Goal: Task Accomplishment & Management: Use online tool/utility

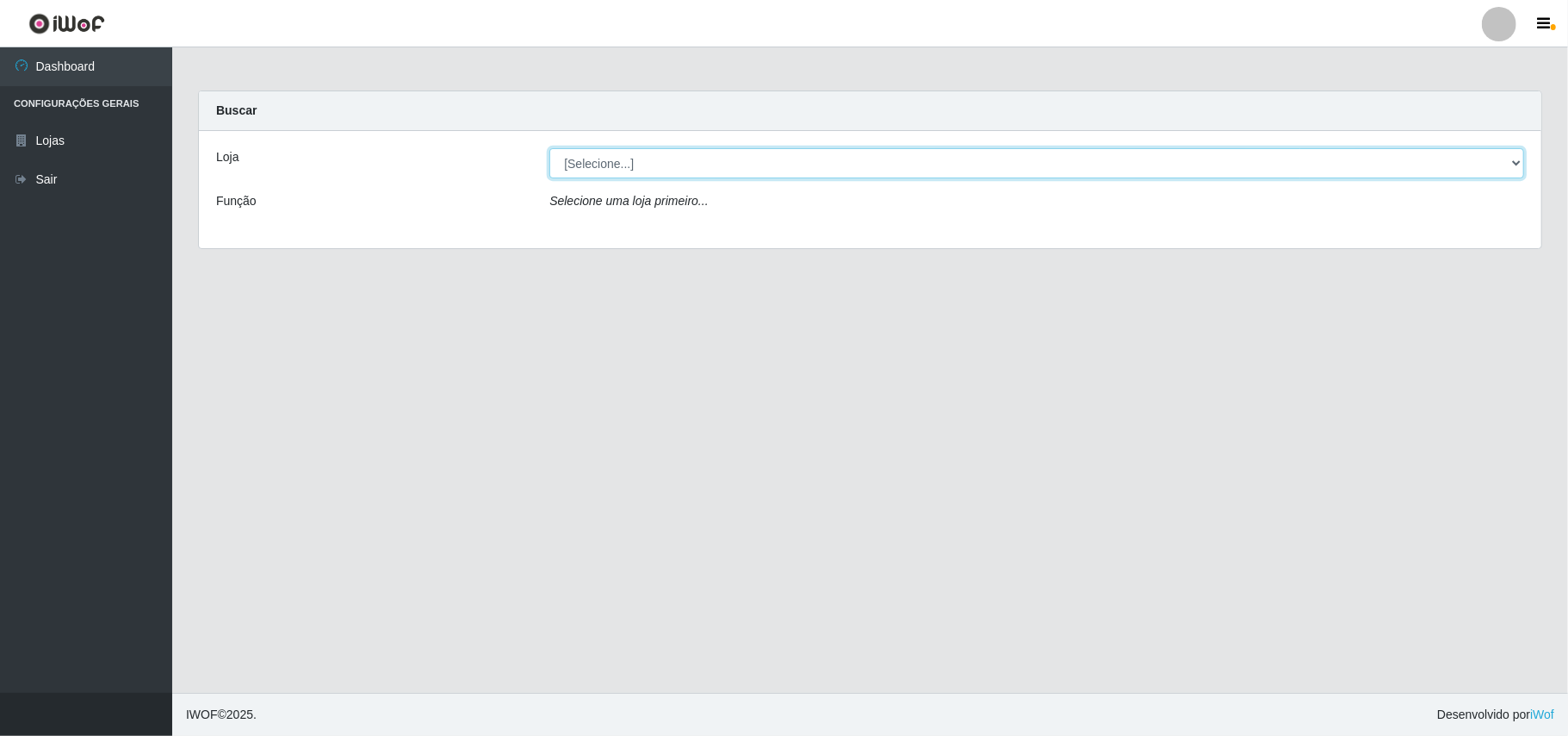
click at [1517, 171] on select "[Selecione...] Bemais Supermercados - B11 Manaíra" at bounding box center [1036, 163] width 975 height 30
select select "409"
click at [549, 148] on select "[Selecione...] Bemais Supermercados - B11 Manaíra" at bounding box center [1036, 163] width 975 height 30
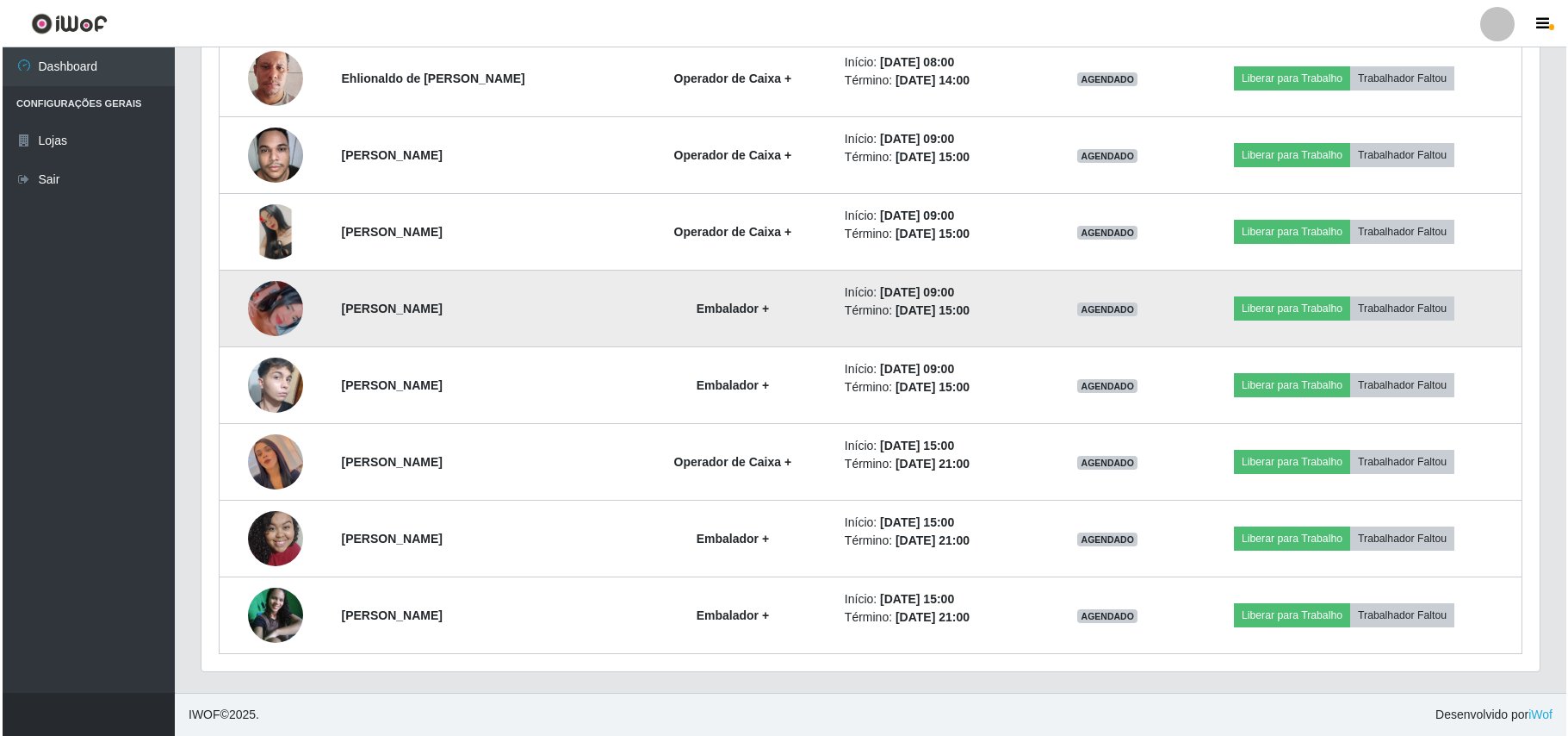
scroll to position [720, 0]
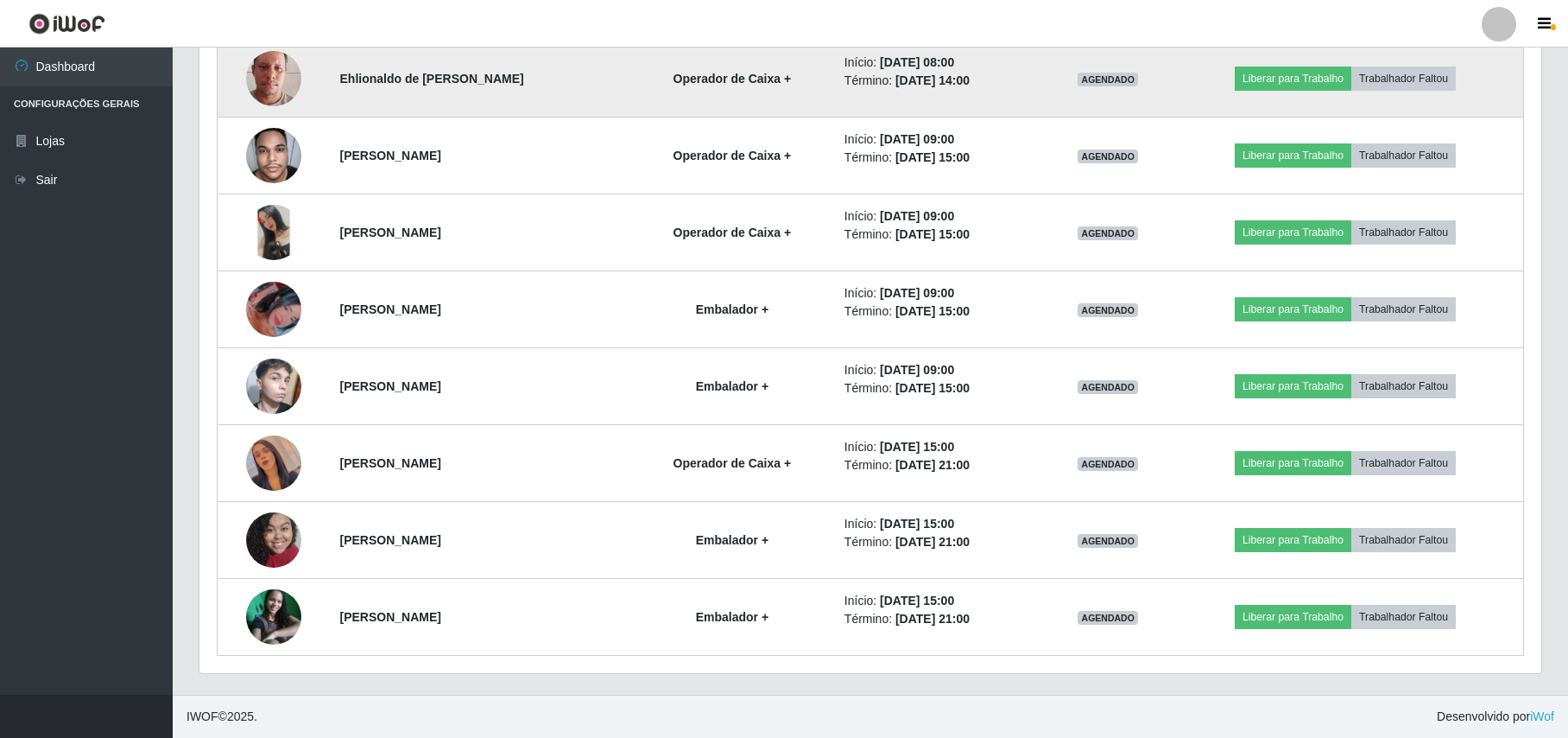
click at [266, 84] on img at bounding box center [274, 78] width 55 height 99
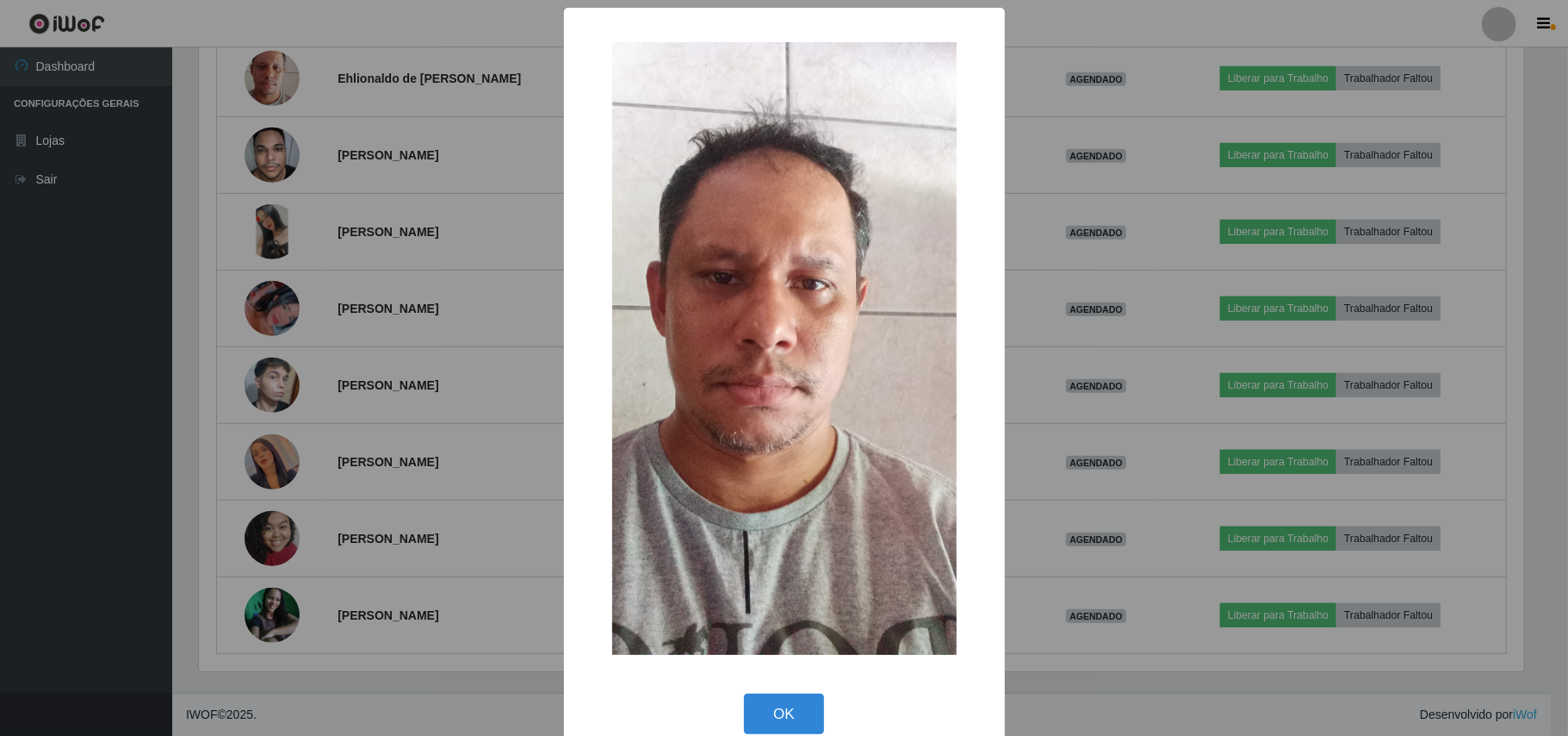
click at [333, 138] on div "× OK Cancel" at bounding box center [784, 368] width 1568 height 736
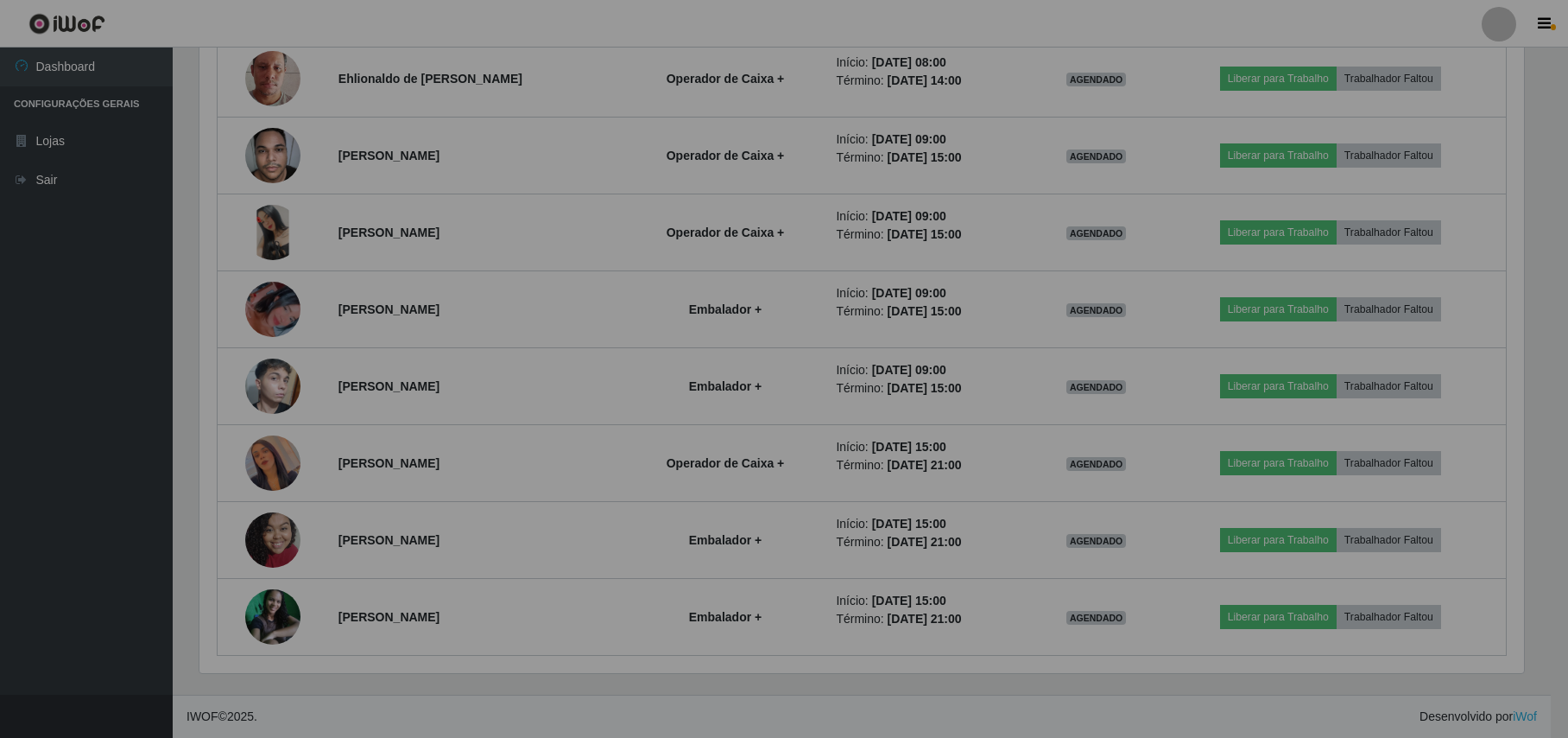
scroll to position [359, 1341]
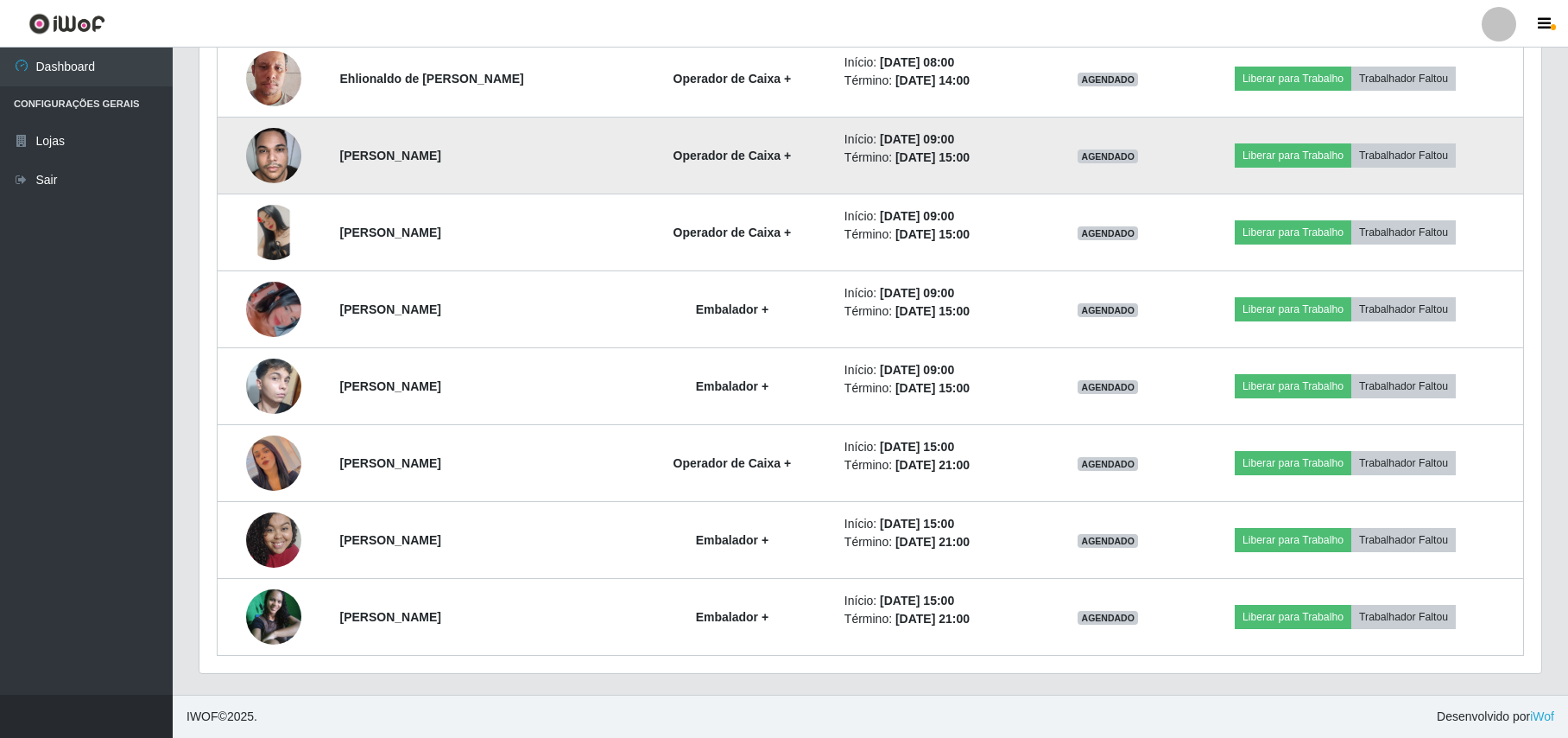
click at [263, 160] on img at bounding box center [274, 155] width 55 height 73
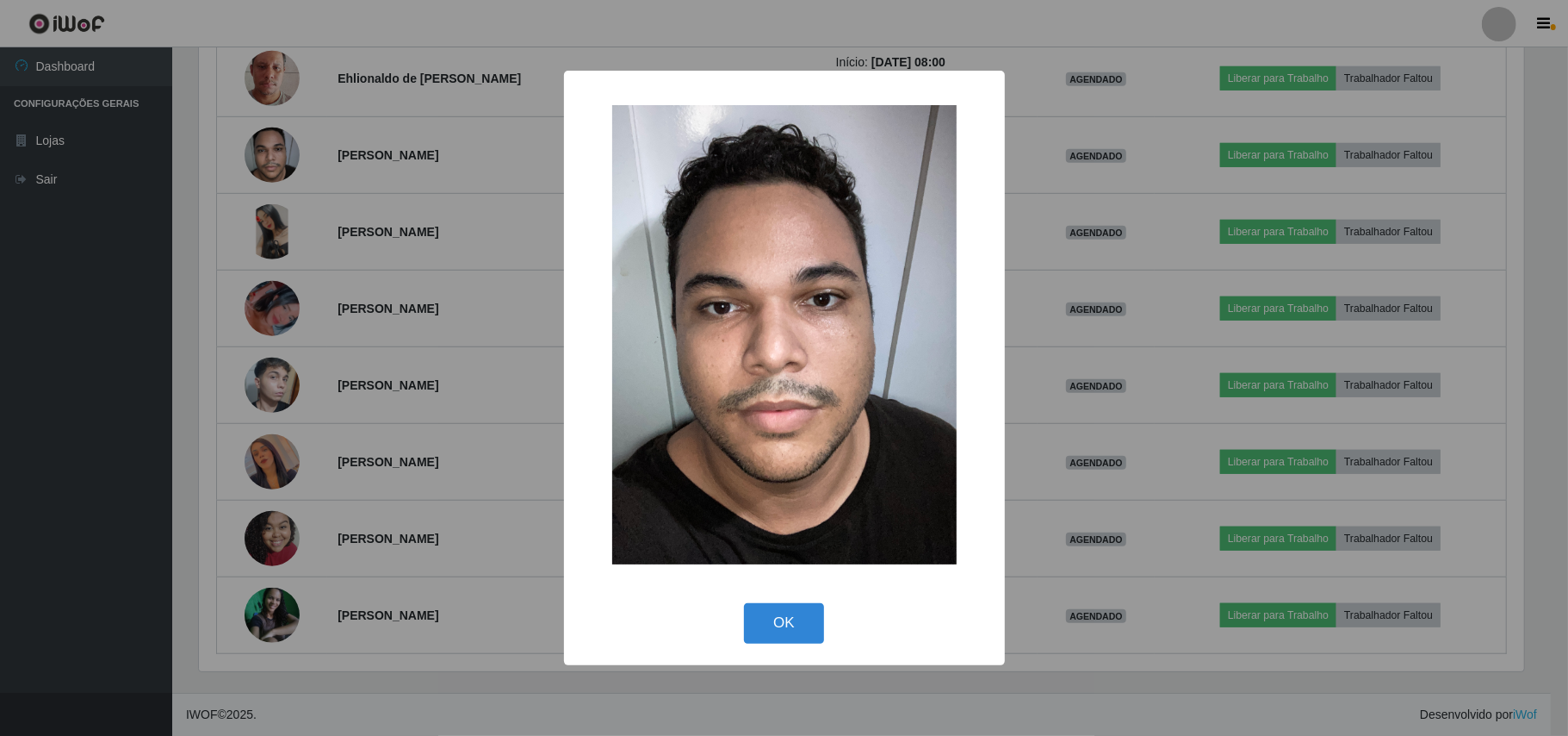
click at [295, 162] on div "× OK Cancel" at bounding box center [784, 368] width 1568 height 736
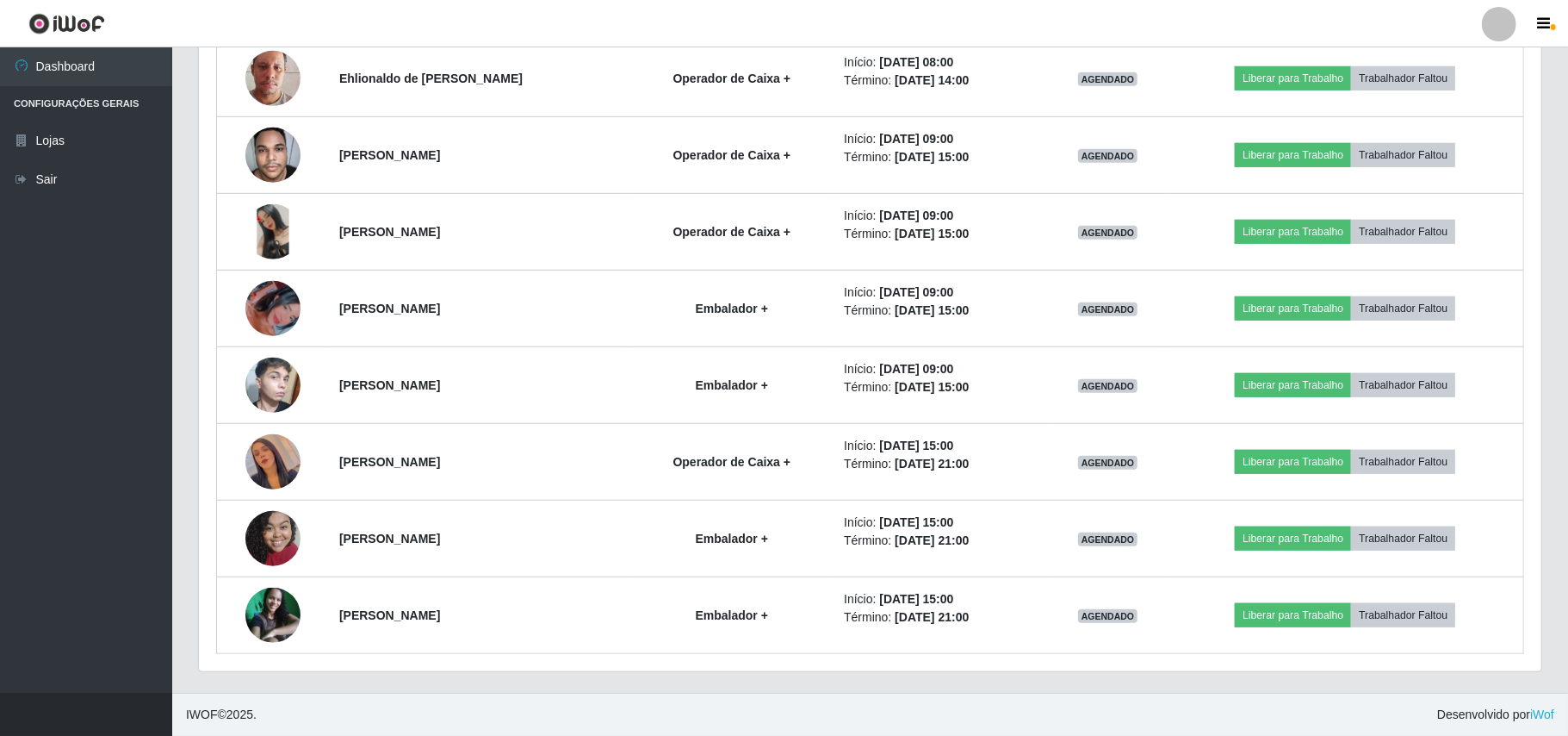
scroll to position [358, 1338]
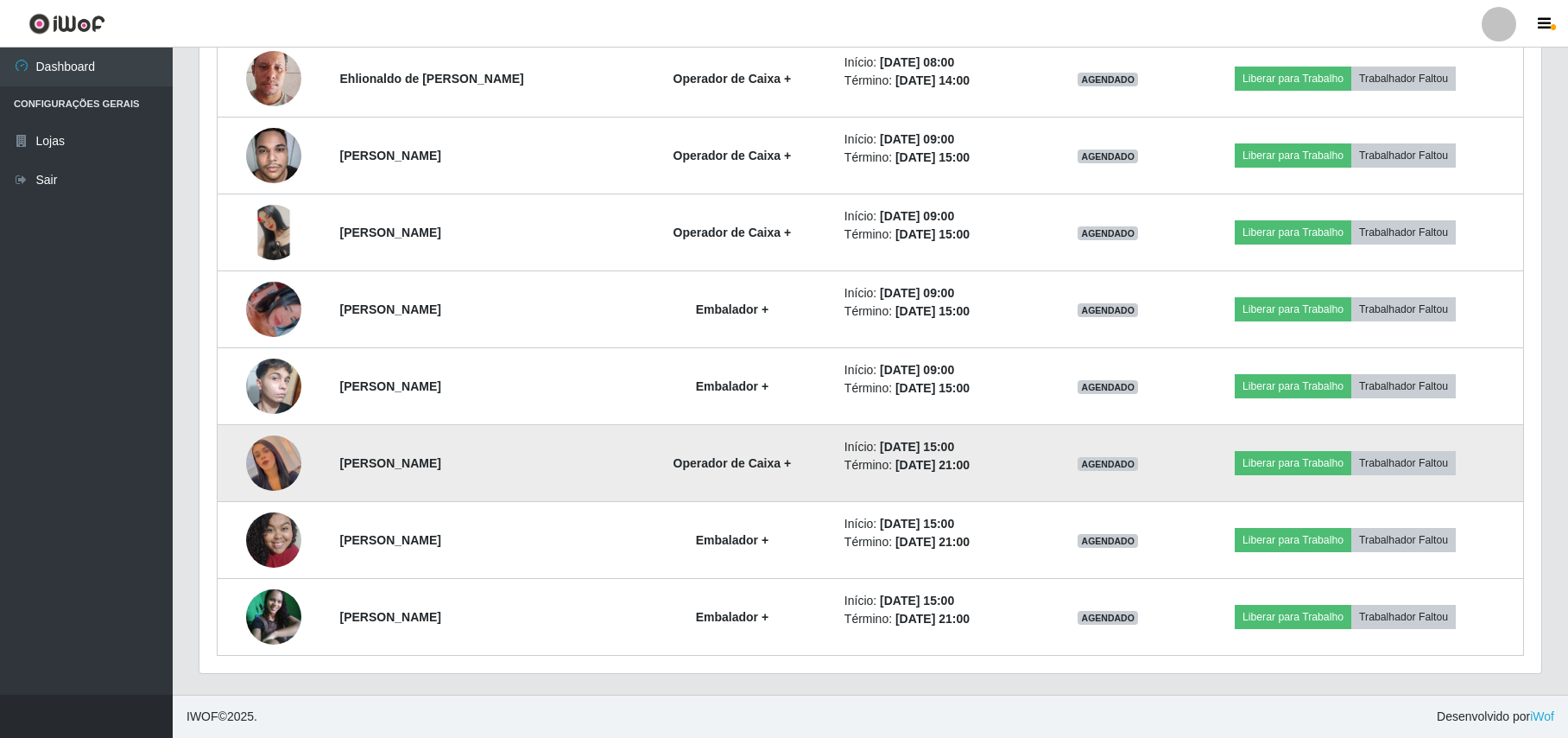
click at [271, 474] on img at bounding box center [274, 463] width 55 height 99
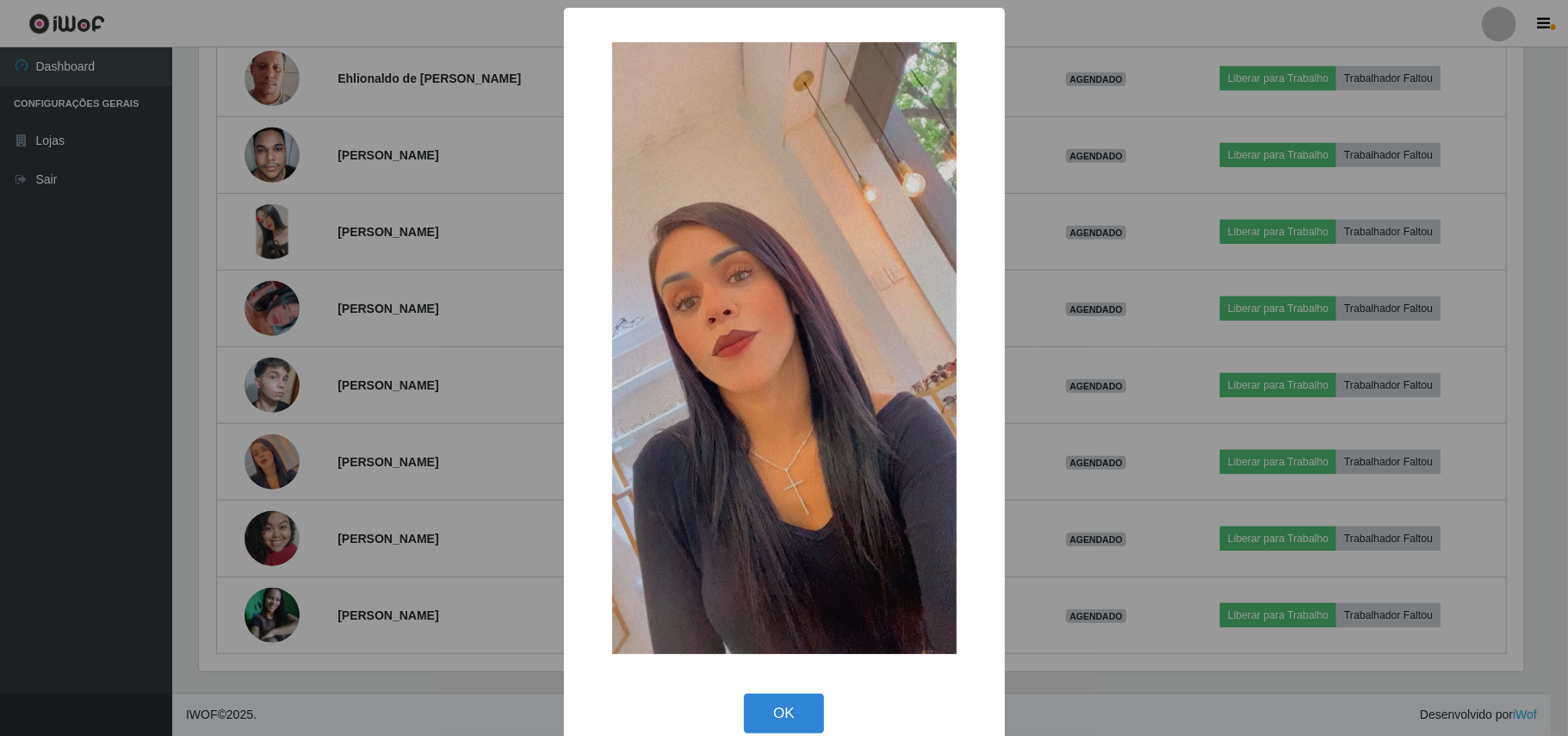
click at [444, 443] on div "× OK Cancel" at bounding box center [784, 368] width 1568 height 736
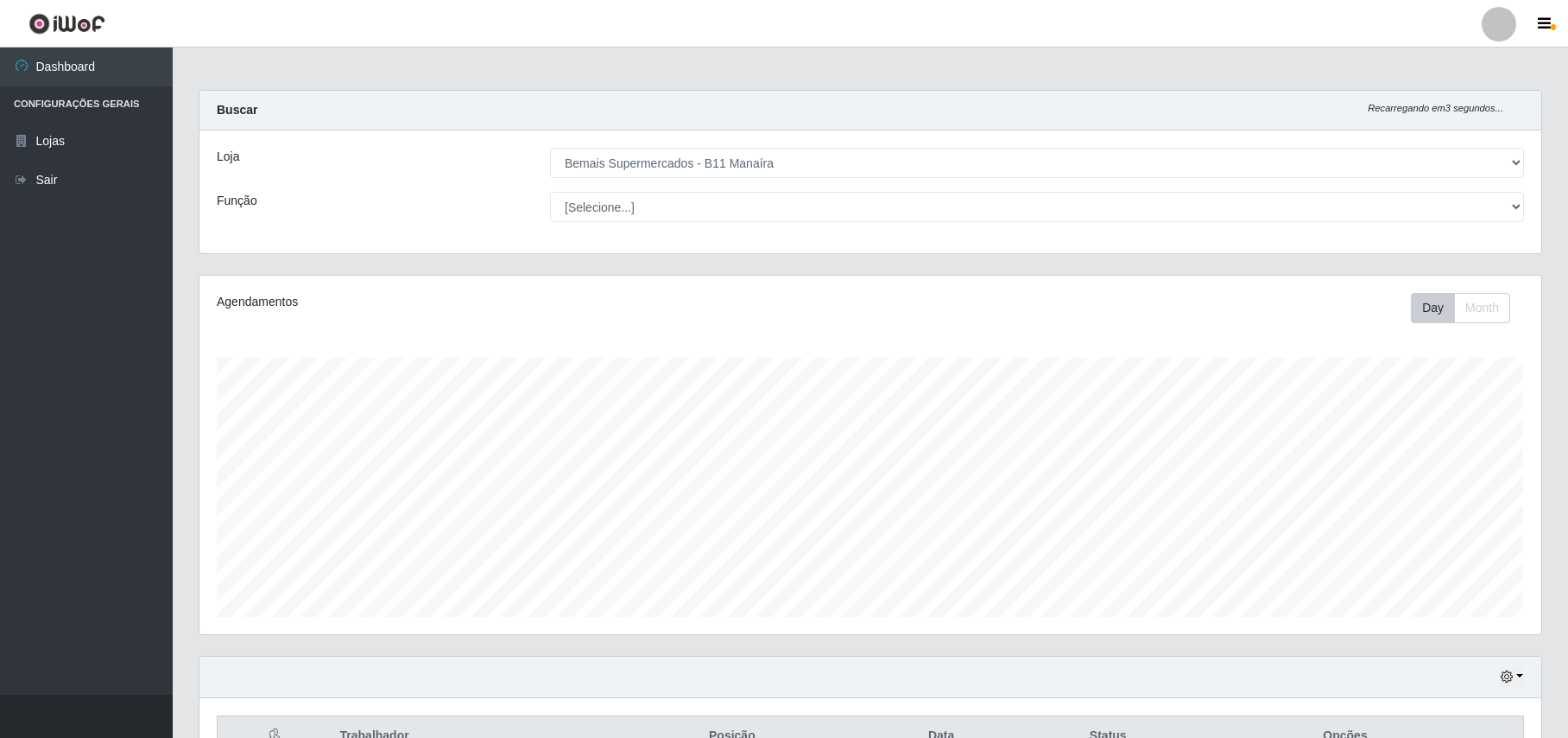
scroll to position [0, 0]
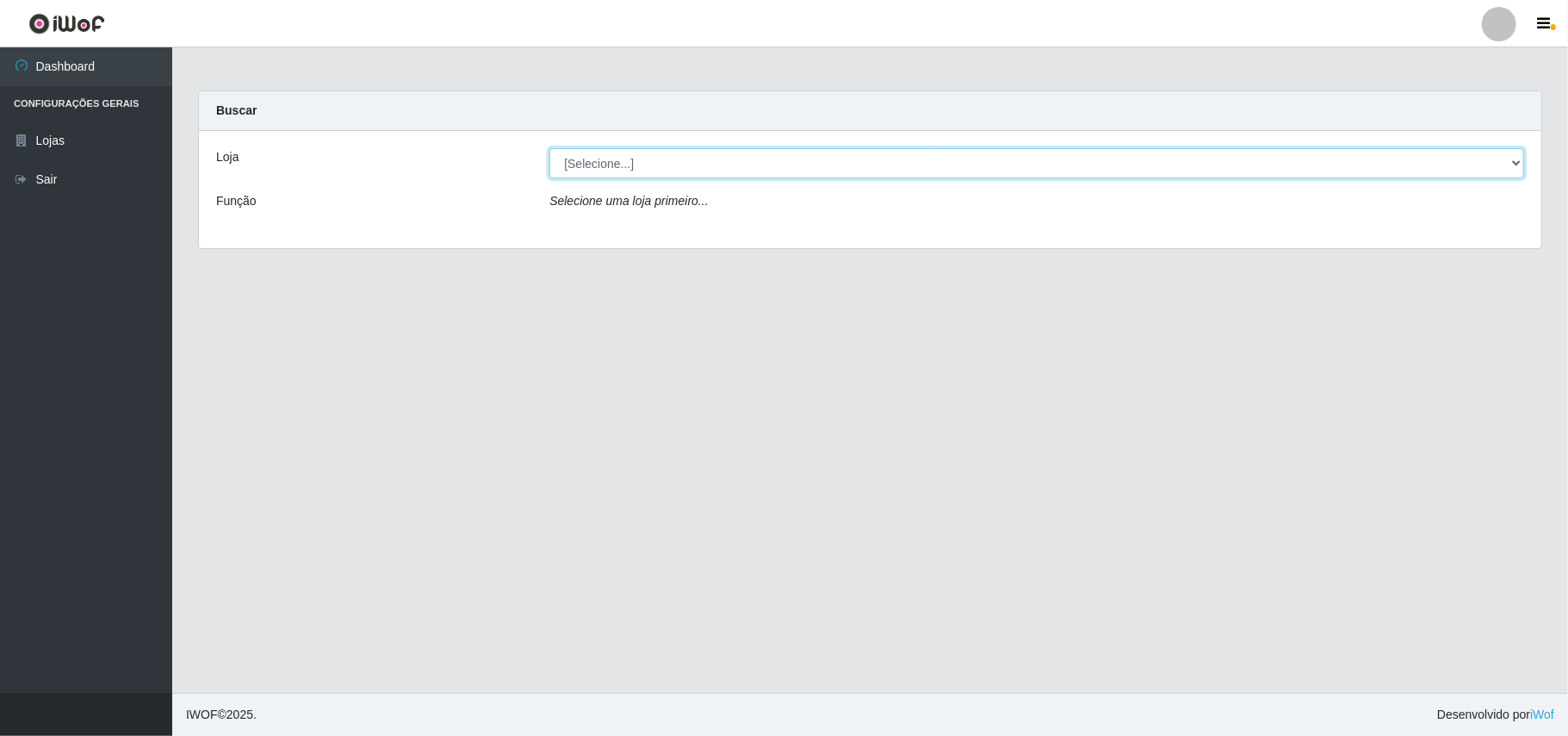
click at [1519, 165] on select "[Selecione...] Bemais Supermercados - B11 Manaíra" at bounding box center [1036, 163] width 975 height 30
select select "409"
click at [549, 148] on select "[Selecione...] Bemais Supermercados - B11 Manaíra" at bounding box center [1036, 163] width 975 height 30
click at [1495, 28] on div at bounding box center [1499, 23] width 34 height 34
click at [1434, 59] on button "Perfil" at bounding box center [1466, 61] width 155 height 36
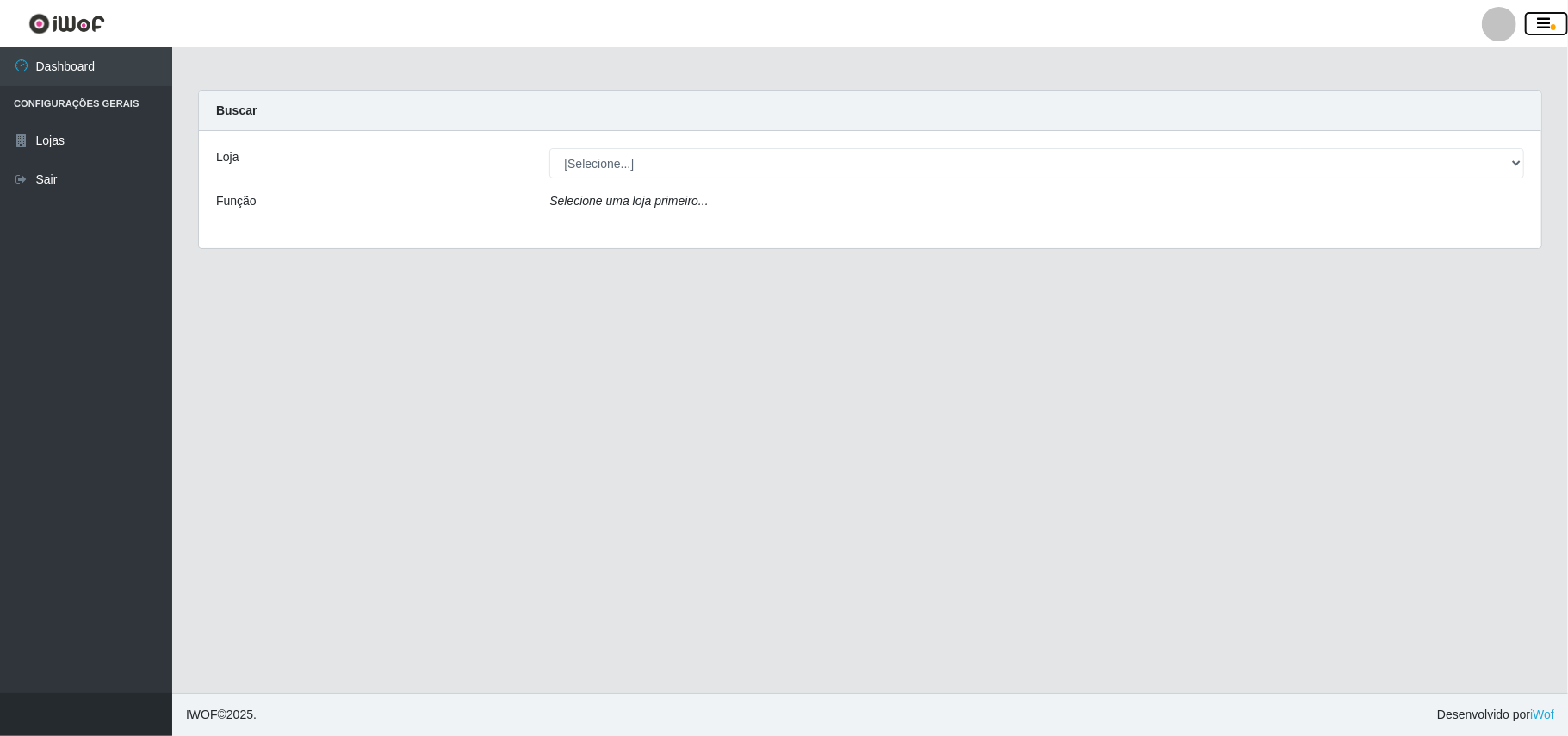
click at [1548, 24] on icon "button" at bounding box center [1544, 24] width 13 height 16
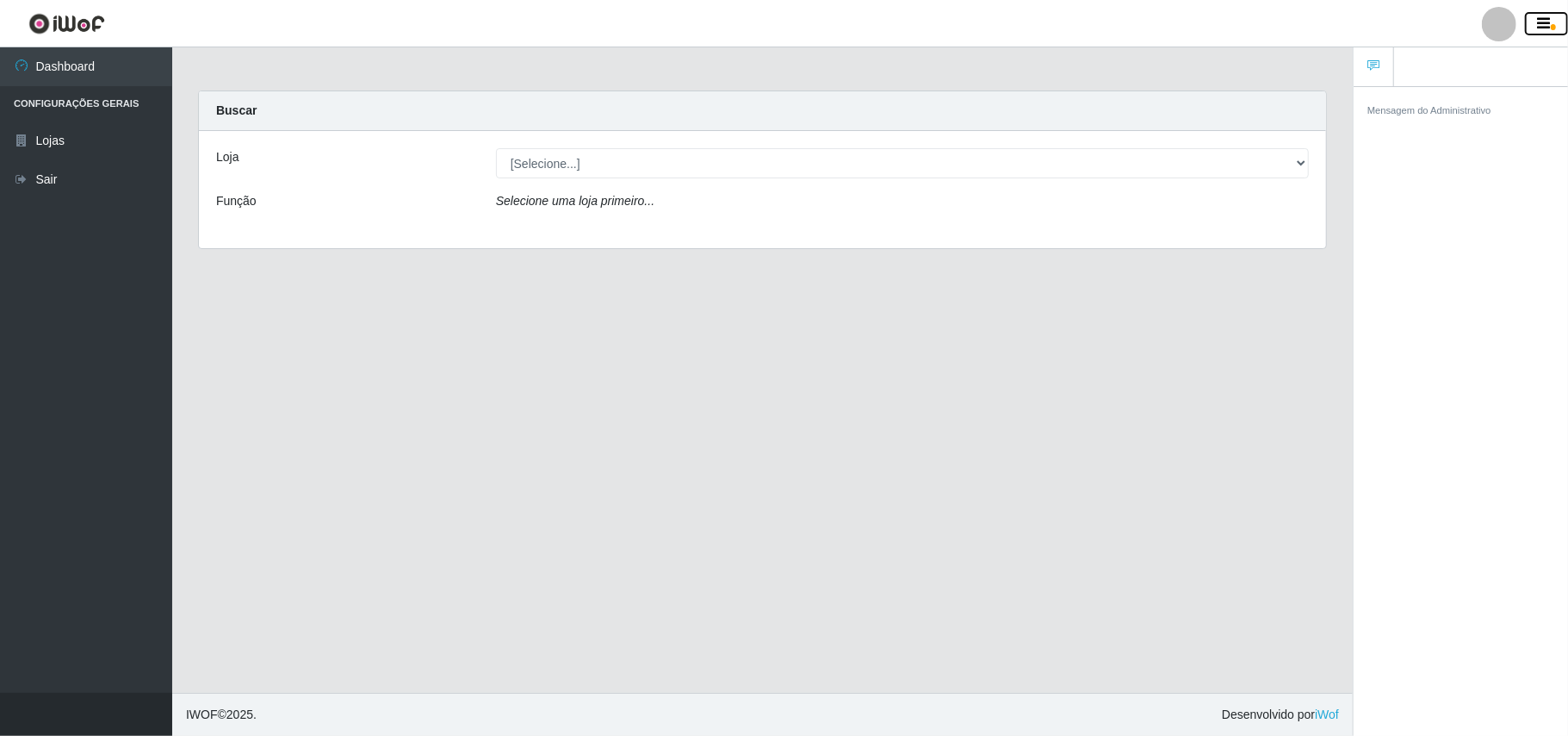
click at [1545, 25] on icon "button" at bounding box center [1544, 24] width 13 height 16
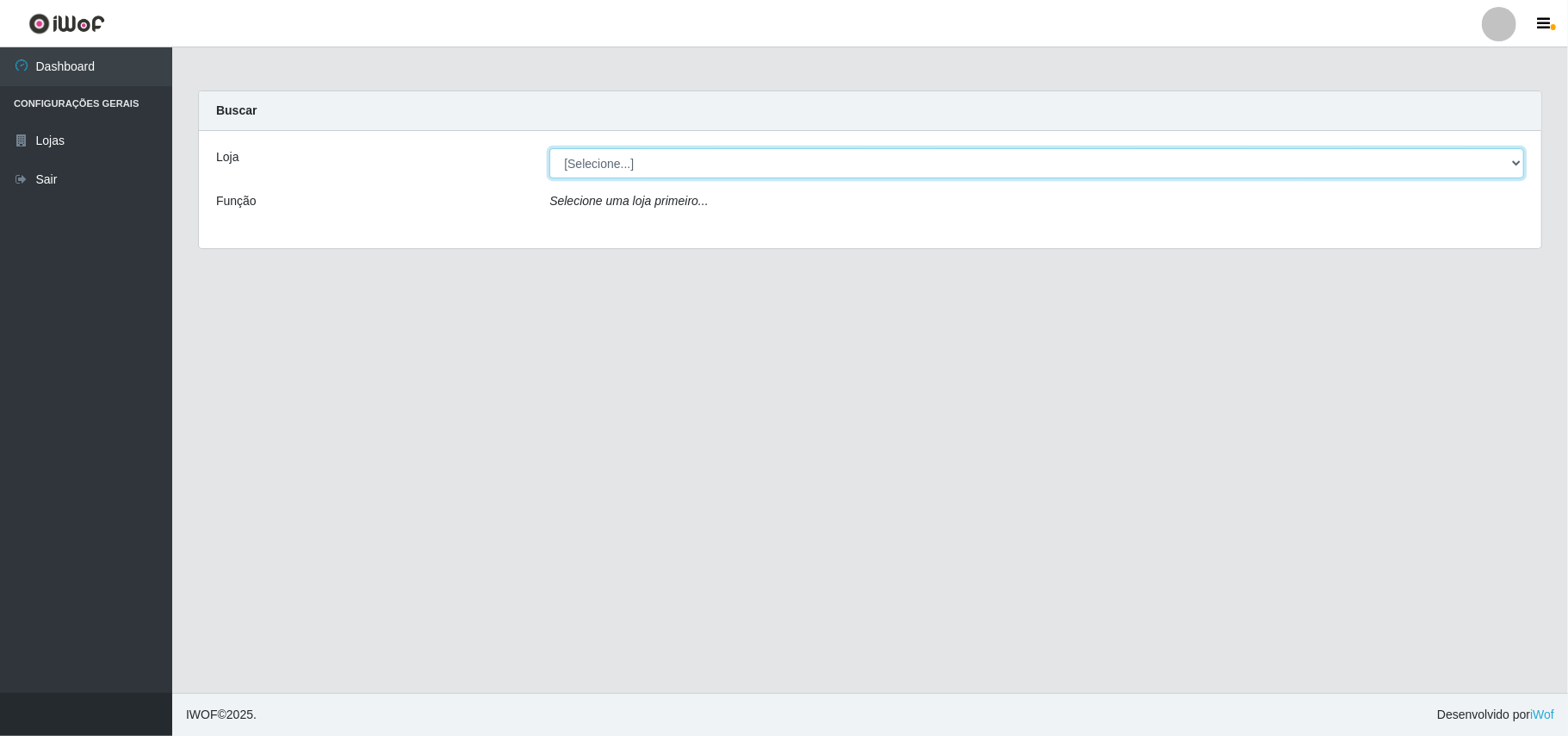
click at [1515, 163] on select "[Selecione...] Bemais Supermercados - B11 Manaíra" at bounding box center [1036, 163] width 975 height 30
select select "409"
click at [549, 148] on select "[Selecione...] Bemais Supermercados - B11 Manaíra" at bounding box center [1036, 163] width 975 height 30
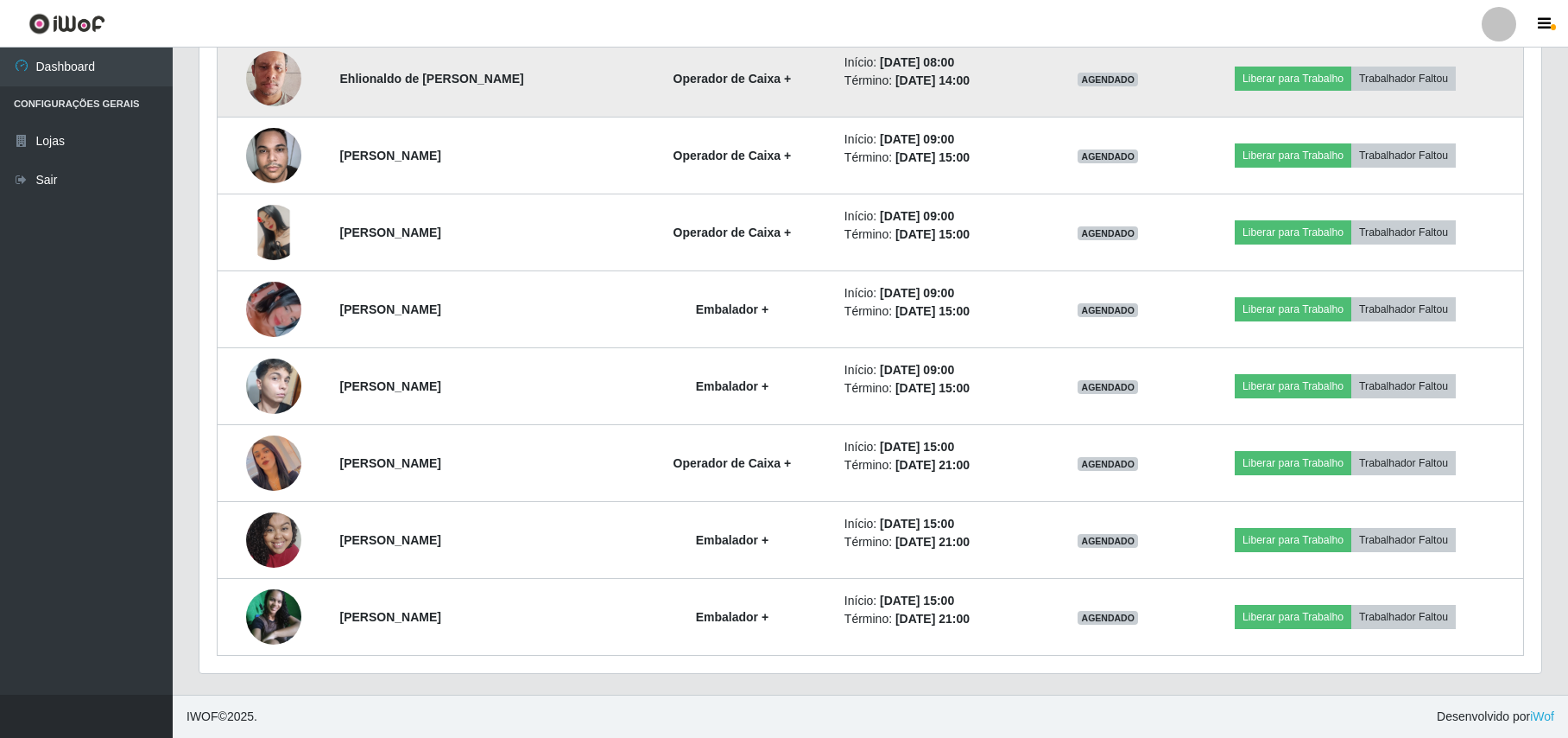
scroll to position [722, 0]
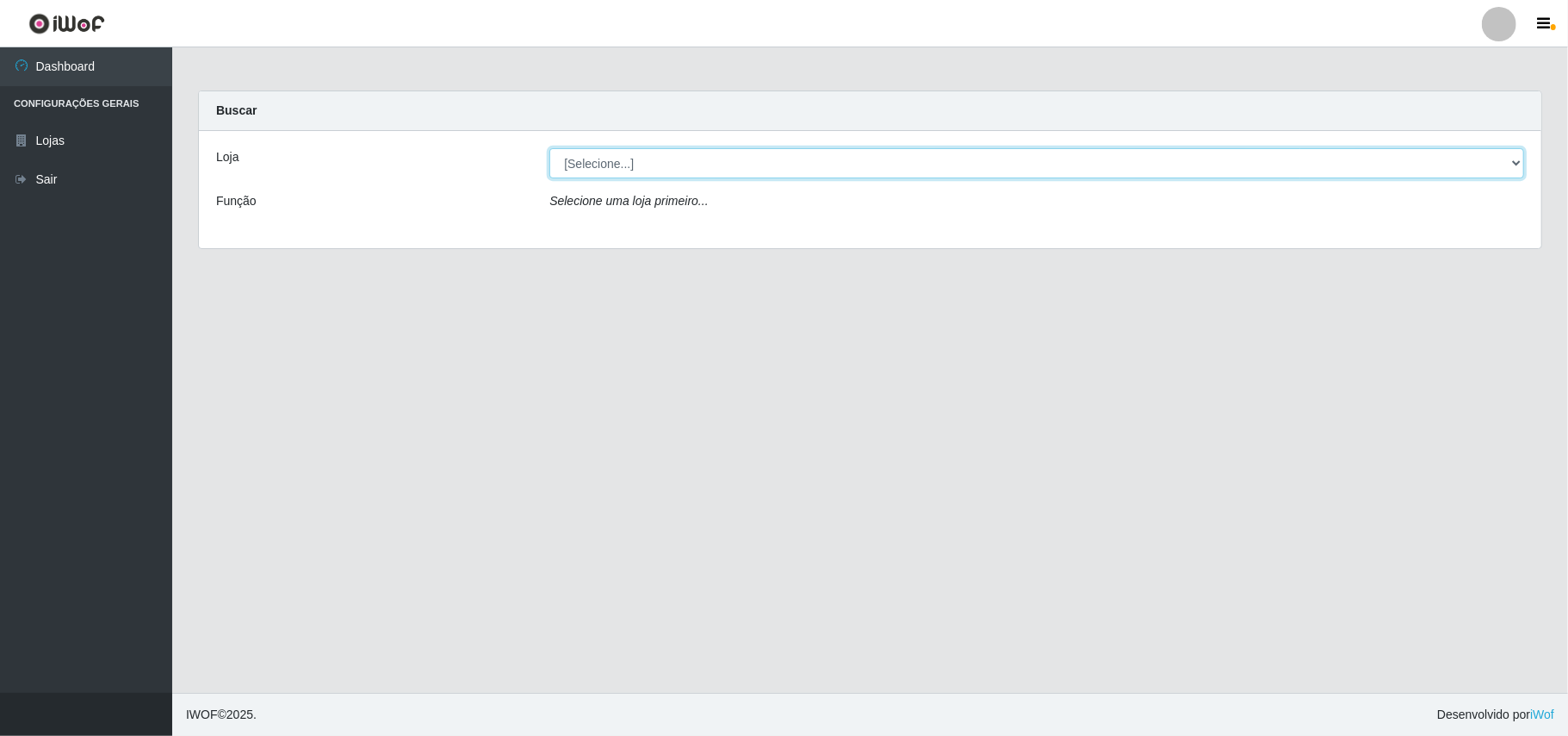
click at [1515, 163] on select "[Selecione...] Bemais Supermercados - B11 Manaíra" at bounding box center [1036, 163] width 975 height 30
select select "409"
click at [549, 148] on select "[Selecione...] Bemais Supermercados - B11 Manaíra" at bounding box center [1036, 163] width 975 height 30
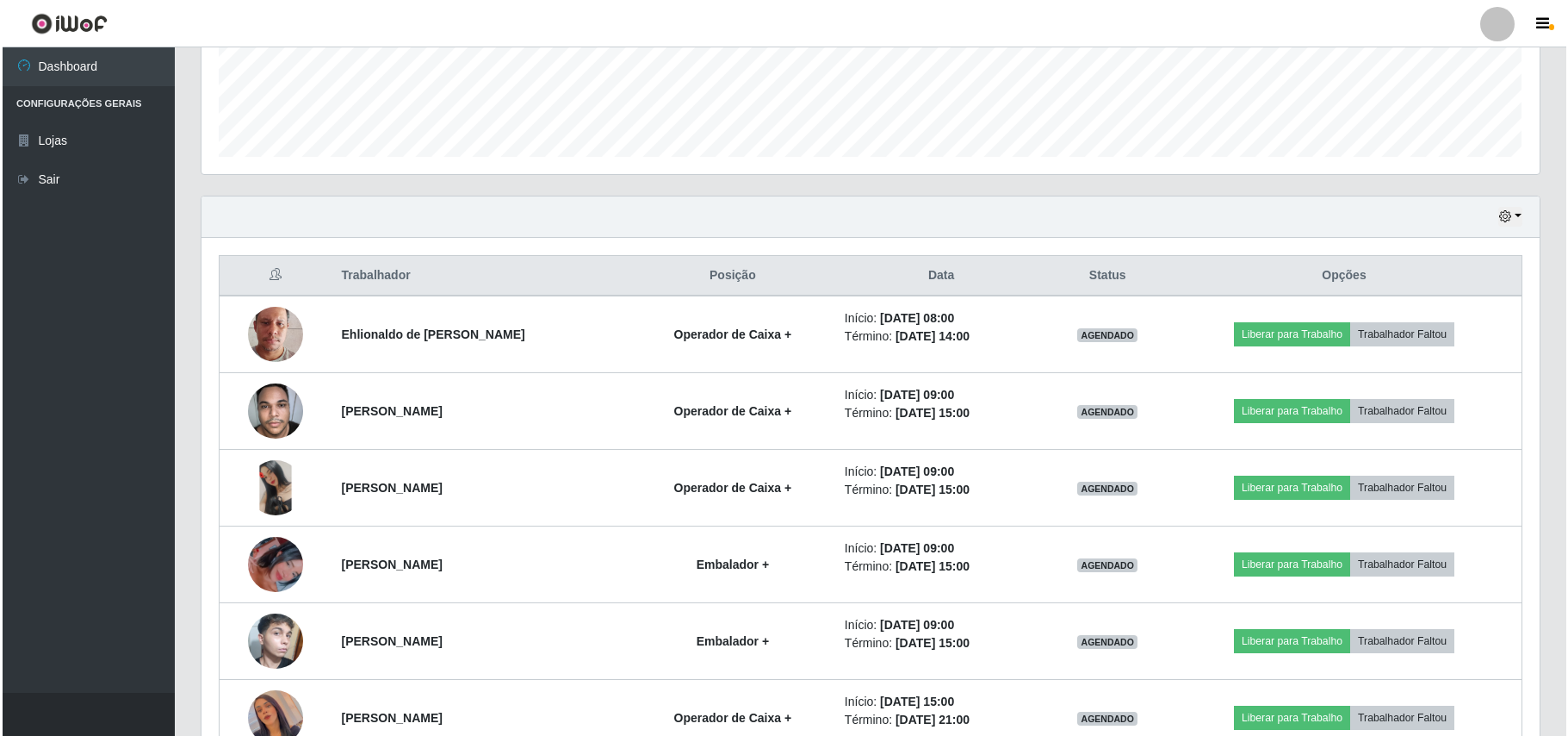
scroll to position [574, 0]
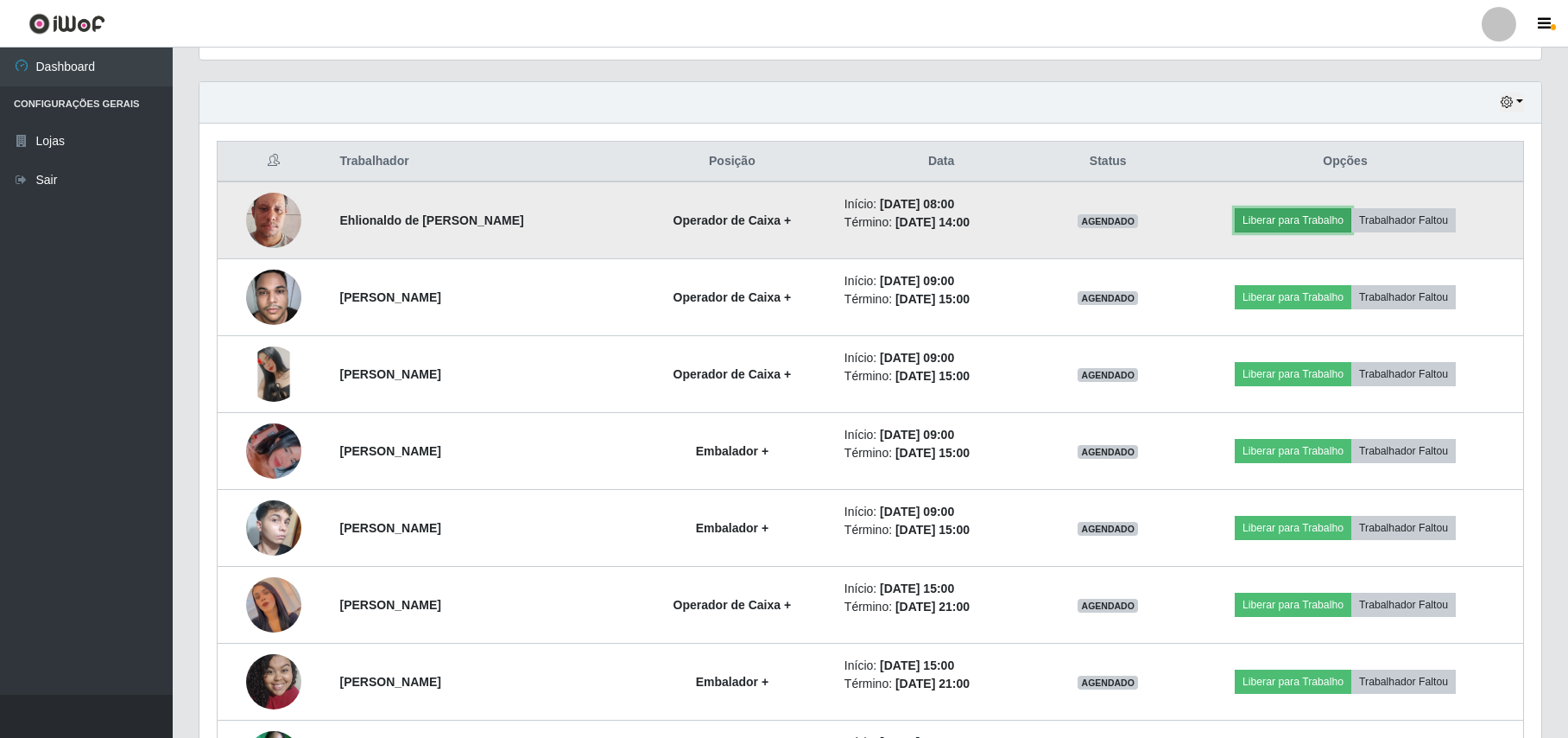
click at [1307, 226] on button "Liberar para Trabalho" at bounding box center [1292, 220] width 116 height 24
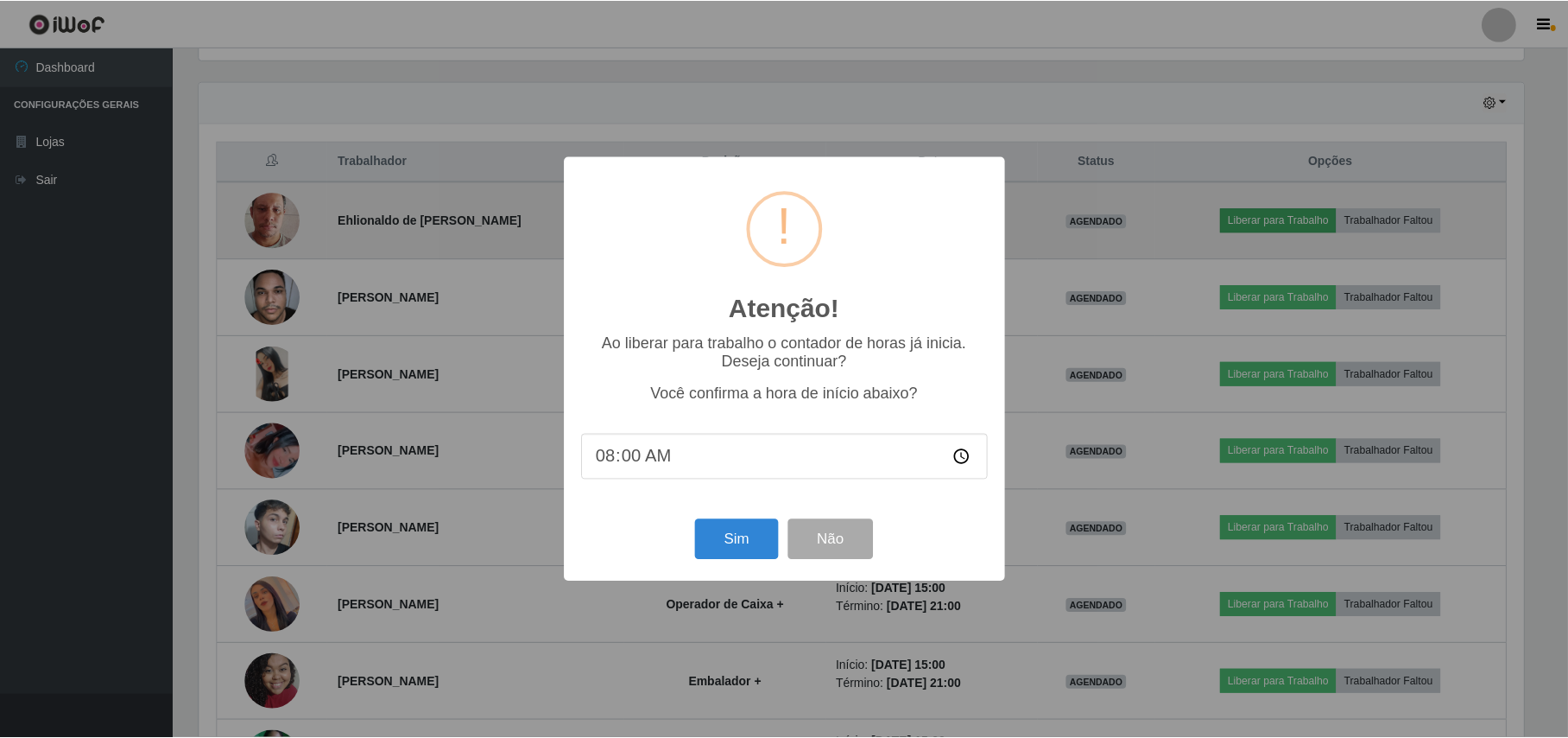
scroll to position [359, 1328]
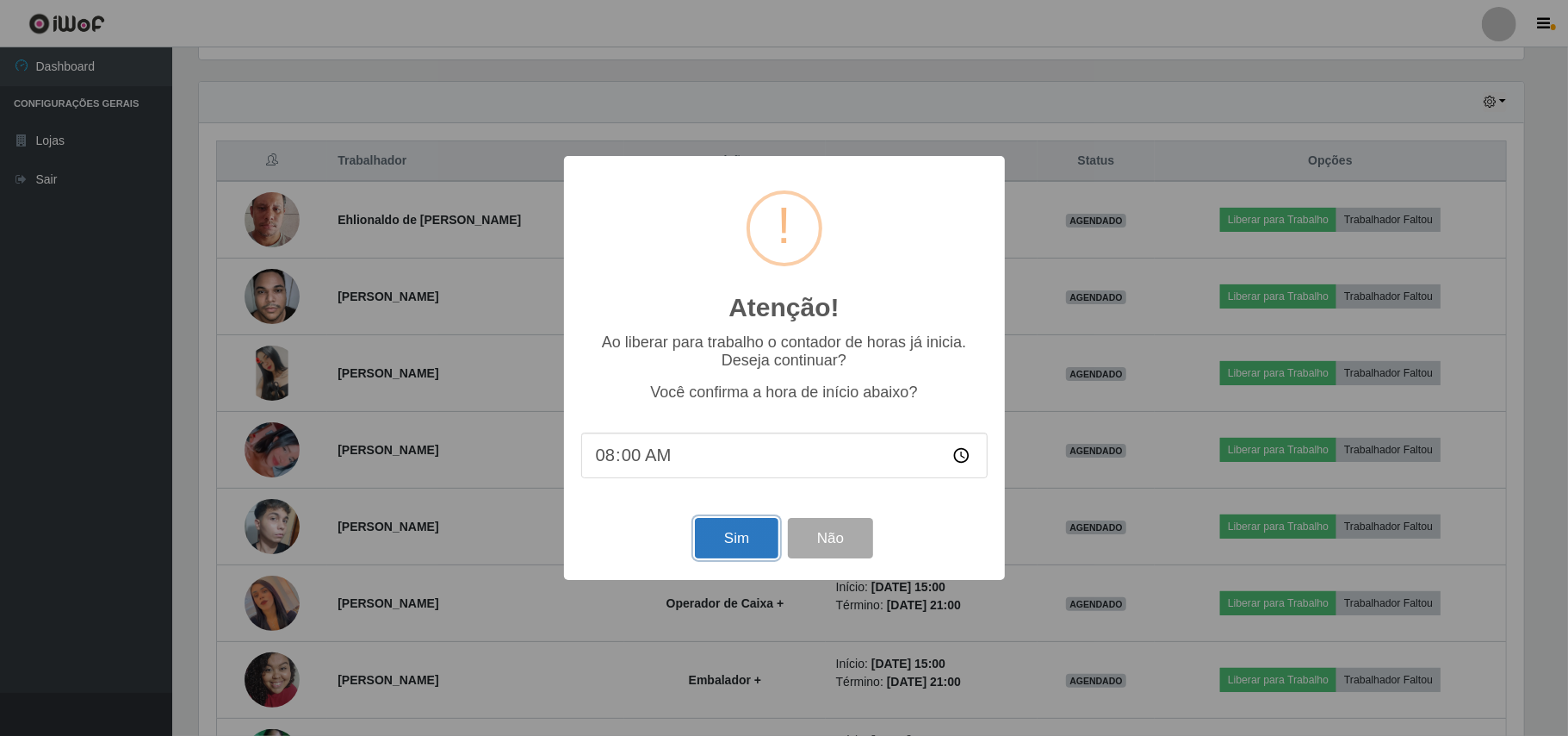
click at [722, 548] on button "Sim" at bounding box center [737, 537] width 84 height 40
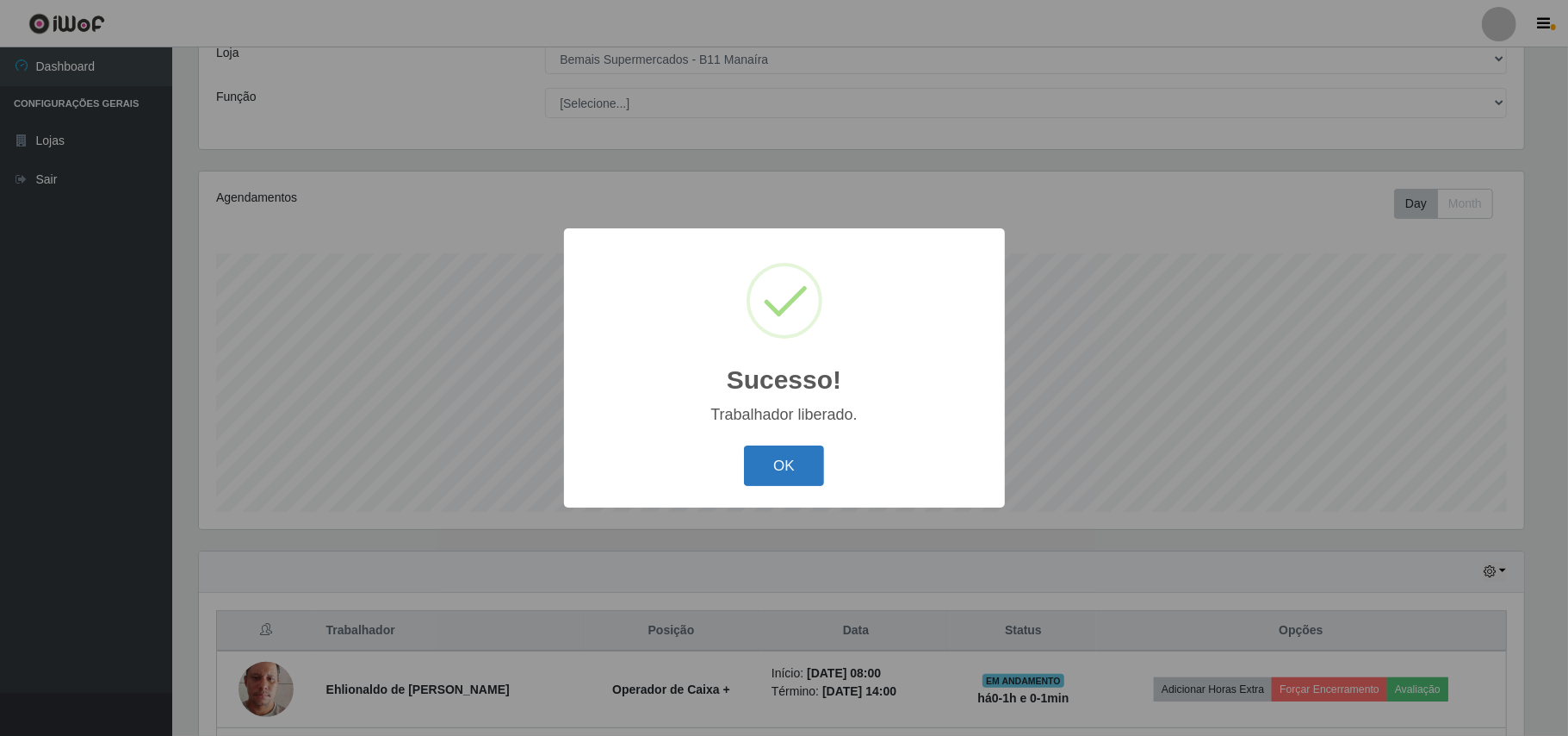
click at [789, 457] on button "OK" at bounding box center [784, 465] width 80 height 40
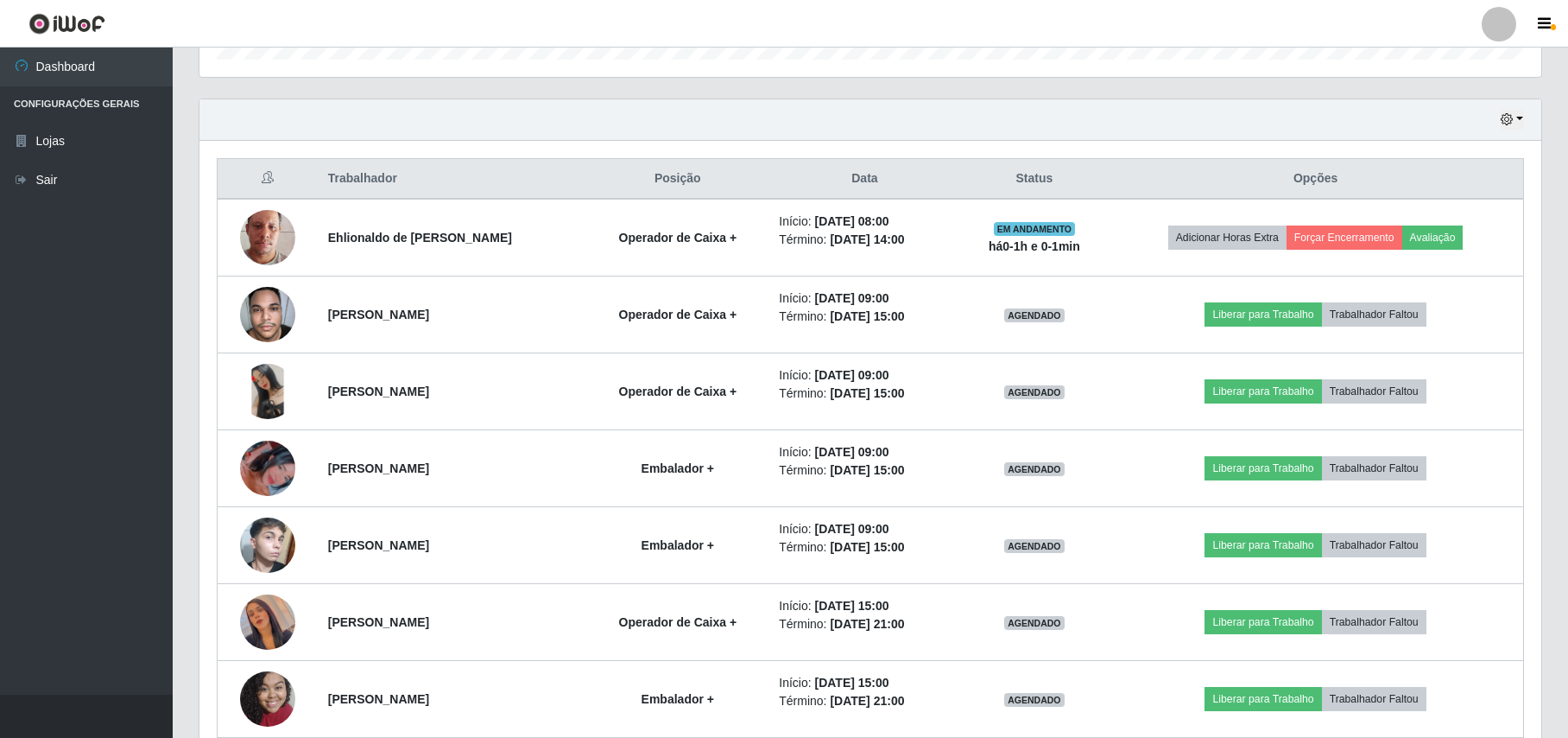
scroll to position [565, 0]
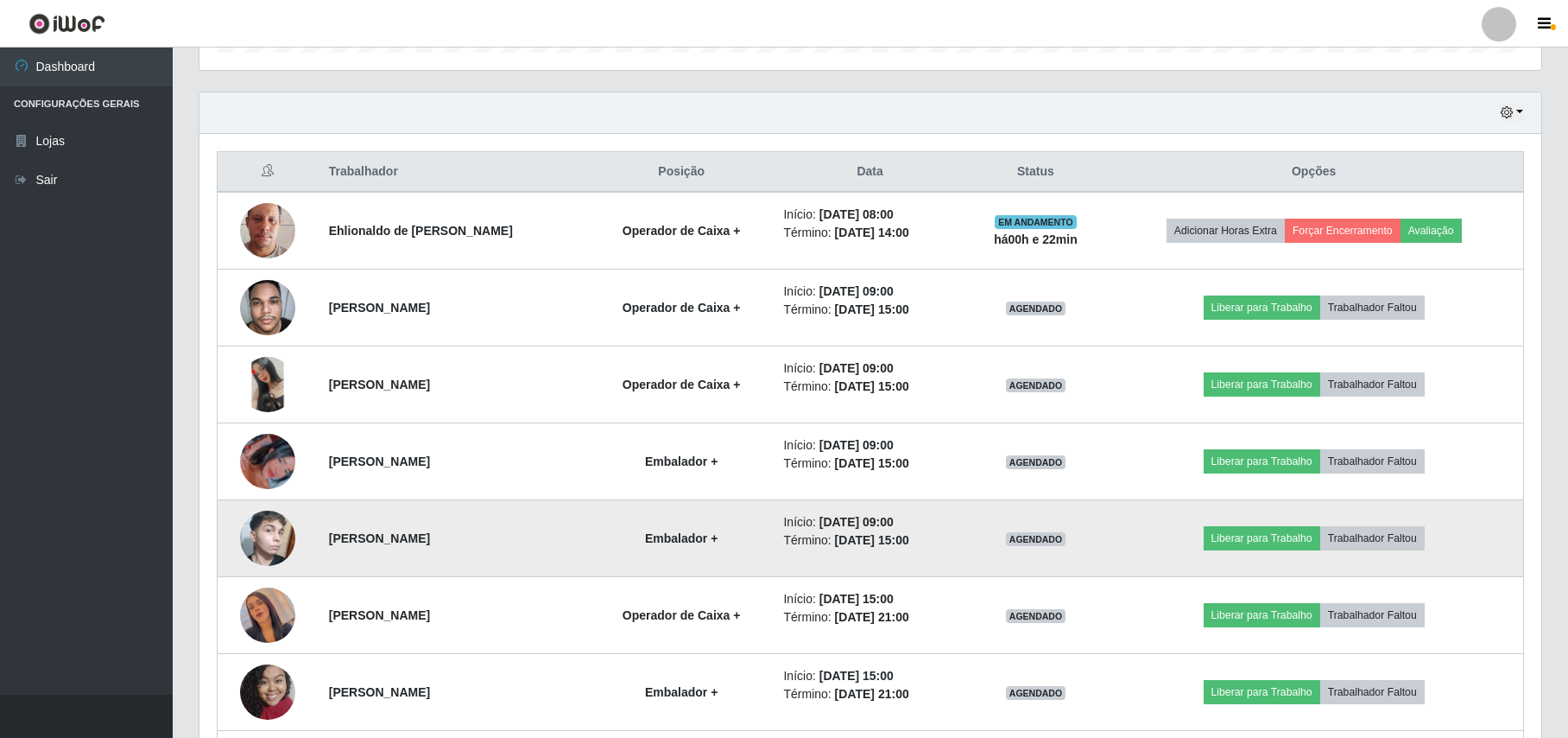
click at [264, 542] on img at bounding box center [267, 538] width 55 height 92
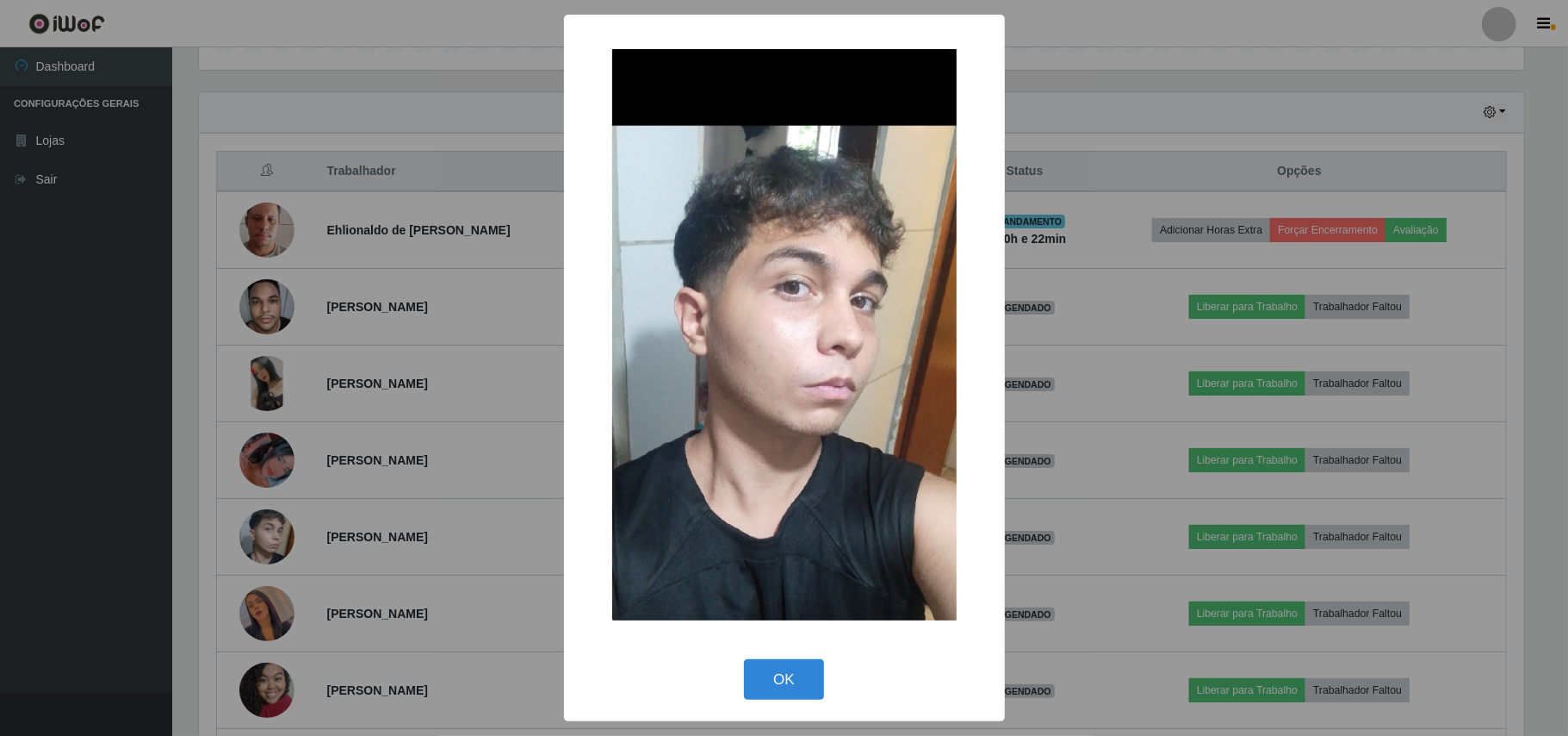
click at [79, 404] on div "× OK Cancel" at bounding box center [784, 368] width 1568 height 736
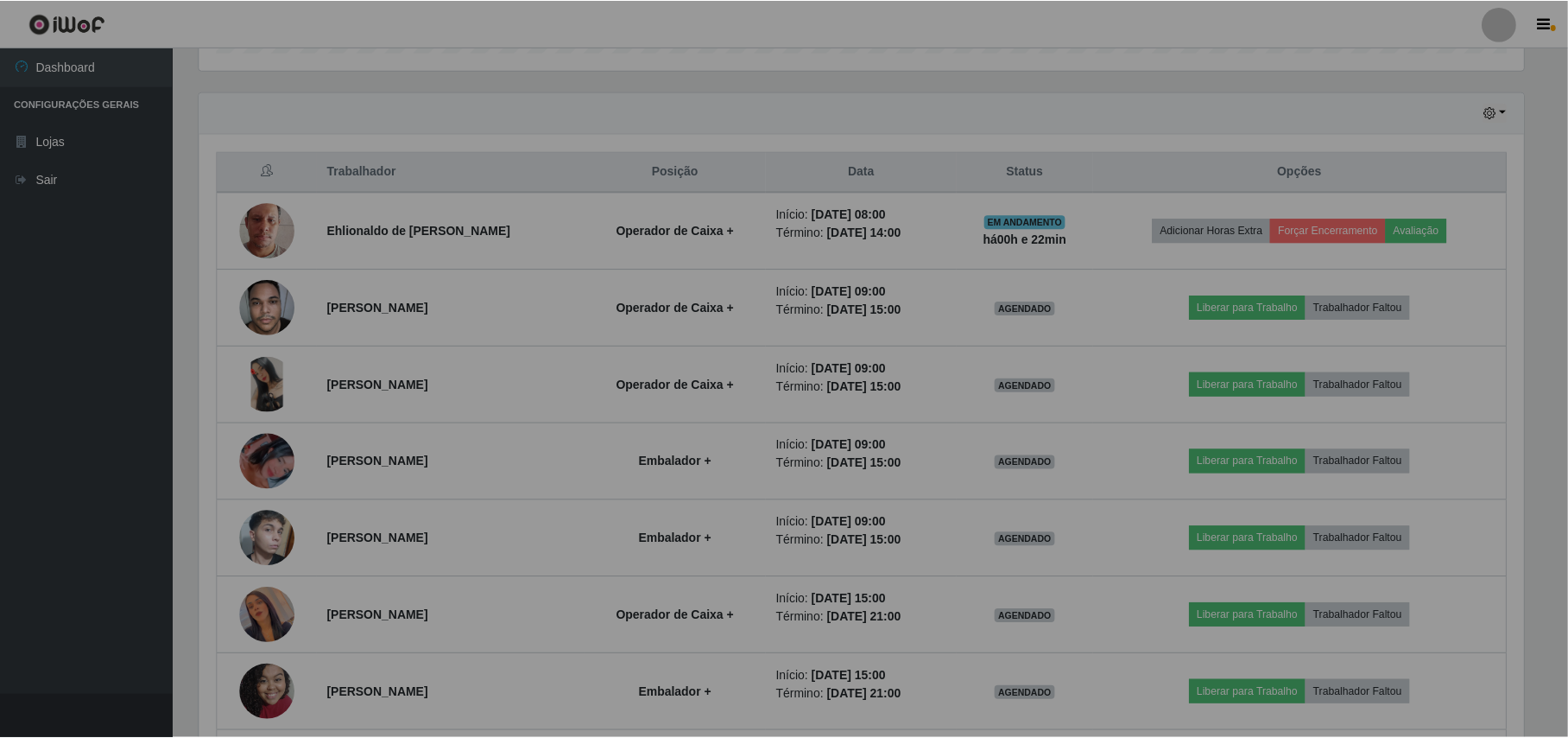
scroll to position [359, 1341]
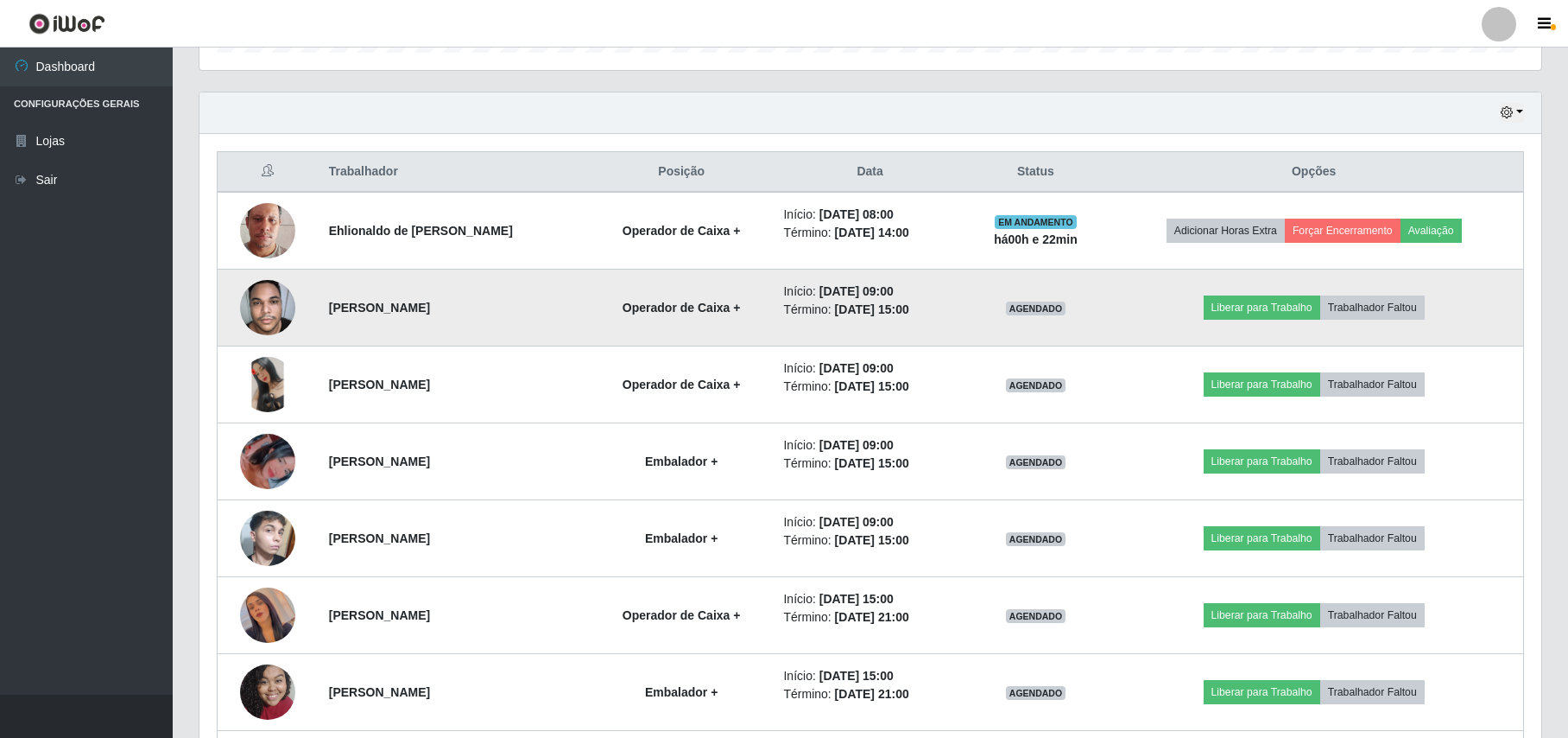
click at [280, 307] on img at bounding box center [267, 306] width 55 height 73
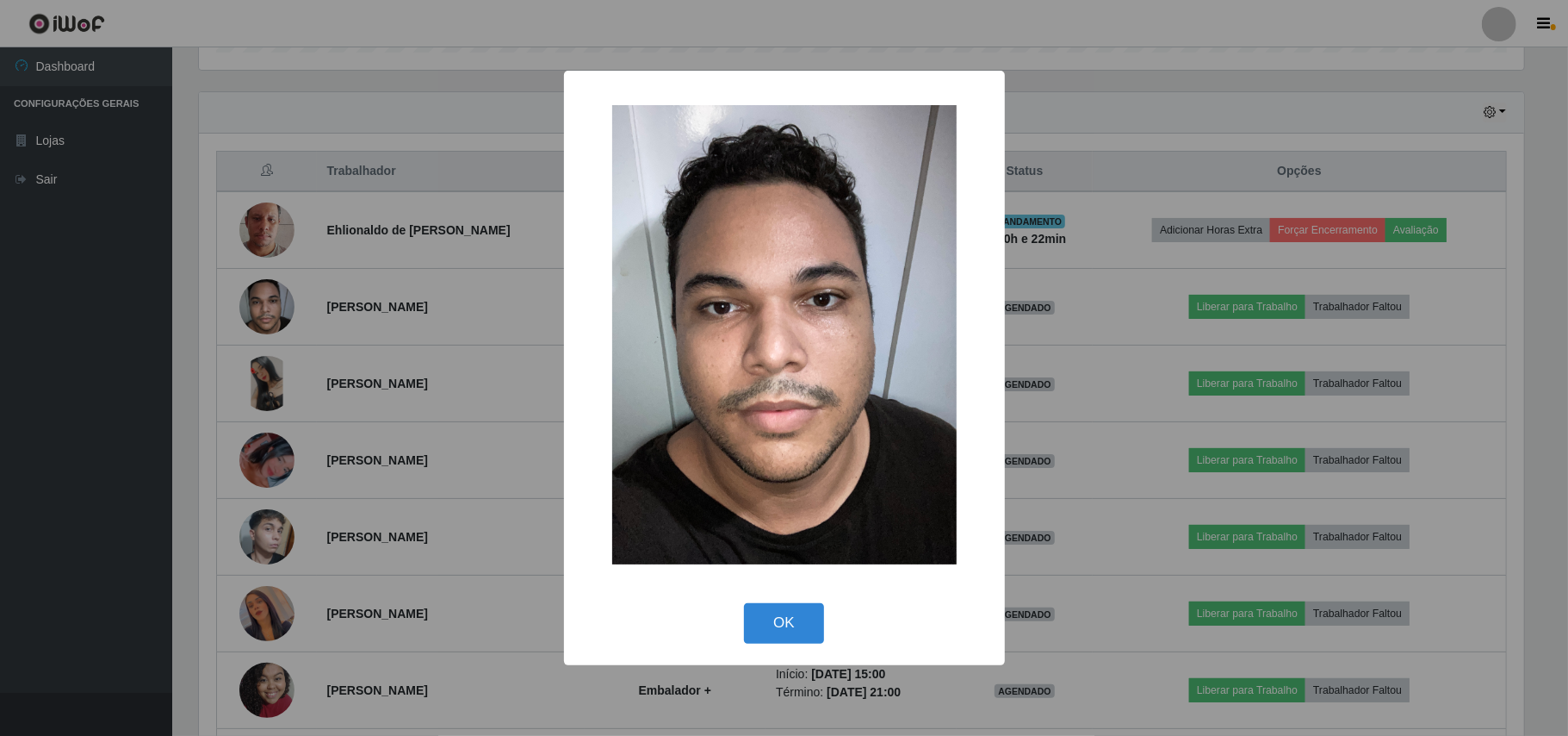
click at [24, 404] on div "× OK Cancel" at bounding box center [784, 368] width 1568 height 736
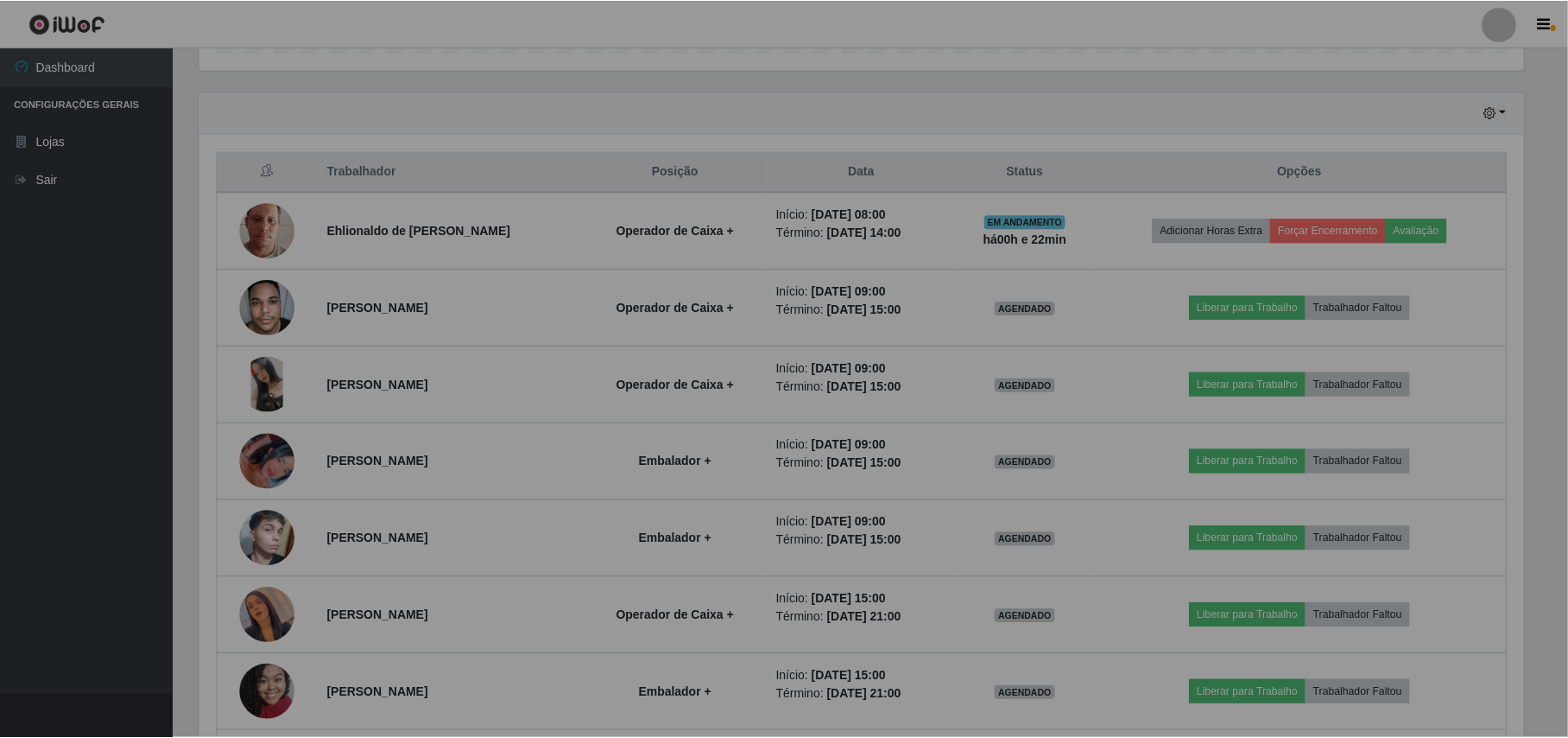
scroll to position [359, 1341]
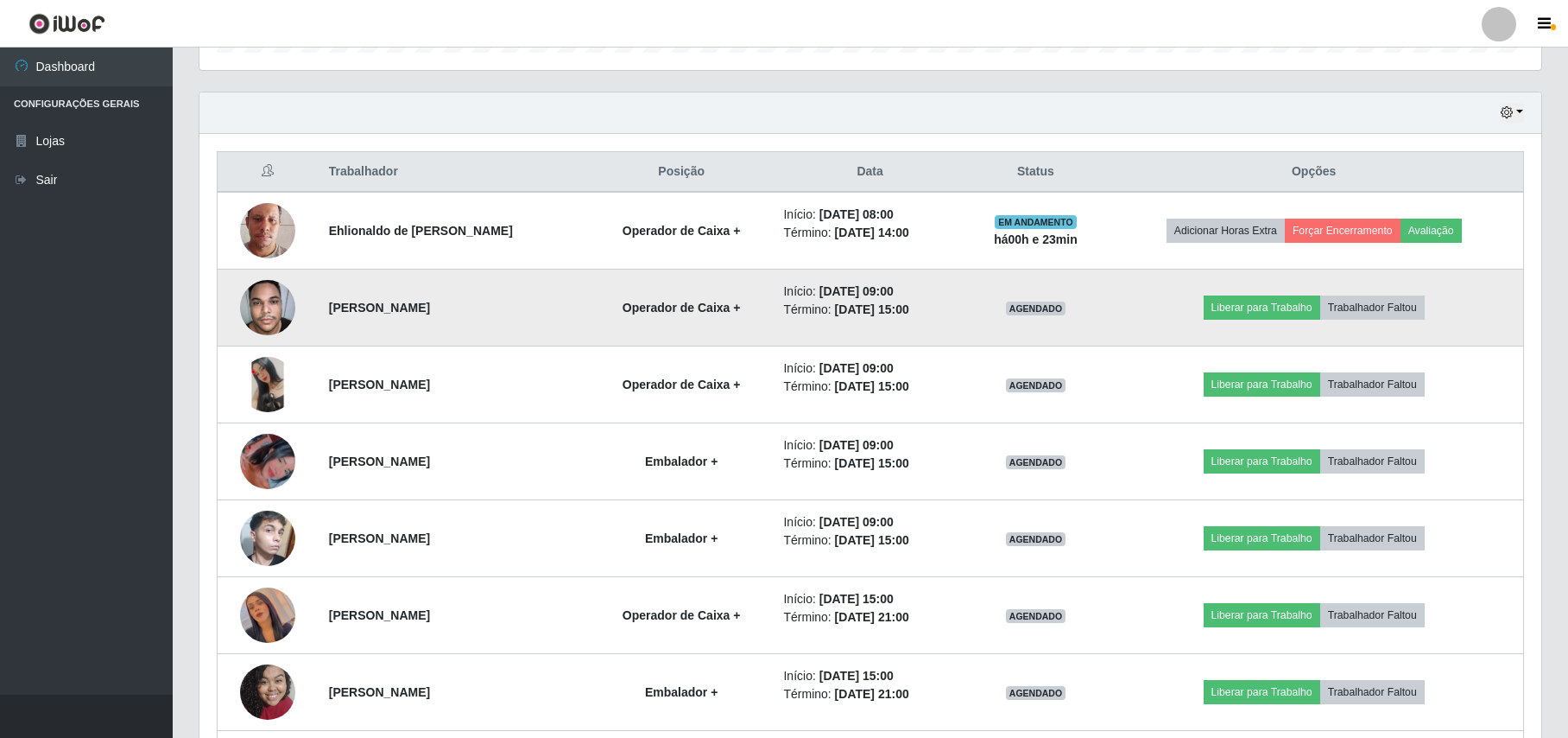
click at [261, 316] on img at bounding box center [267, 306] width 55 height 73
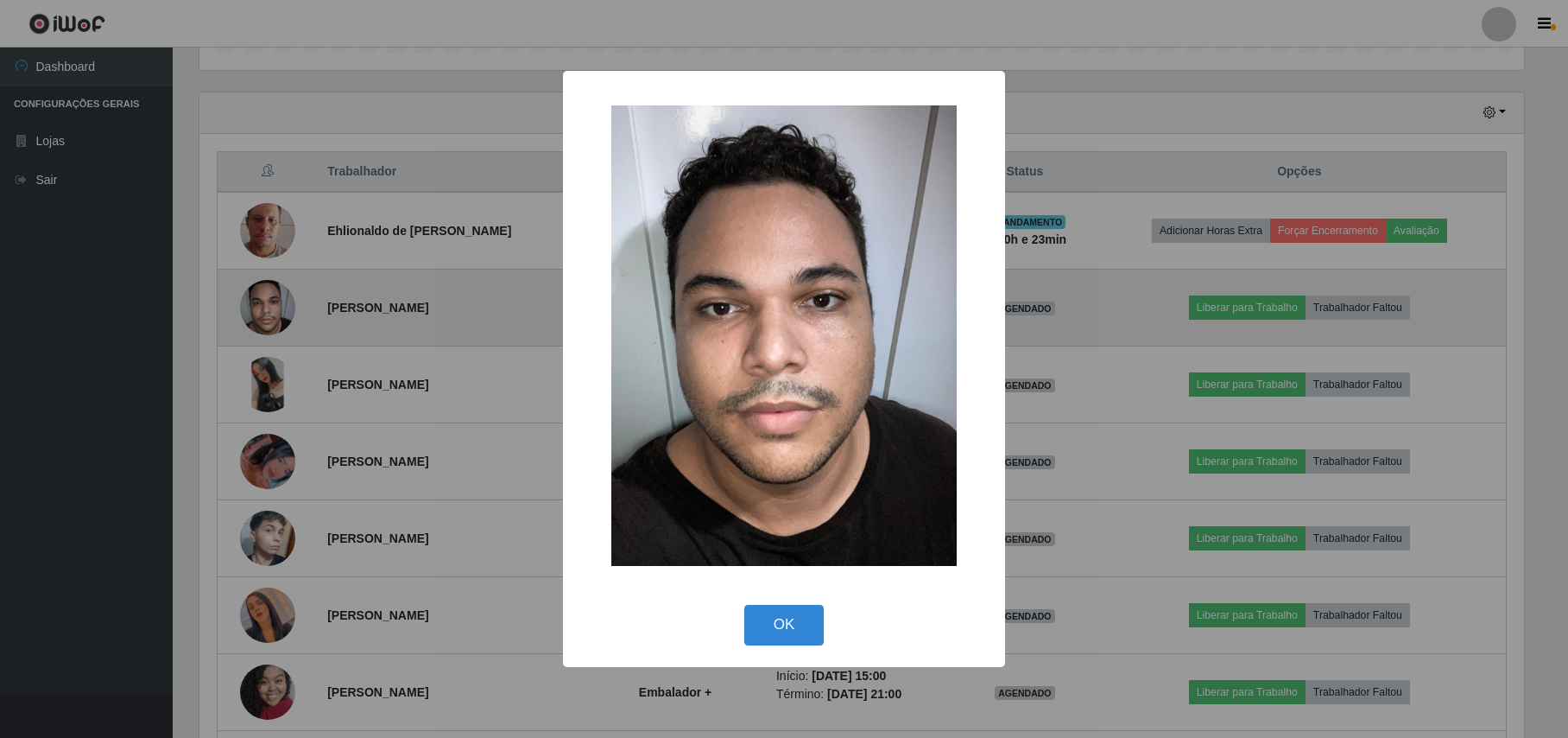
scroll to position [359, 1328]
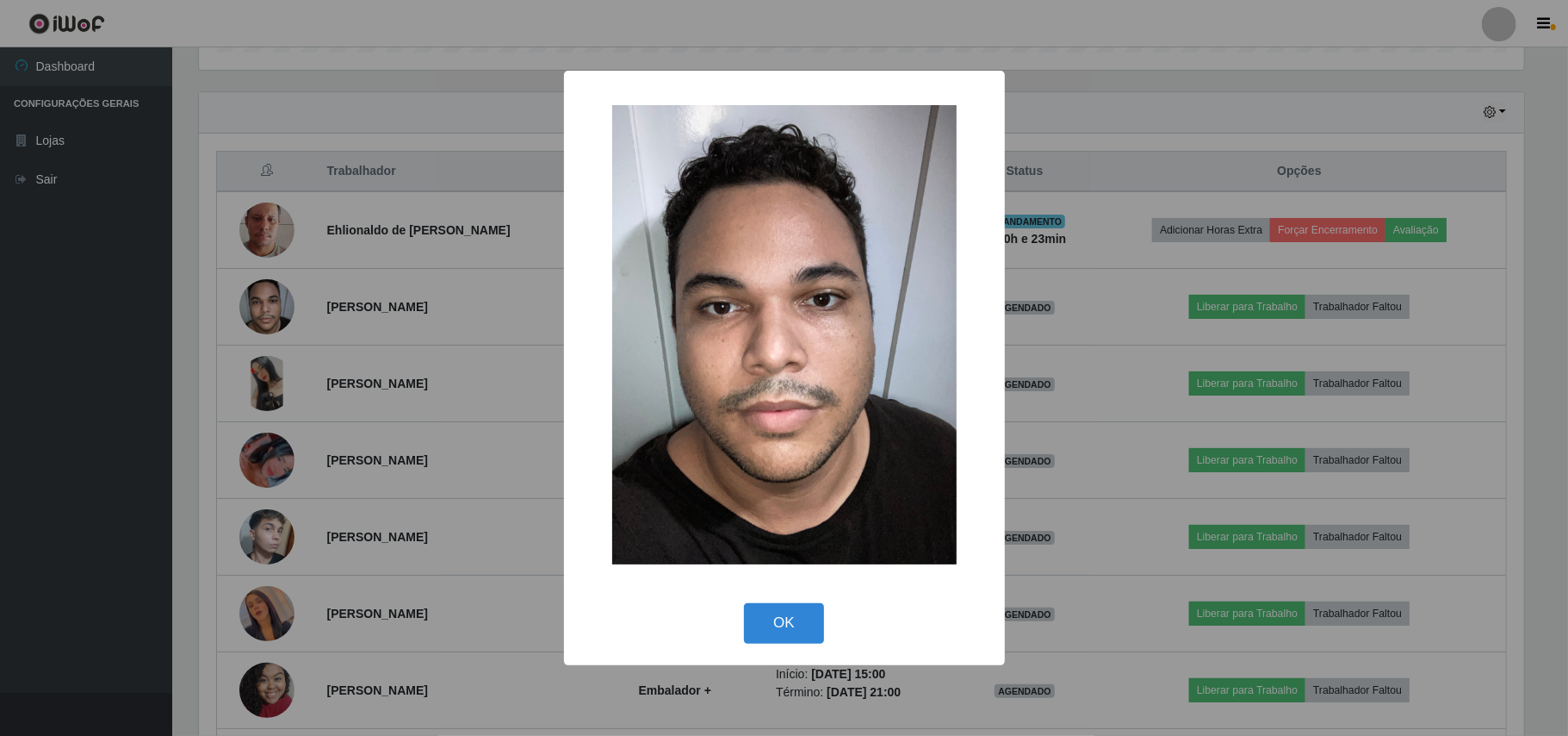
click at [411, 482] on div "× OK Cancel" at bounding box center [784, 368] width 1568 height 736
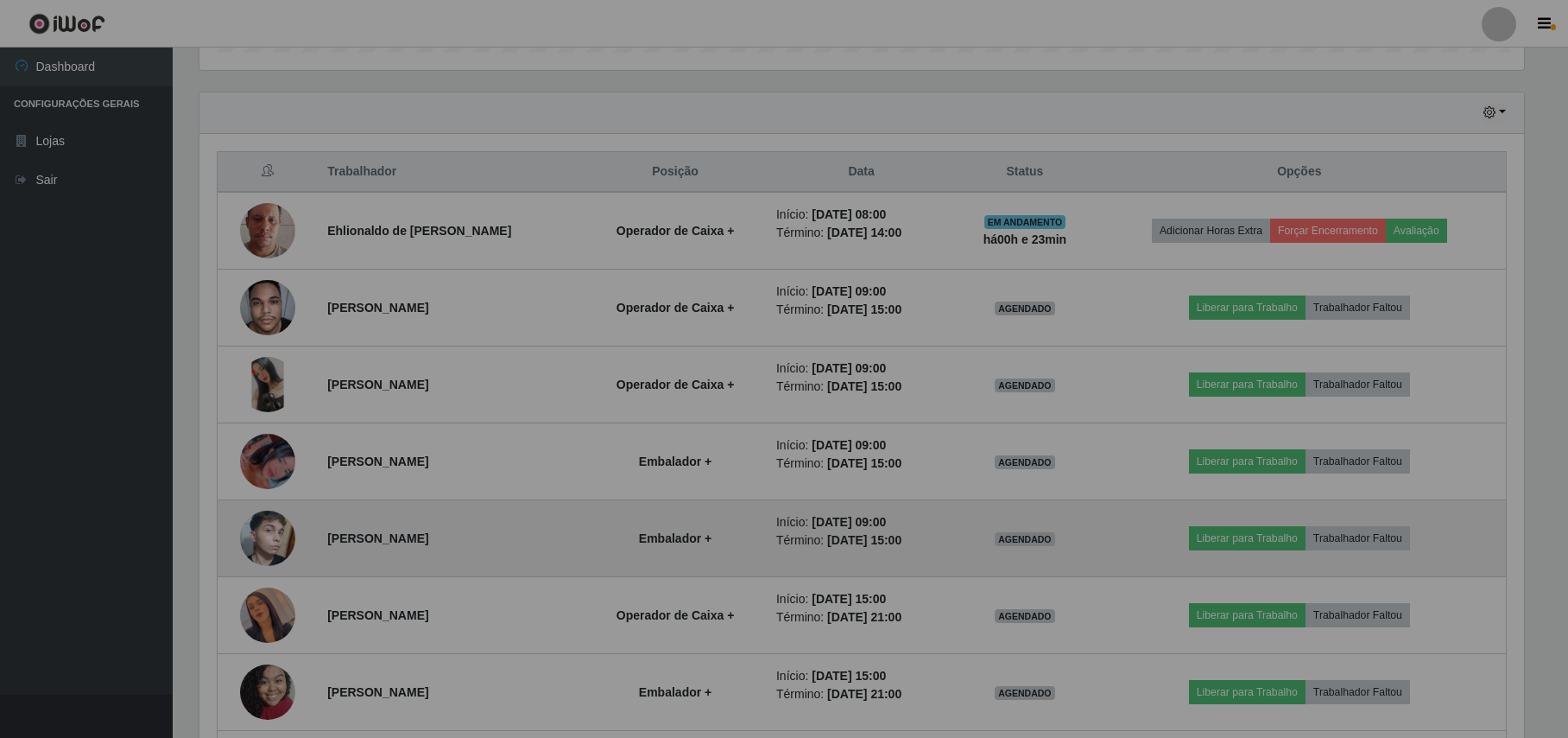
scroll to position [359, 1341]
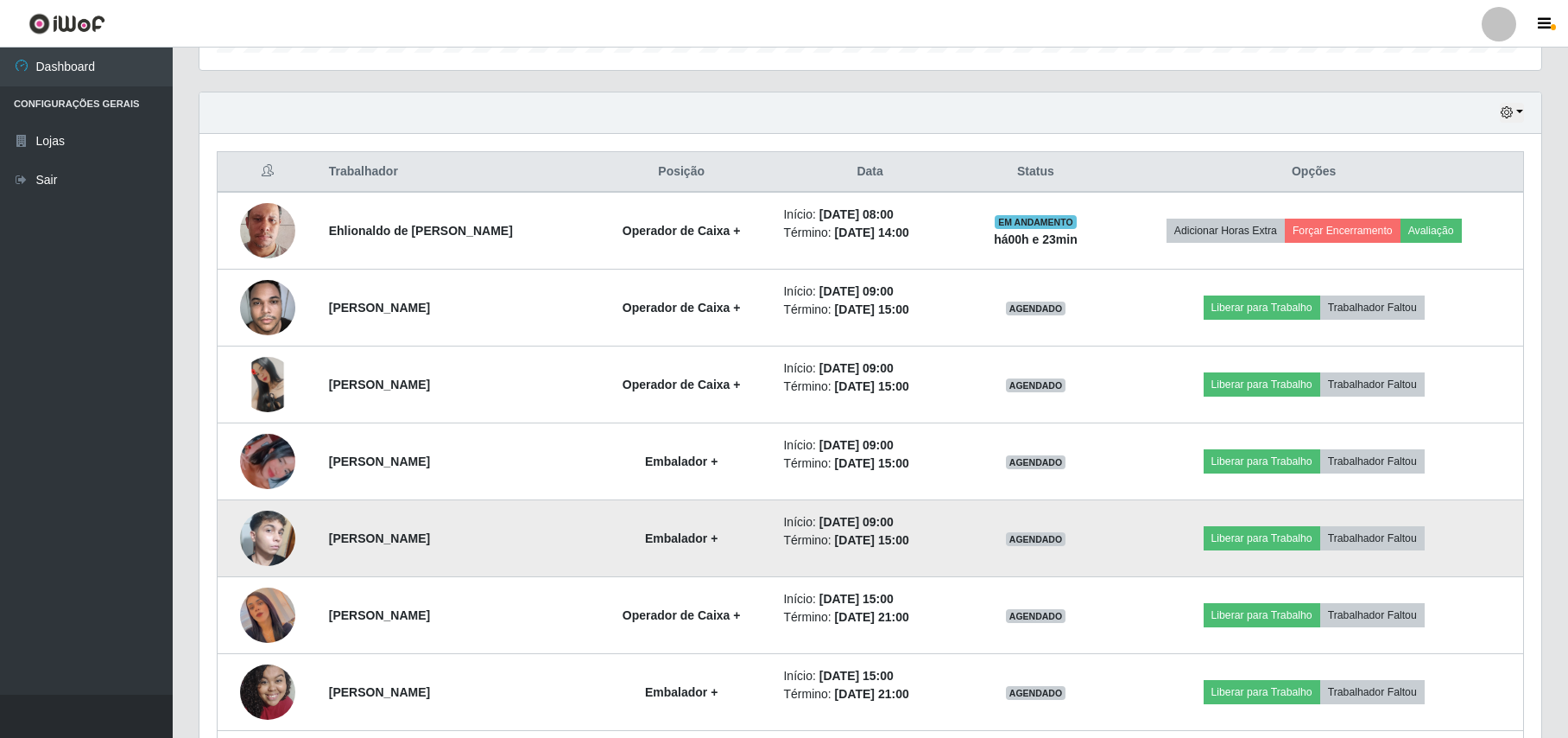
click at [256, 546] on img at bounding box center [267, 538] width 55 height 92
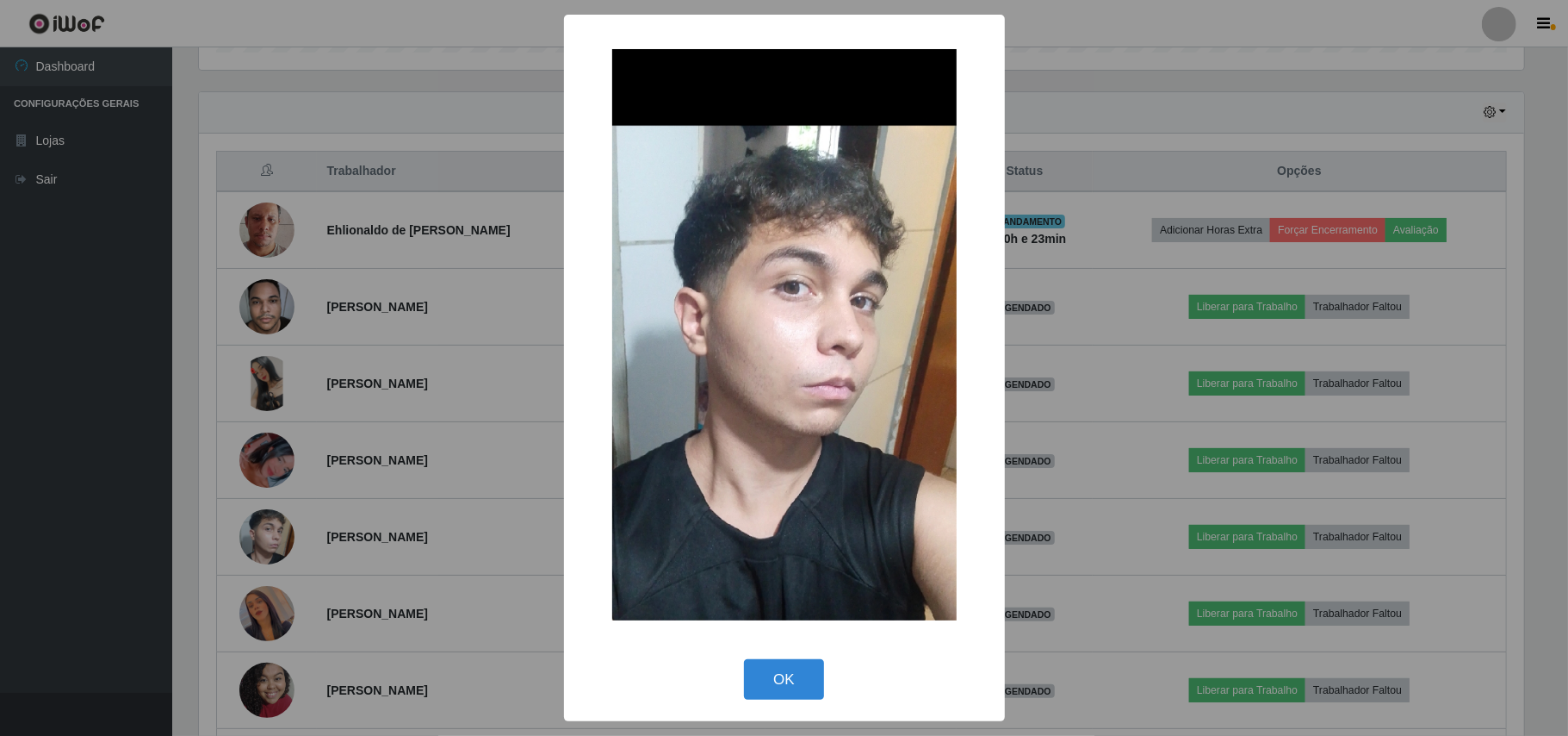
click at [325, 514] on div "× OK Cancel" at bounding box center [784, 368] width 1568 height 736
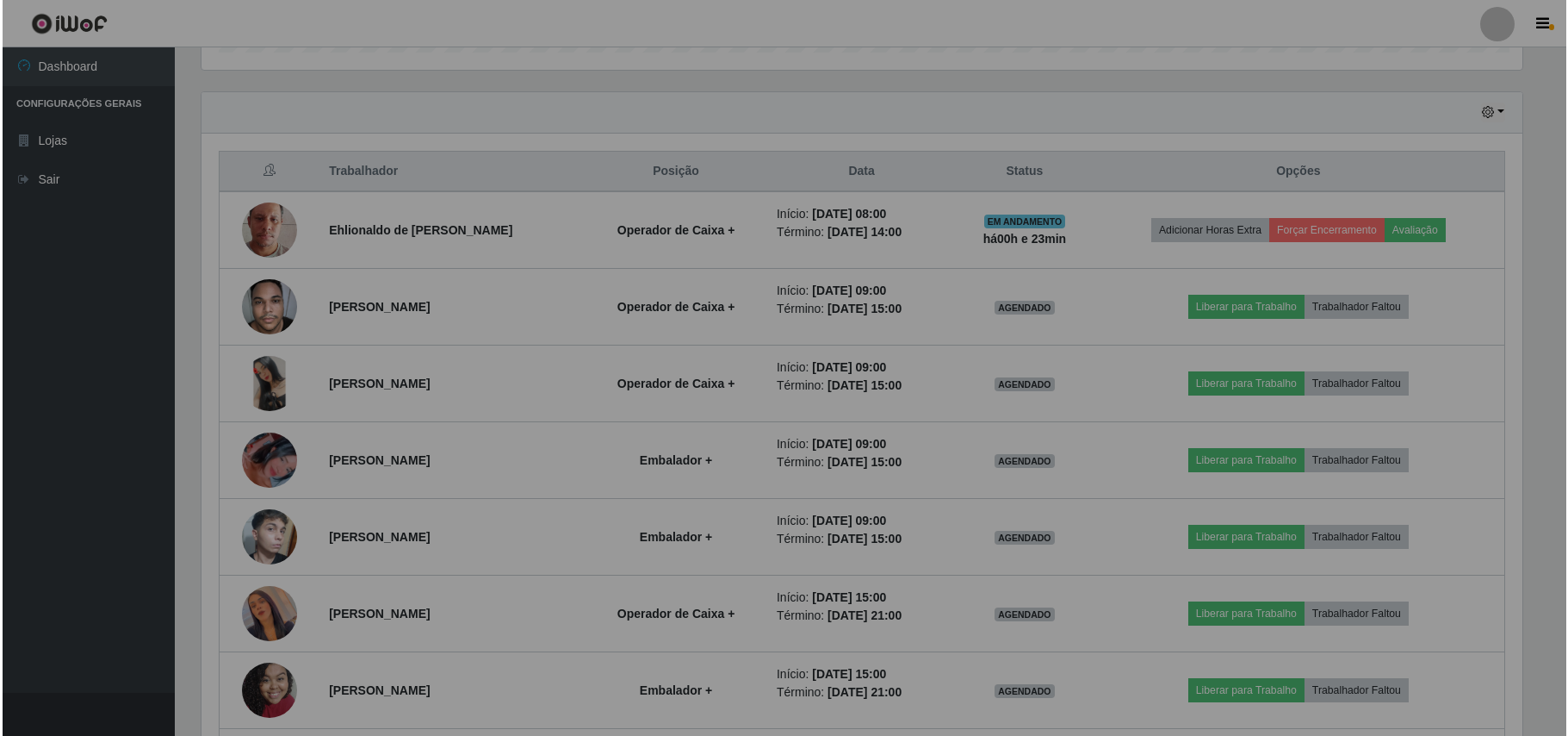
scroll to position [358, 1338]
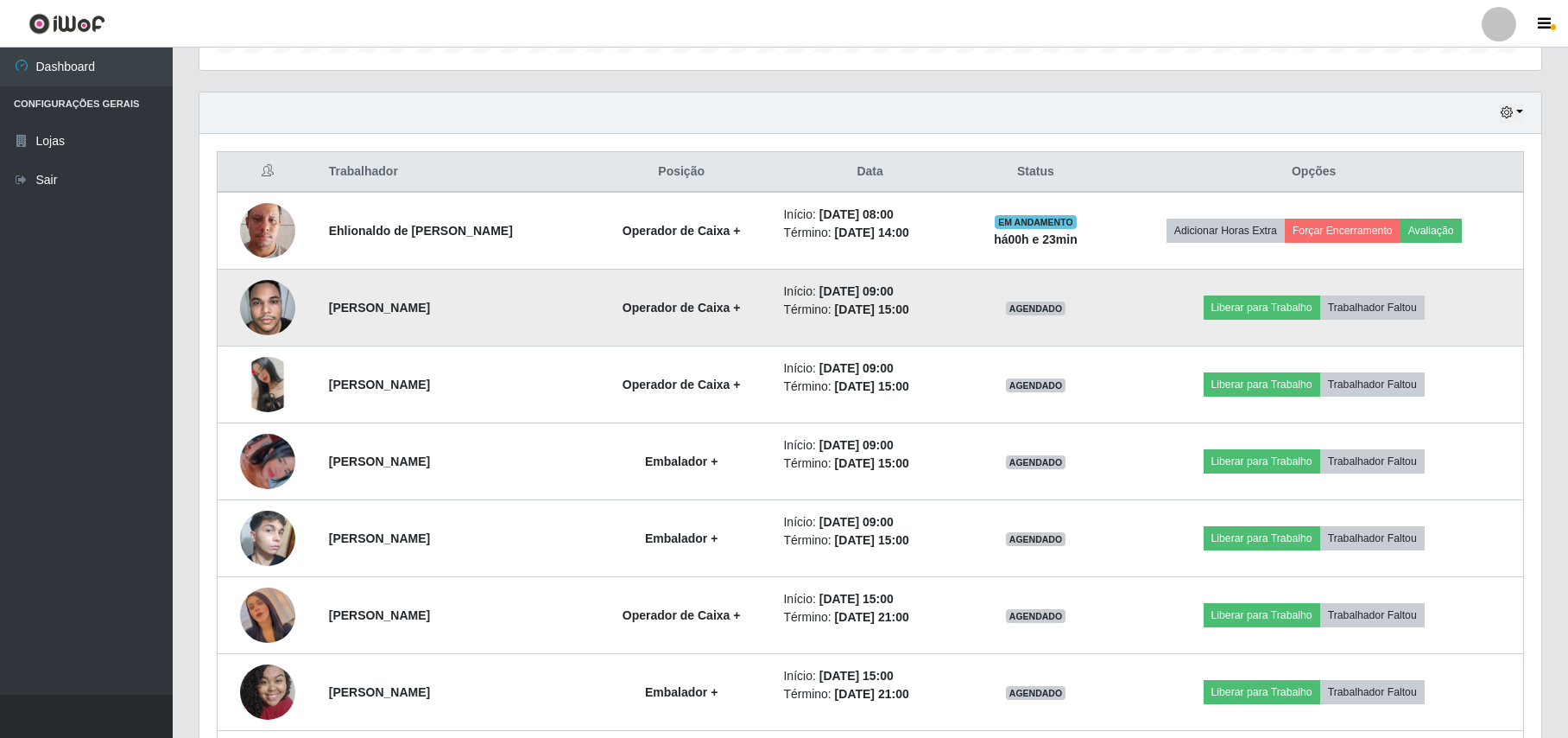
click at [256, 311] on img at bounding box center [267, 306] width 55 height 73
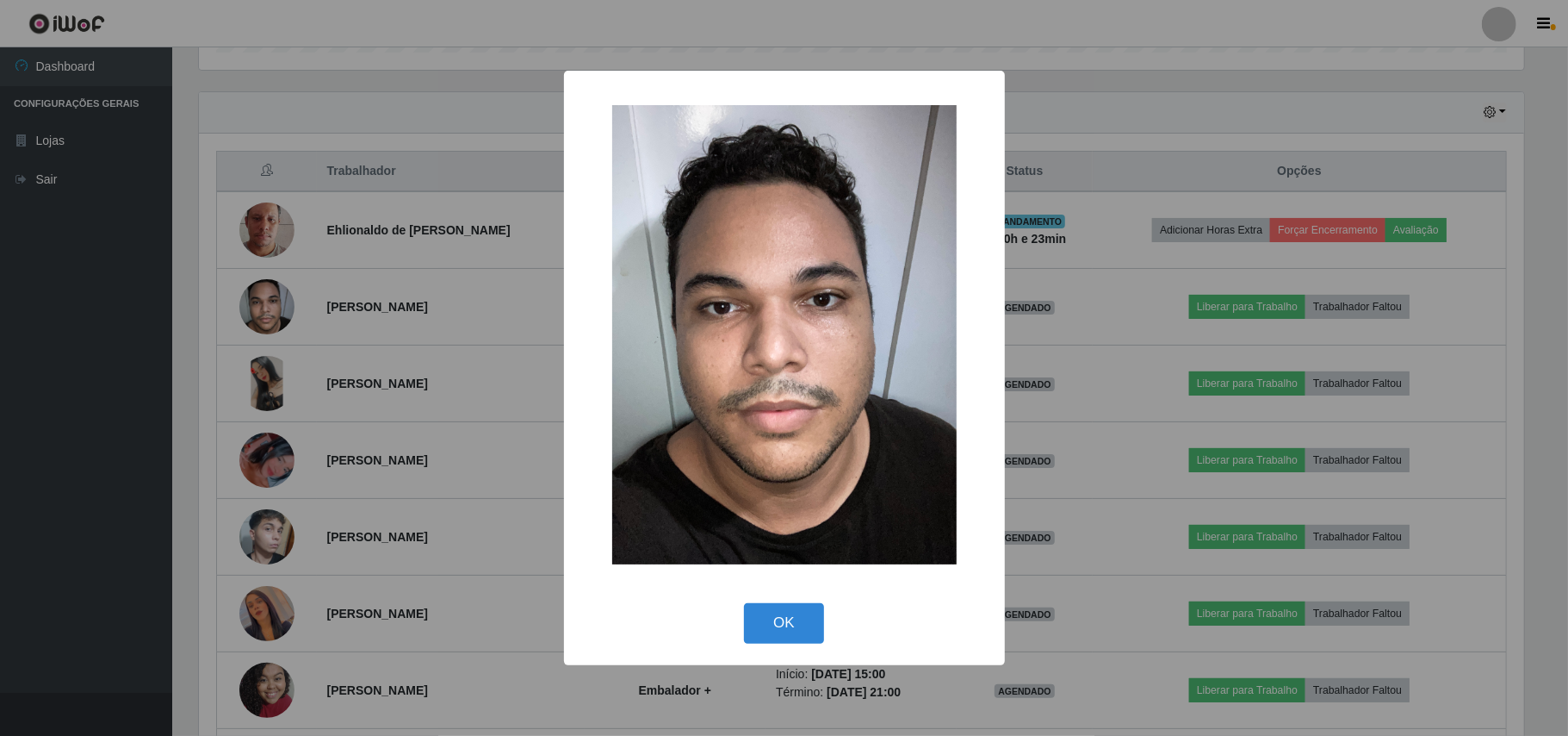
click at [307, 511] on div "× OK Cancel" at bounding box center [784, 368] width 1568 height 736
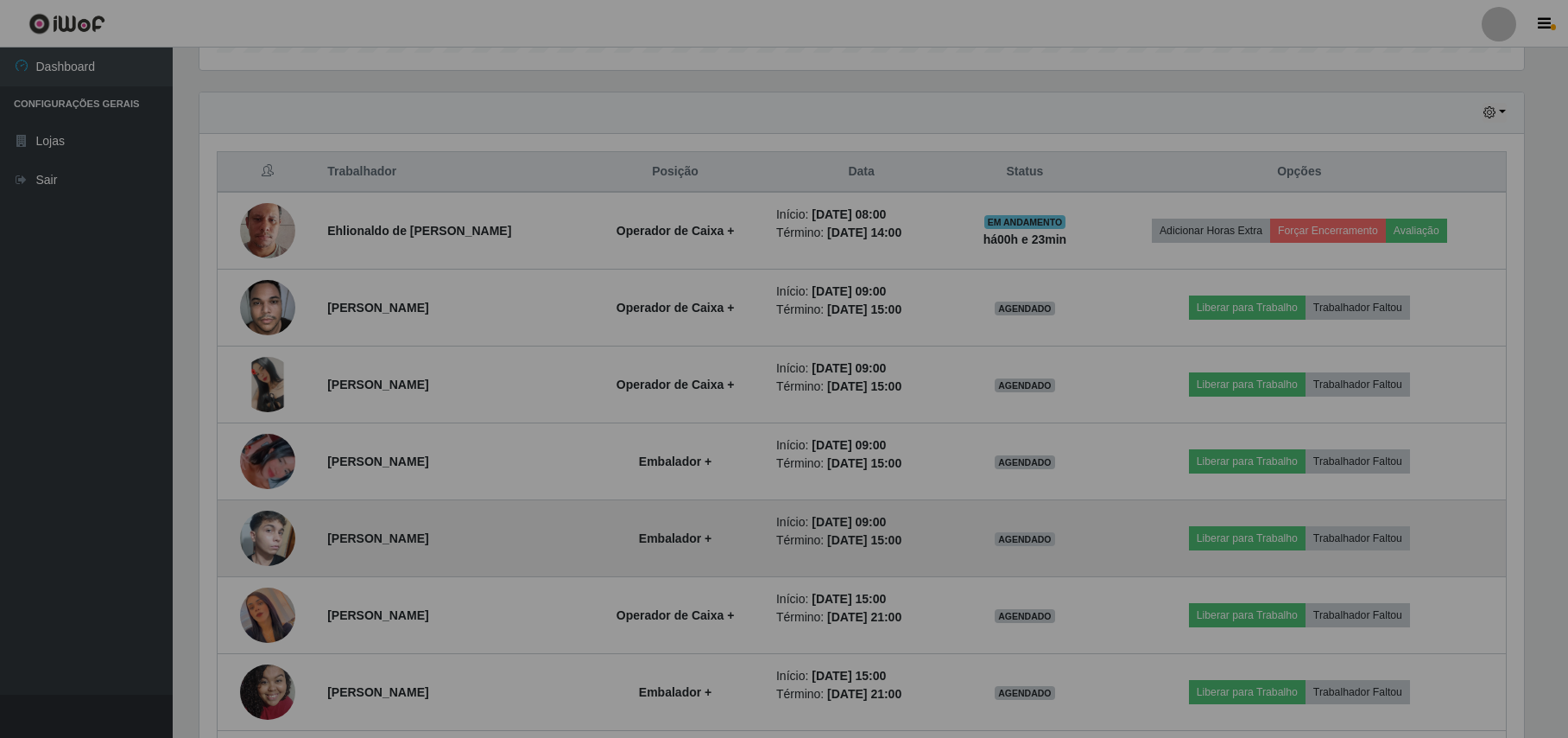
scroll to position [359, 1341]
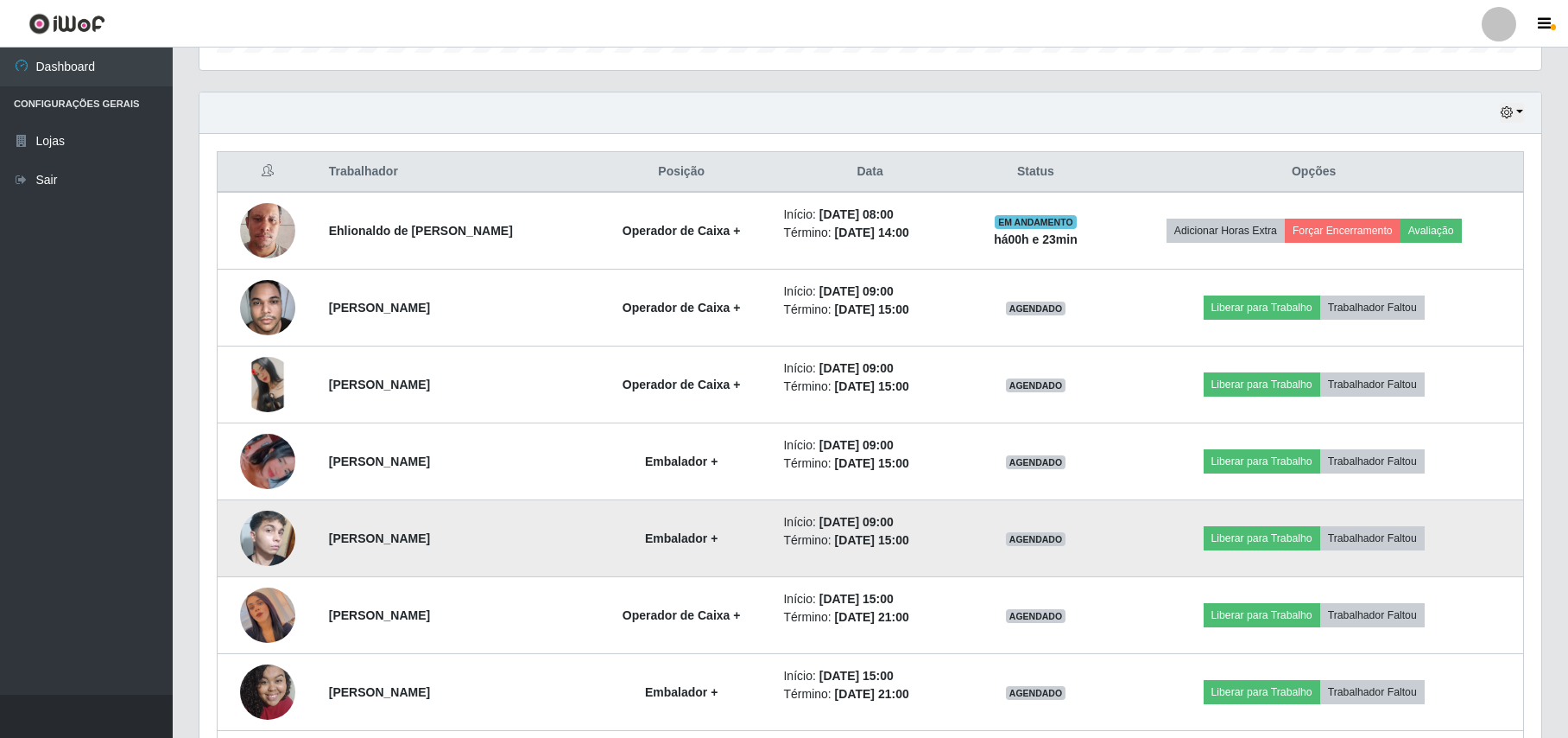
click at [277, 529] on img at bounding box center [267, 538] width 55 height 92
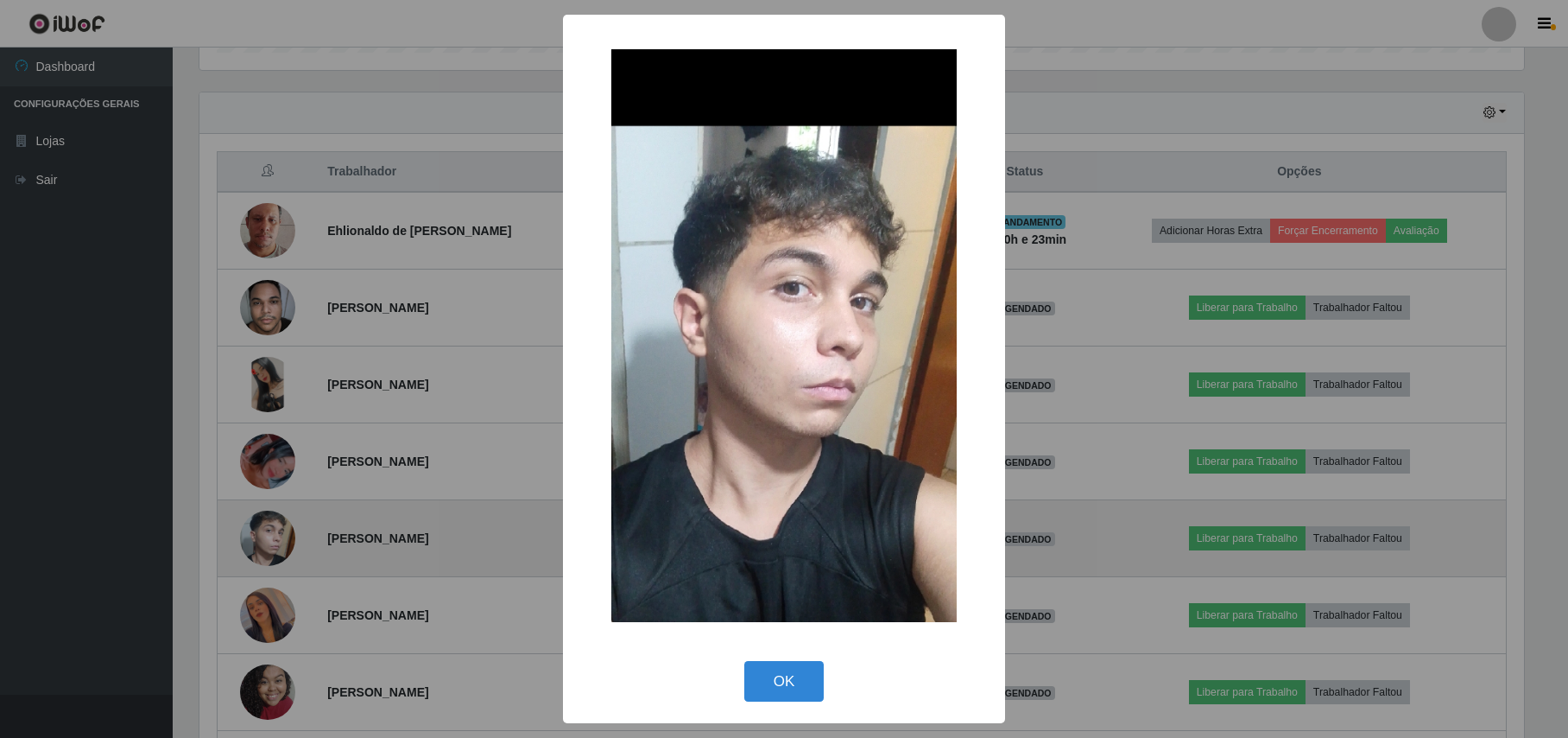
scroll to position [359, 1328]
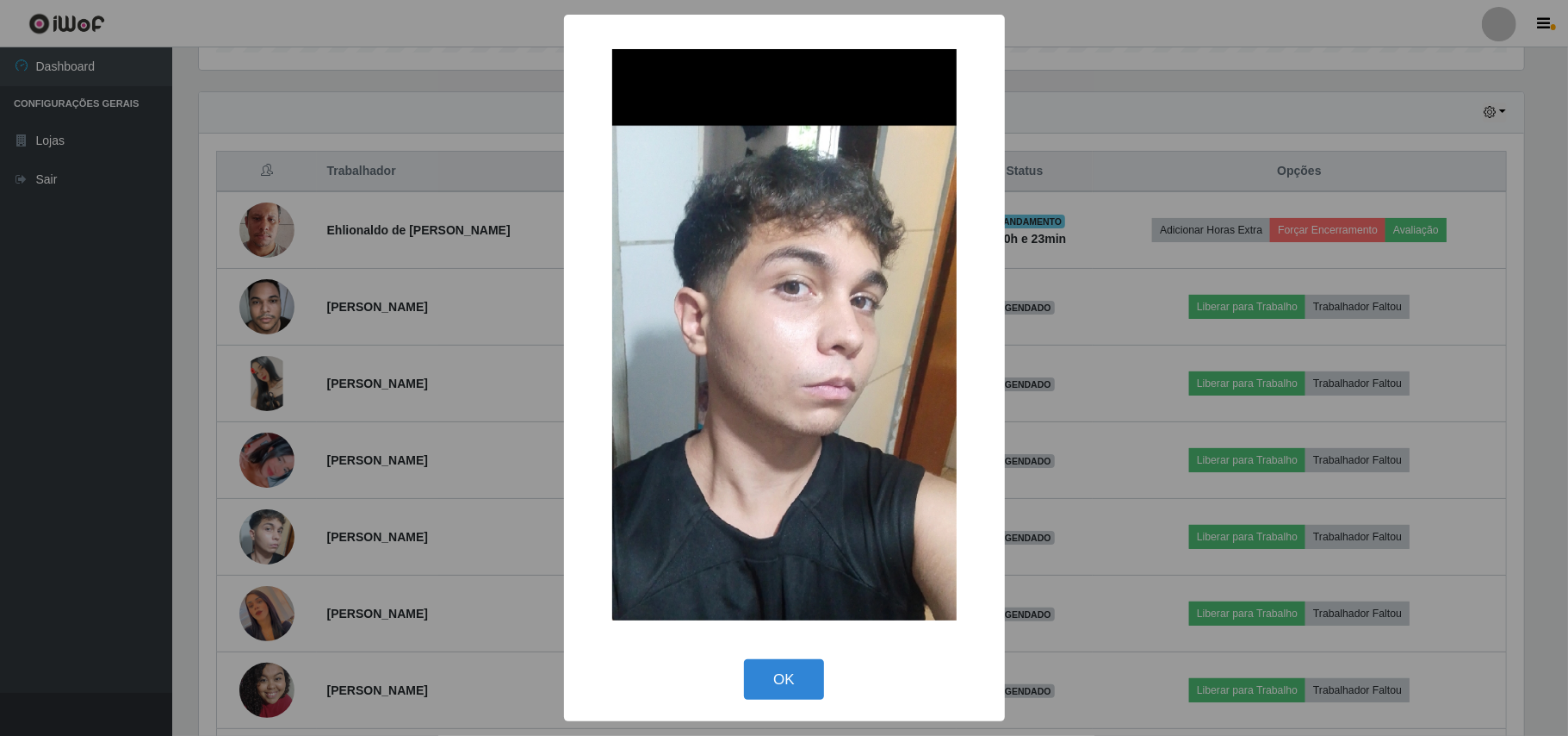
click at [151, 338] on div "× OK Cancel" at bounding box center [784, 368] width 1568 height 736
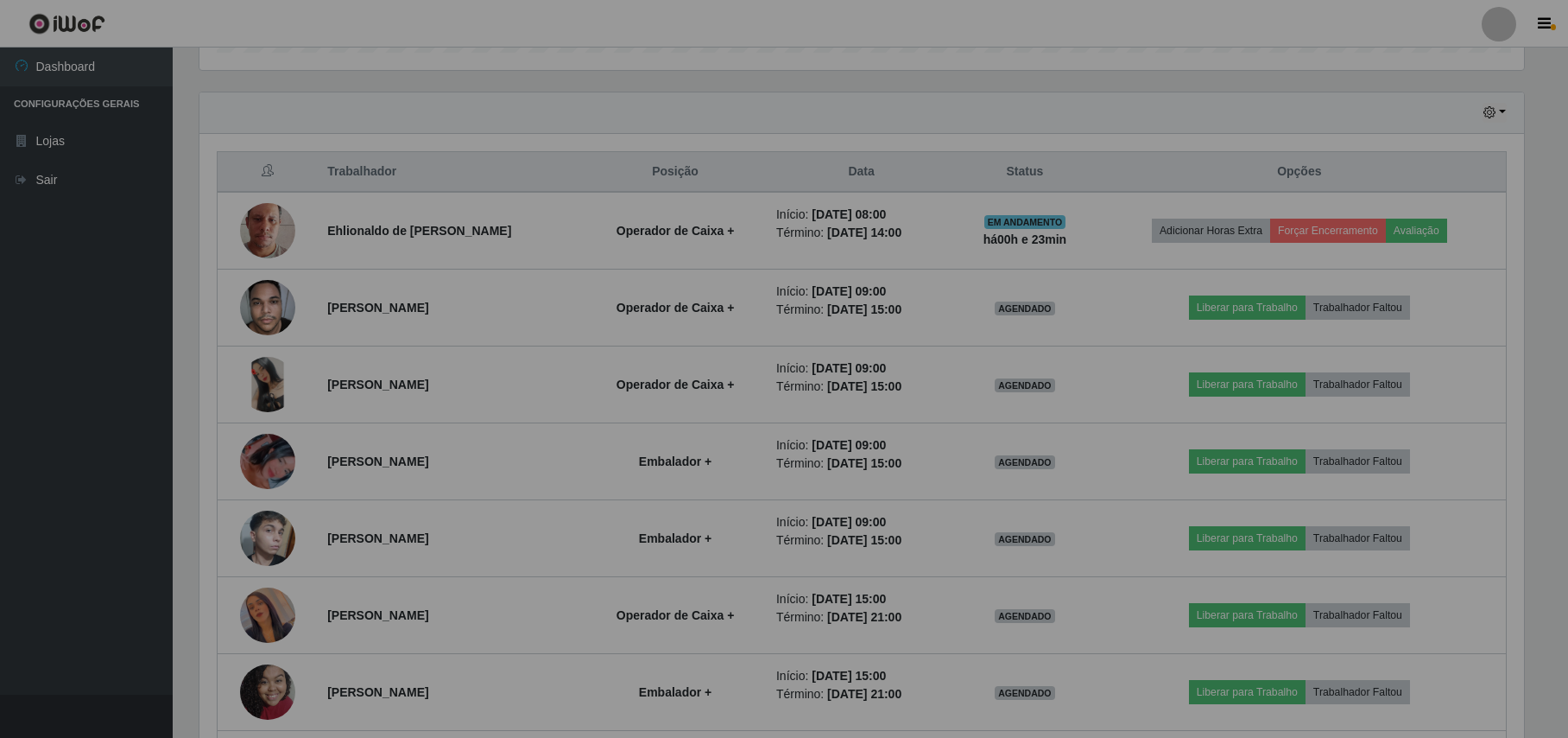
scroll to position [359, 1341]
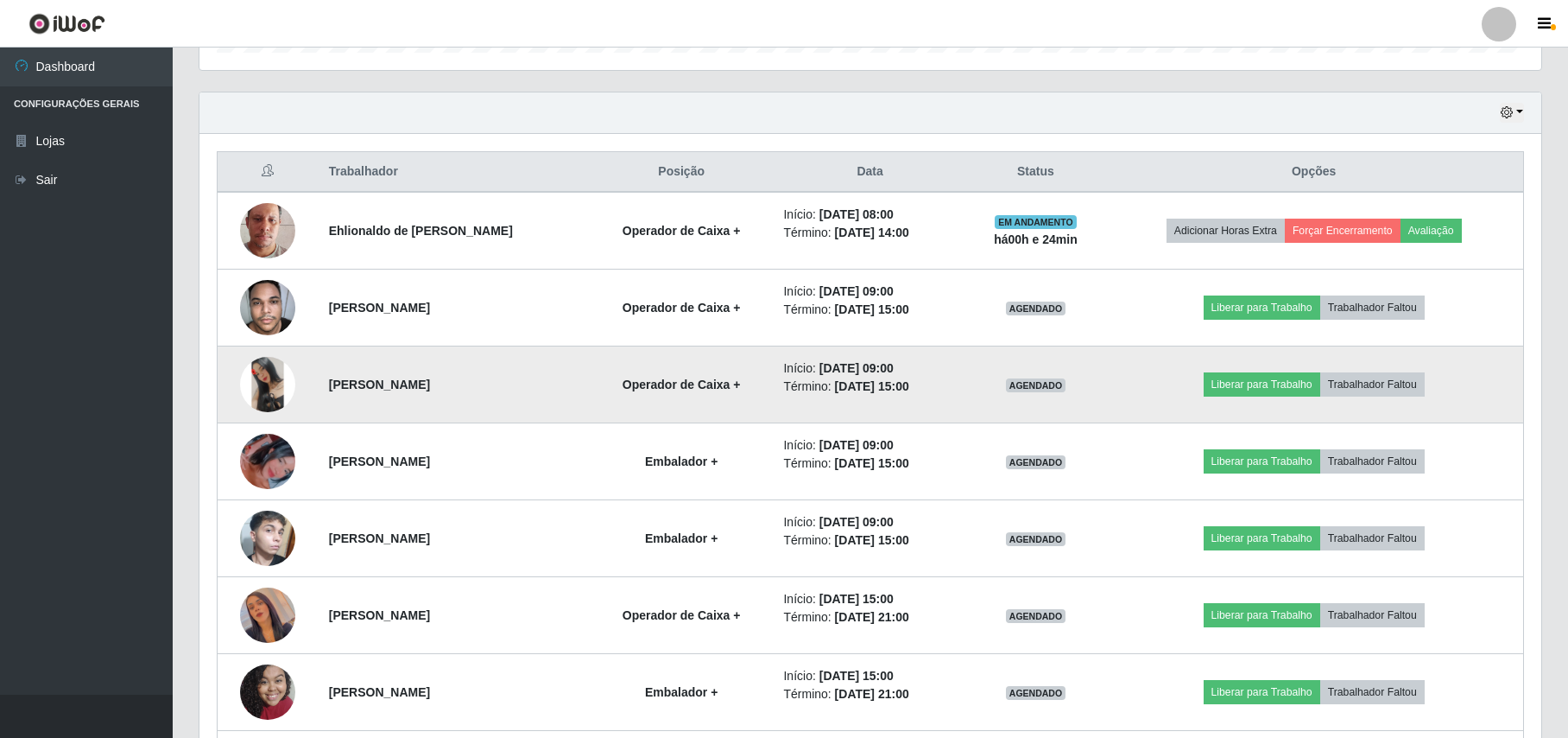
click at [262, 380] on img at bounding box center [267, 385] width 55 height 55
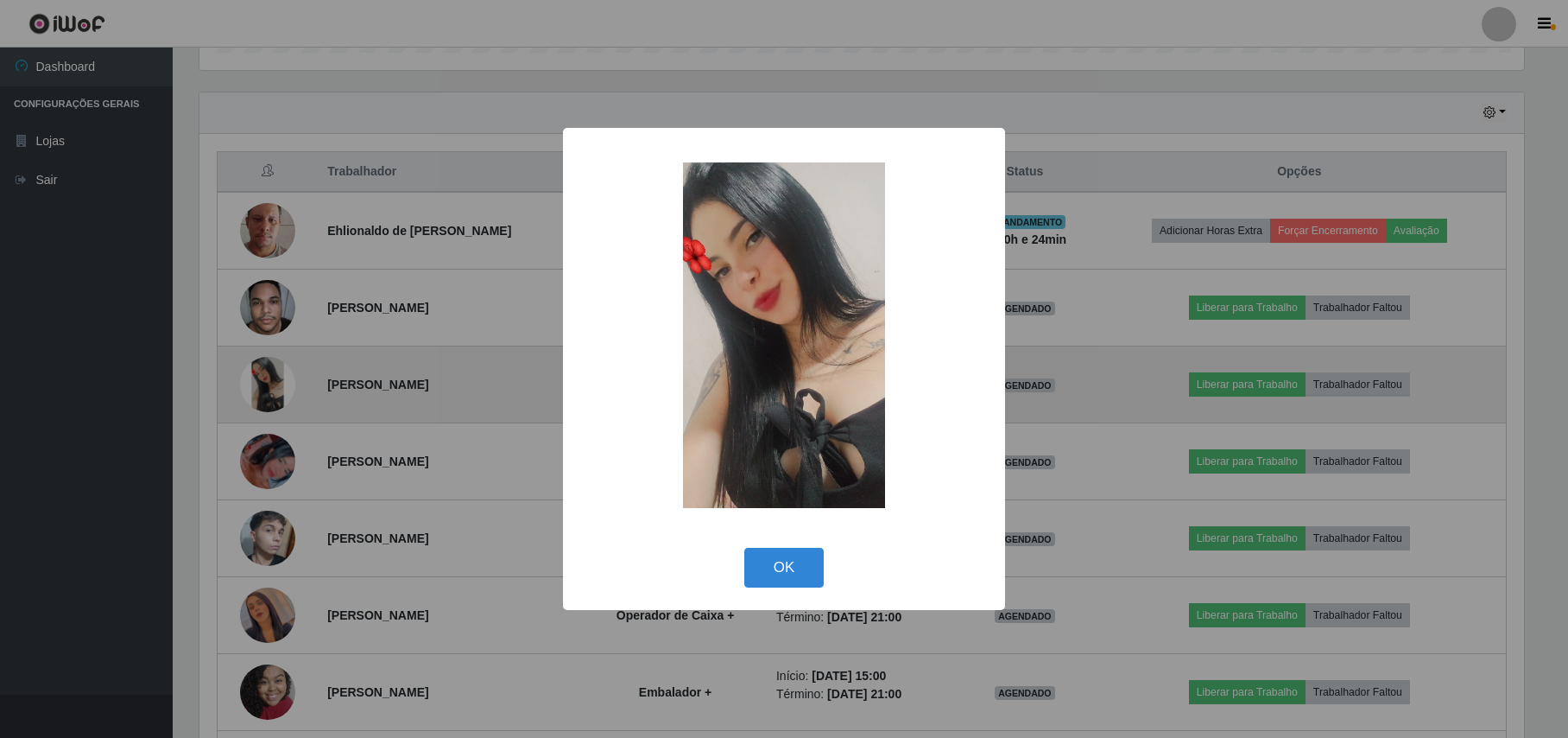
scroll to position [359, 1328]
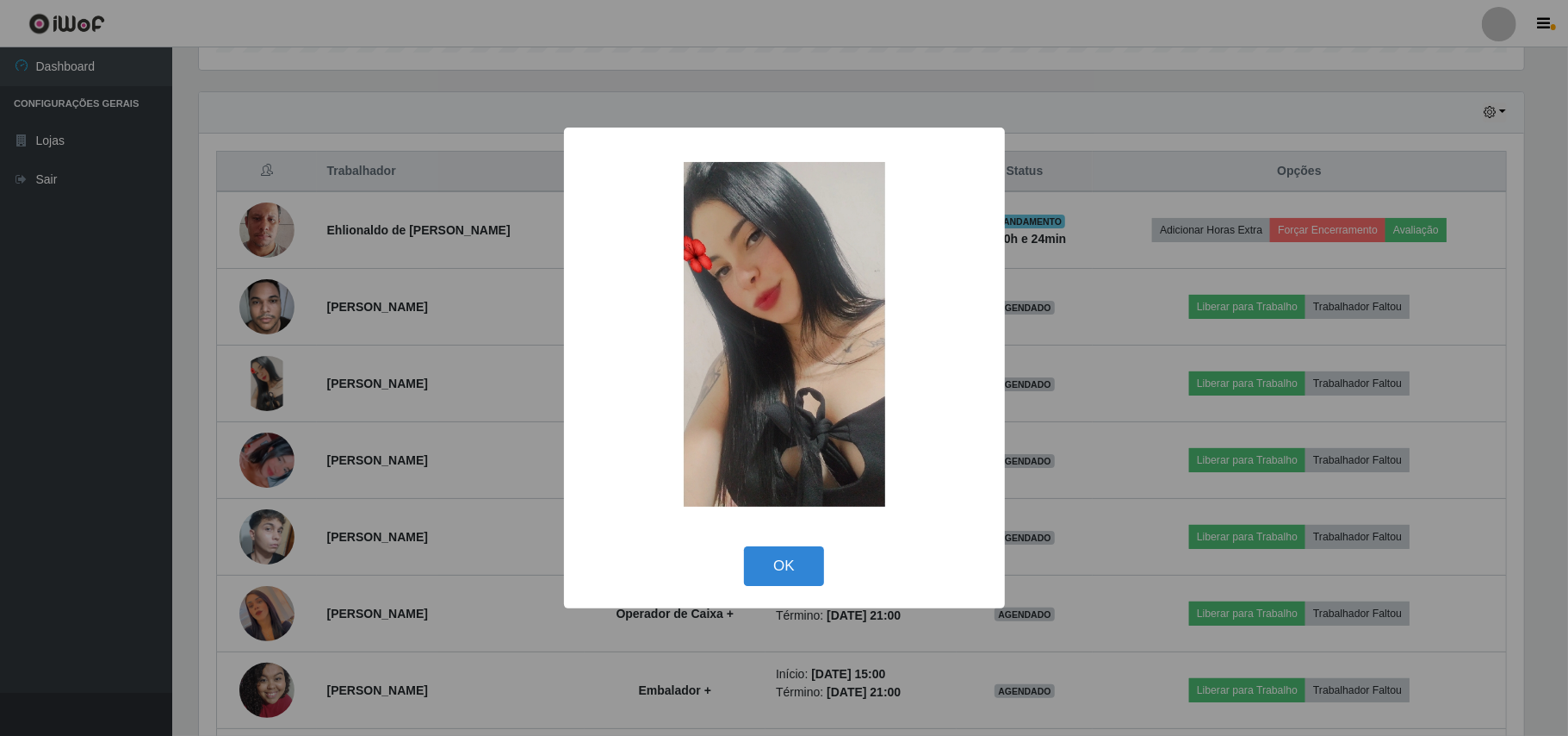
click at [162, 396] on div "× OK Cancel" at bounding box center [784, 368] width 1568 height 736
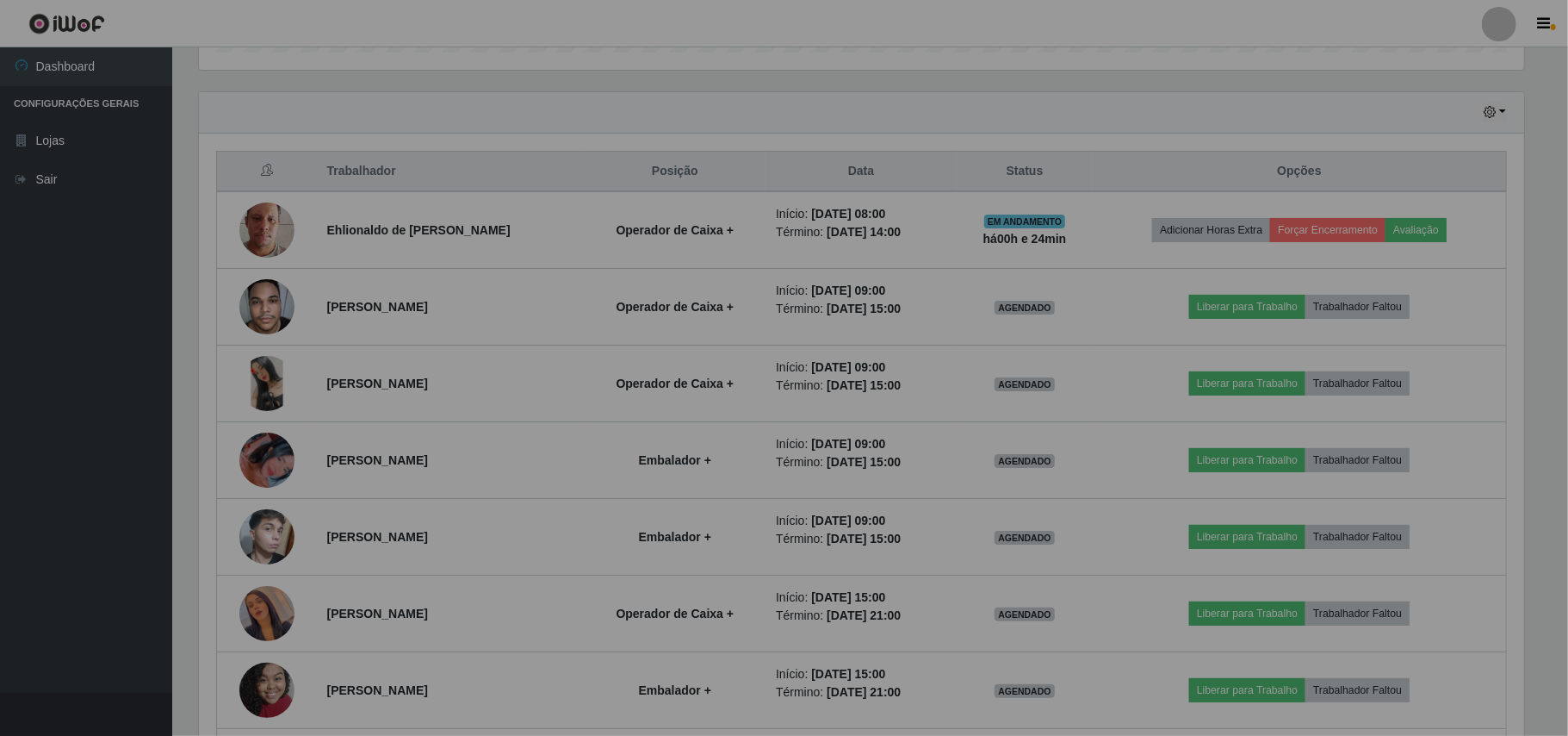
scroll to position [358, 1338]
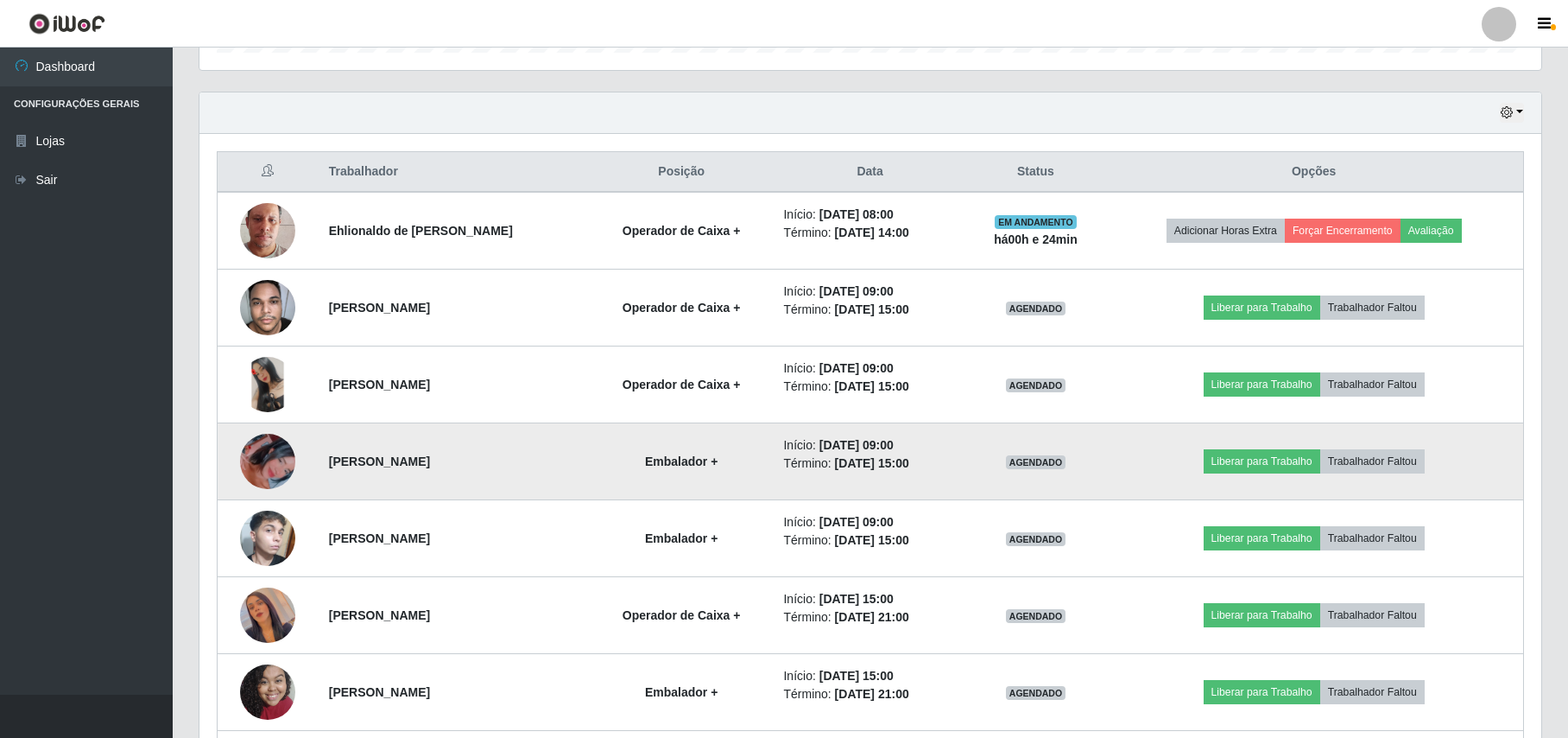
click at [259, 468] on img at bounding box center [267, 461] width 55 height 99
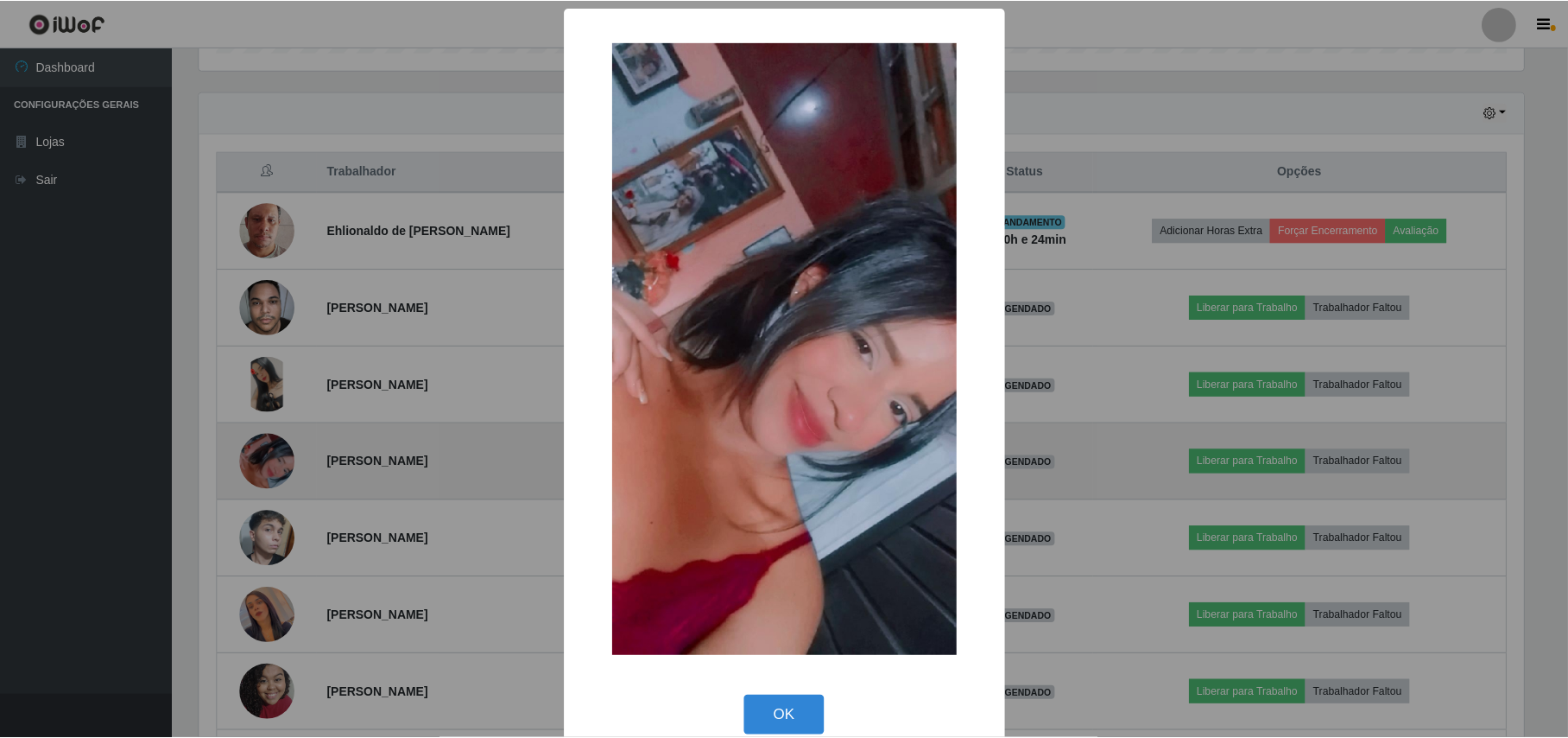
scroll to position [359, 1328]
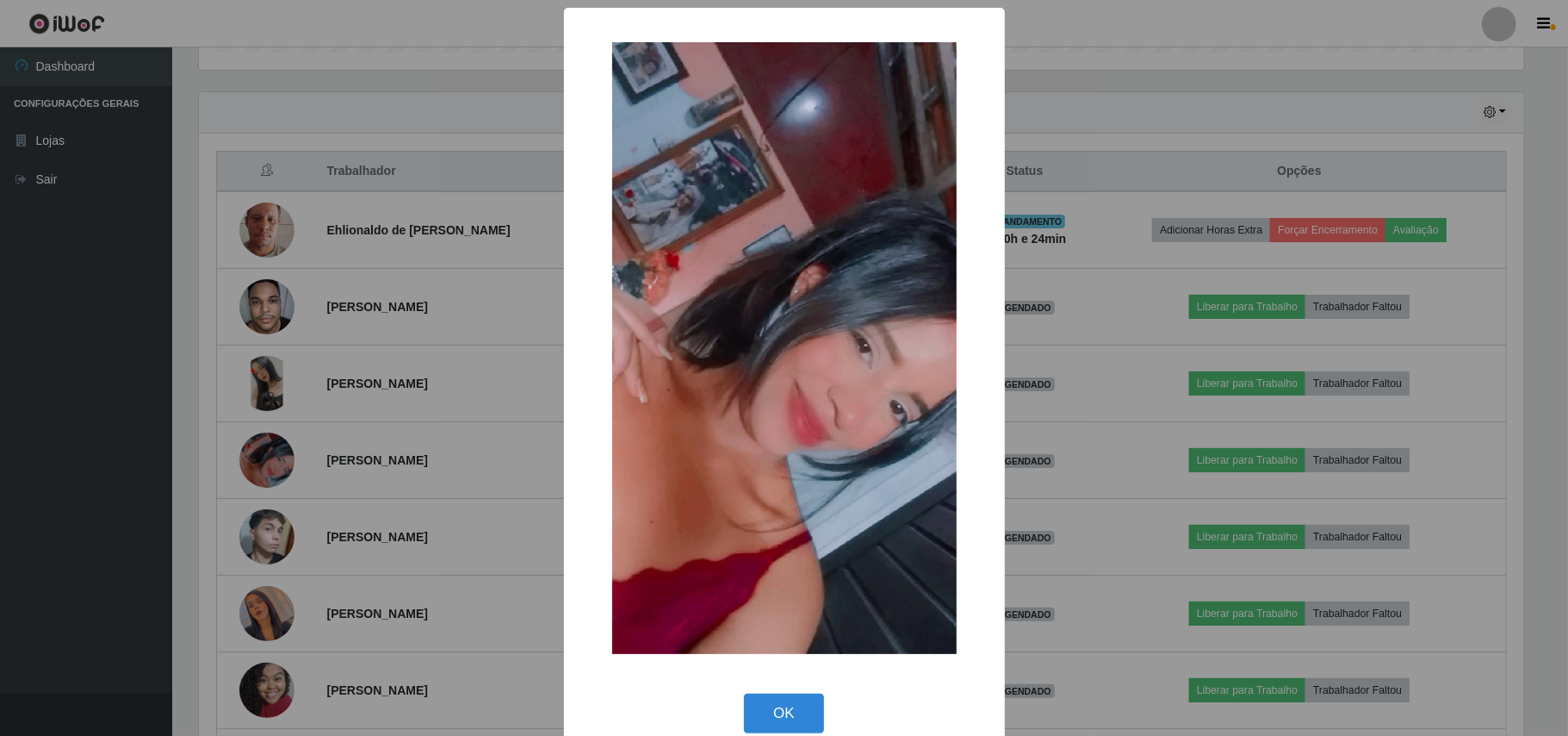
click at [88, 540] on div "× OK Cancel" at bounding box center [784, 368] width 1568 height 736
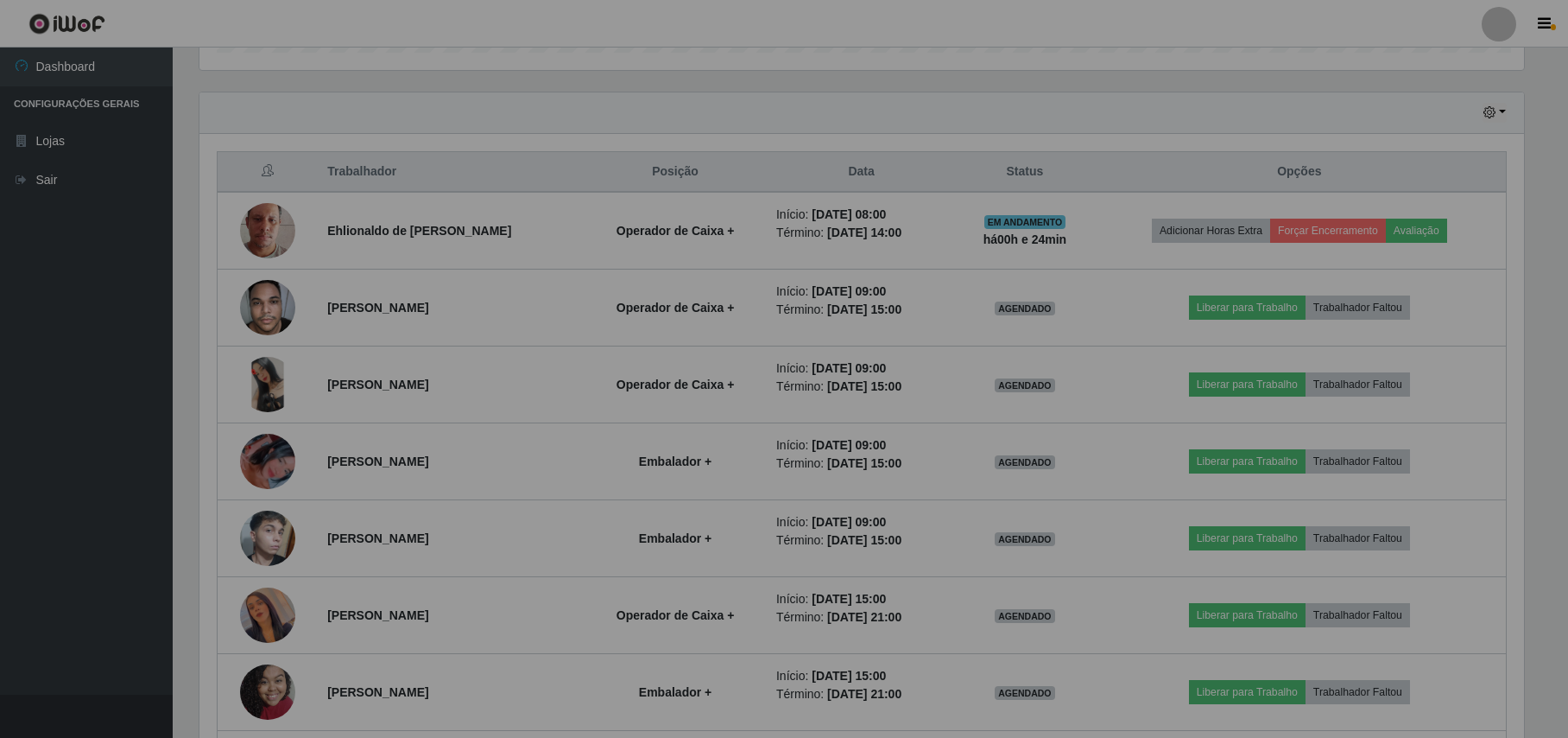
scroll to position [359, 1341]
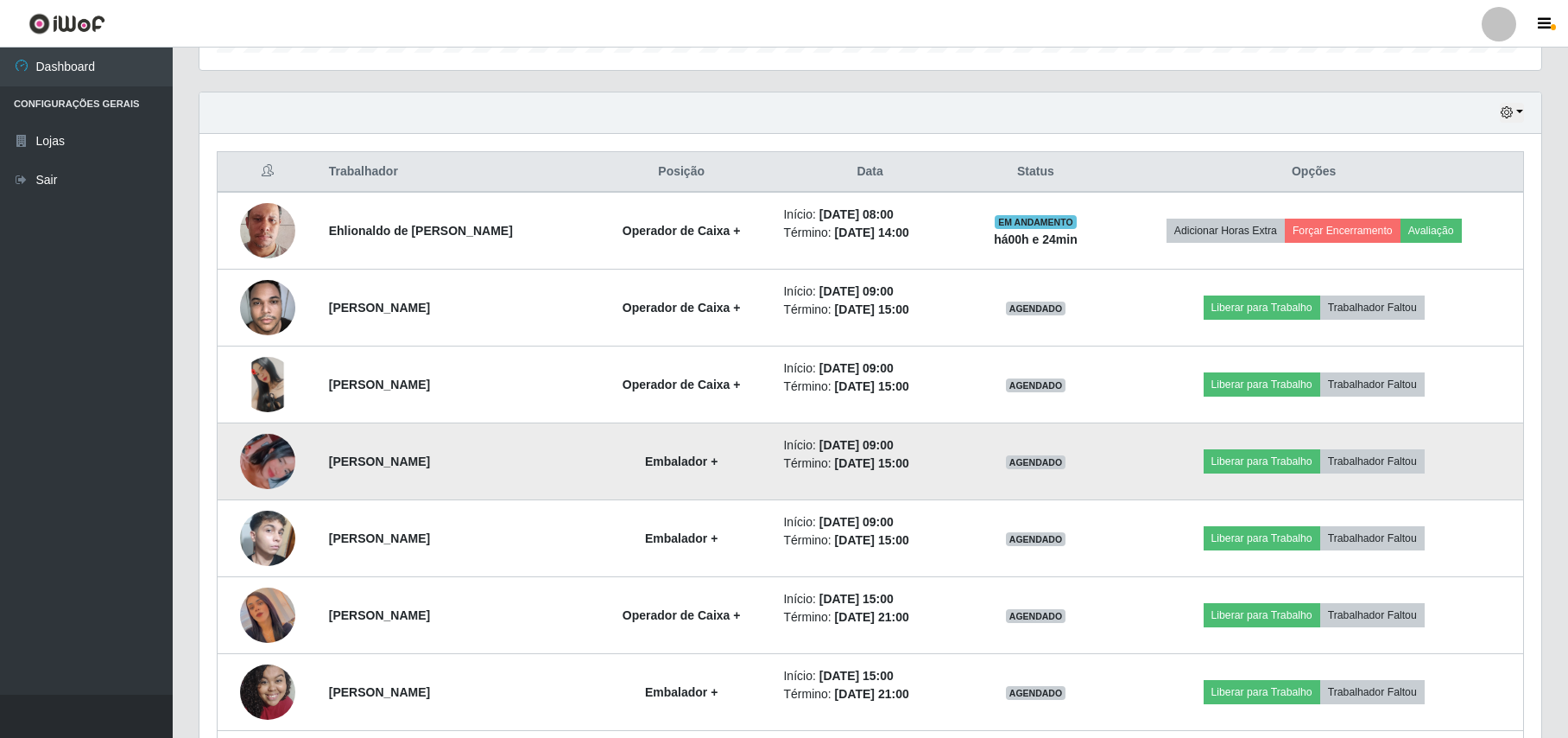
click at [274, 467] on img at bounding box center [267, 461] width 55 height 99
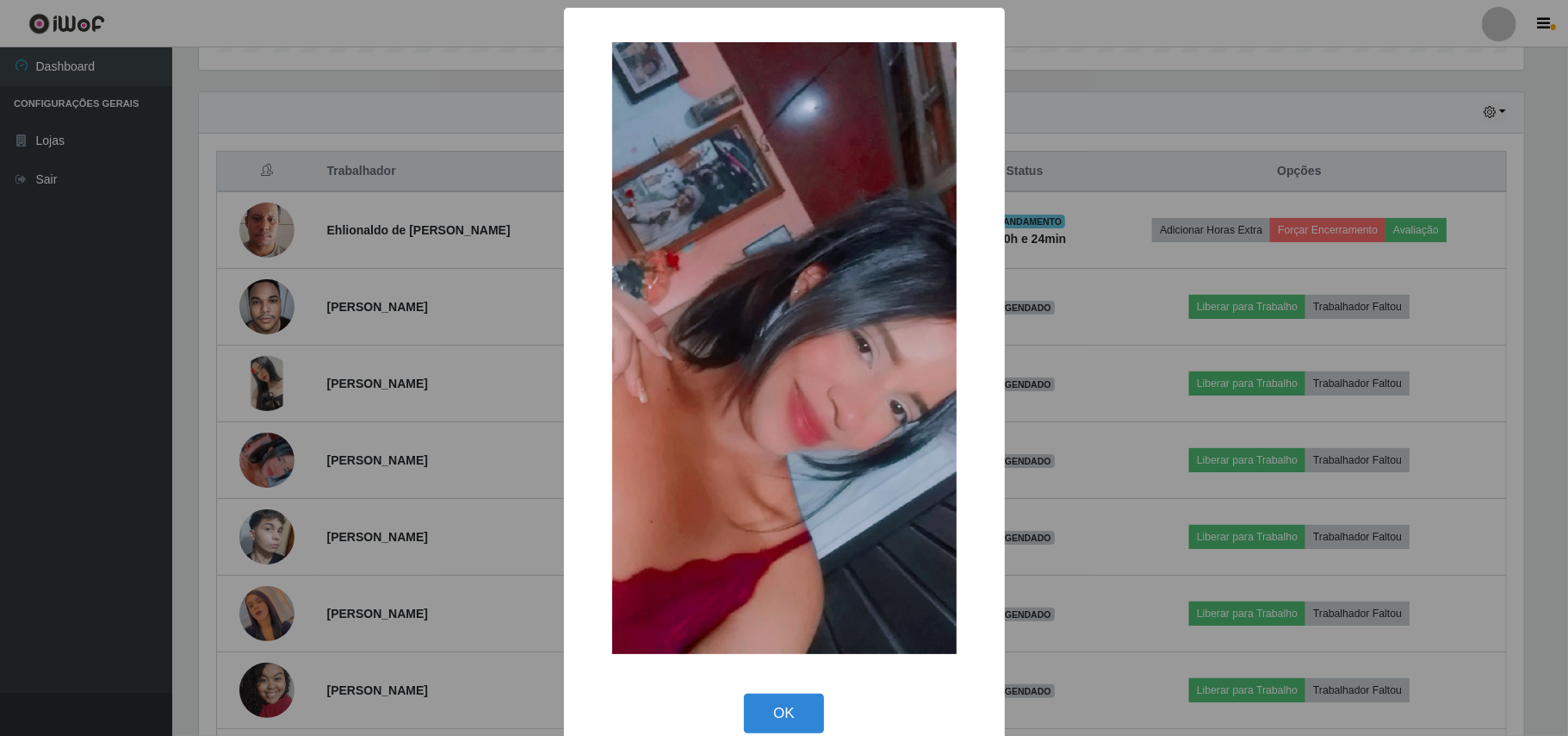
click at [136, 459] on div "× OK Cancel" at bounding box center [784, 368] width 1568 height 736
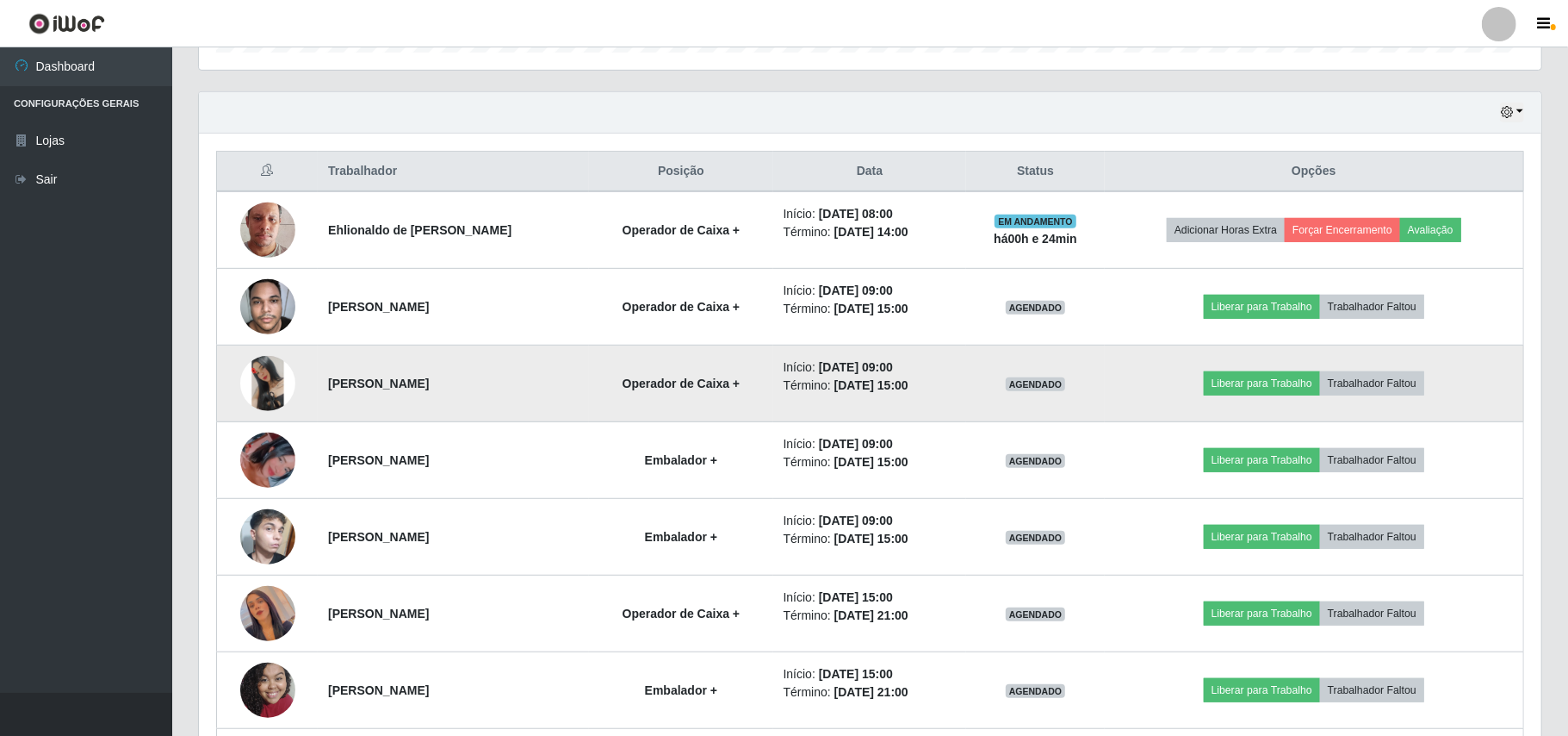
scroll to position [358, 1338]
click at [268, 397] on img at bounding box center [266, 384] width 55 height 55
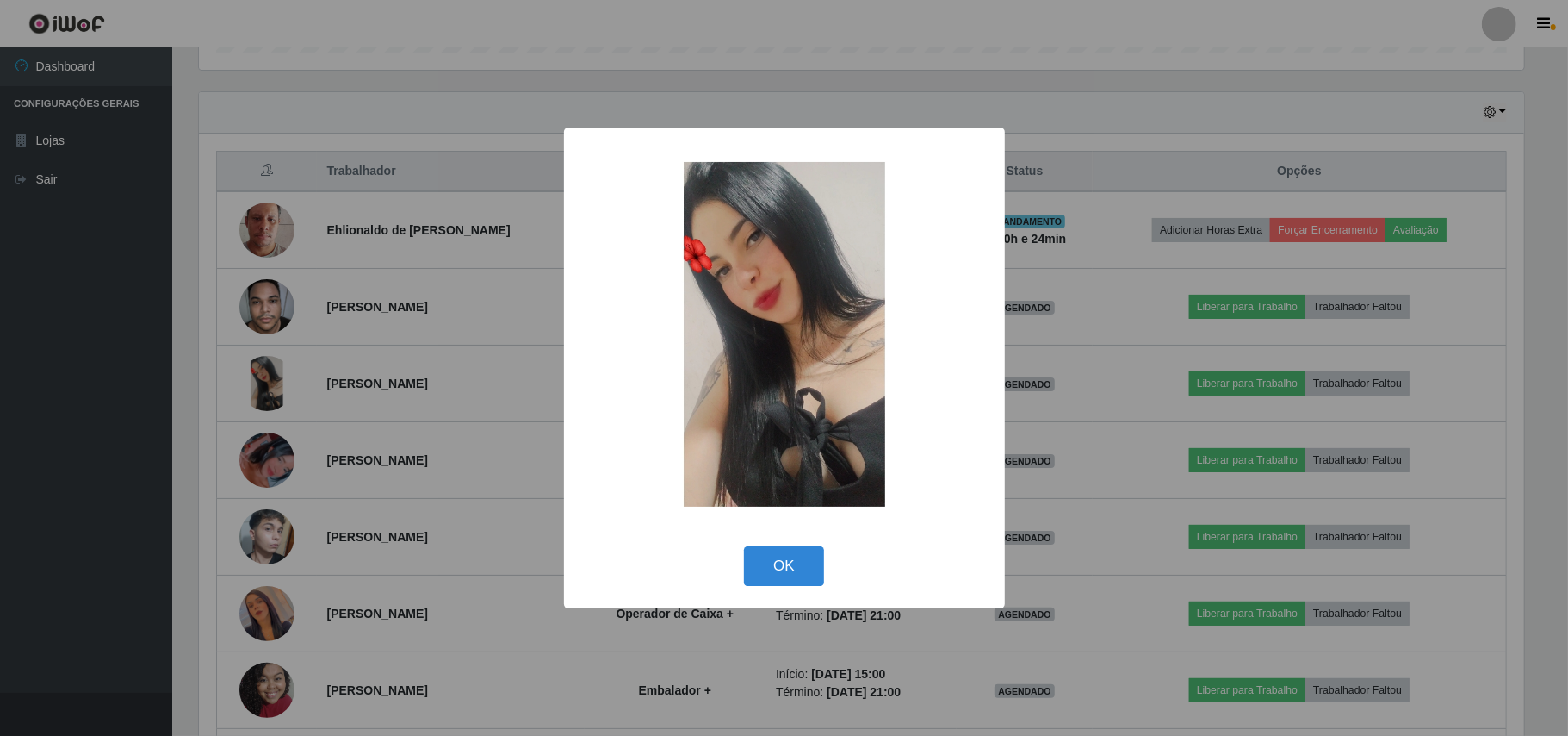
click at [153, 419] on div "× OK Cancel" at bounding box center [784, 368] width 1568 height 736
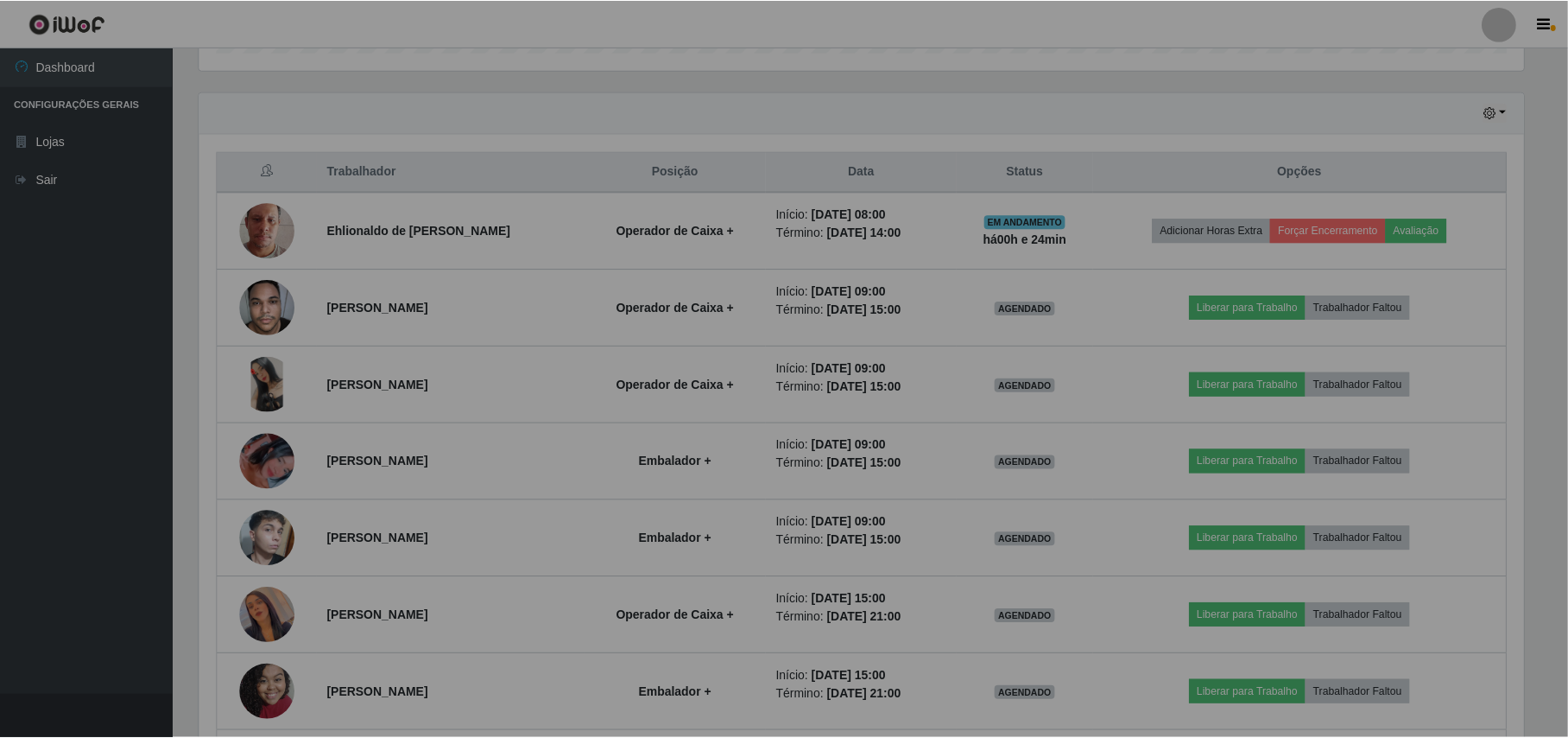
scroll to position [0, 0]
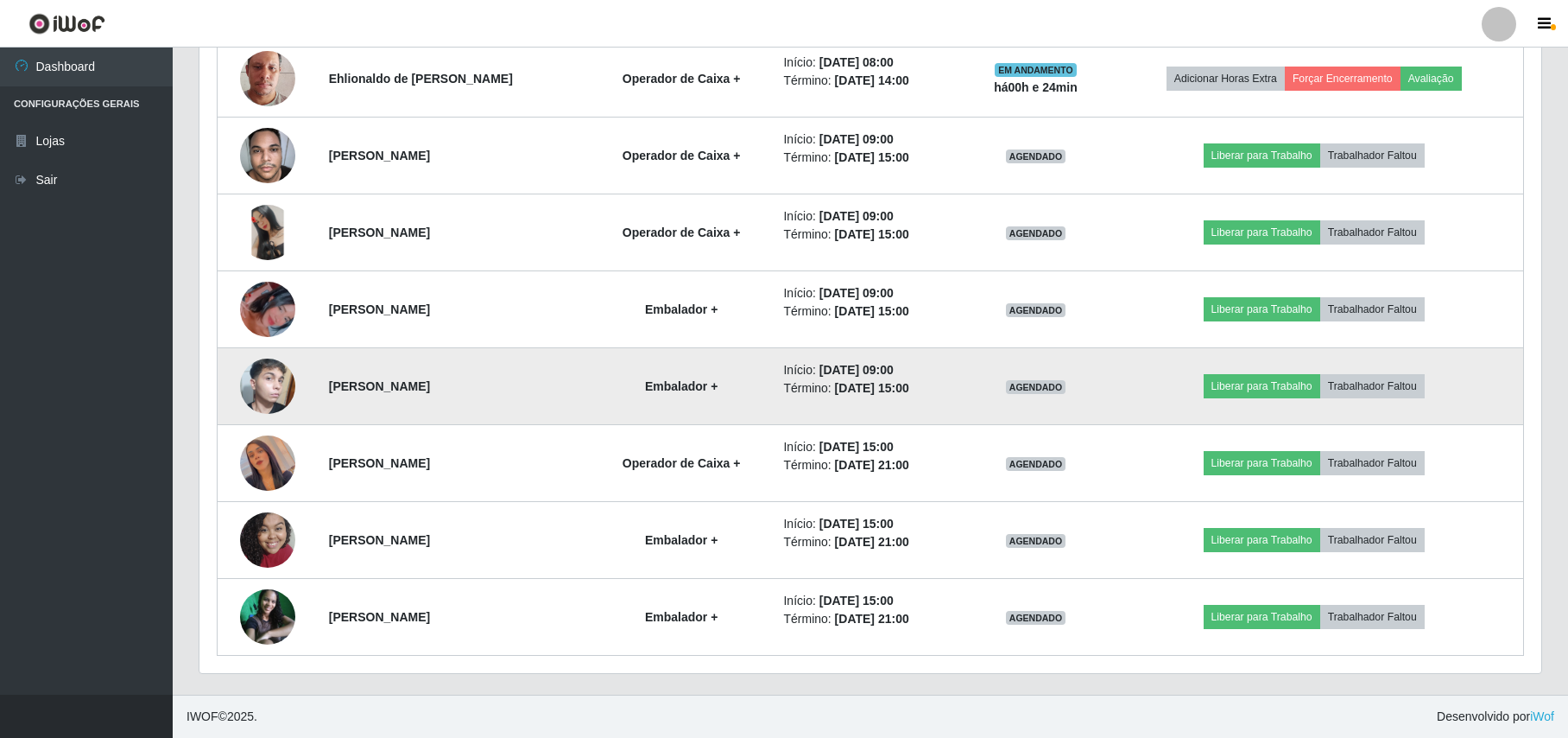
click at [263, 409] on img at bounding box center [267, 387] width 55 height 92
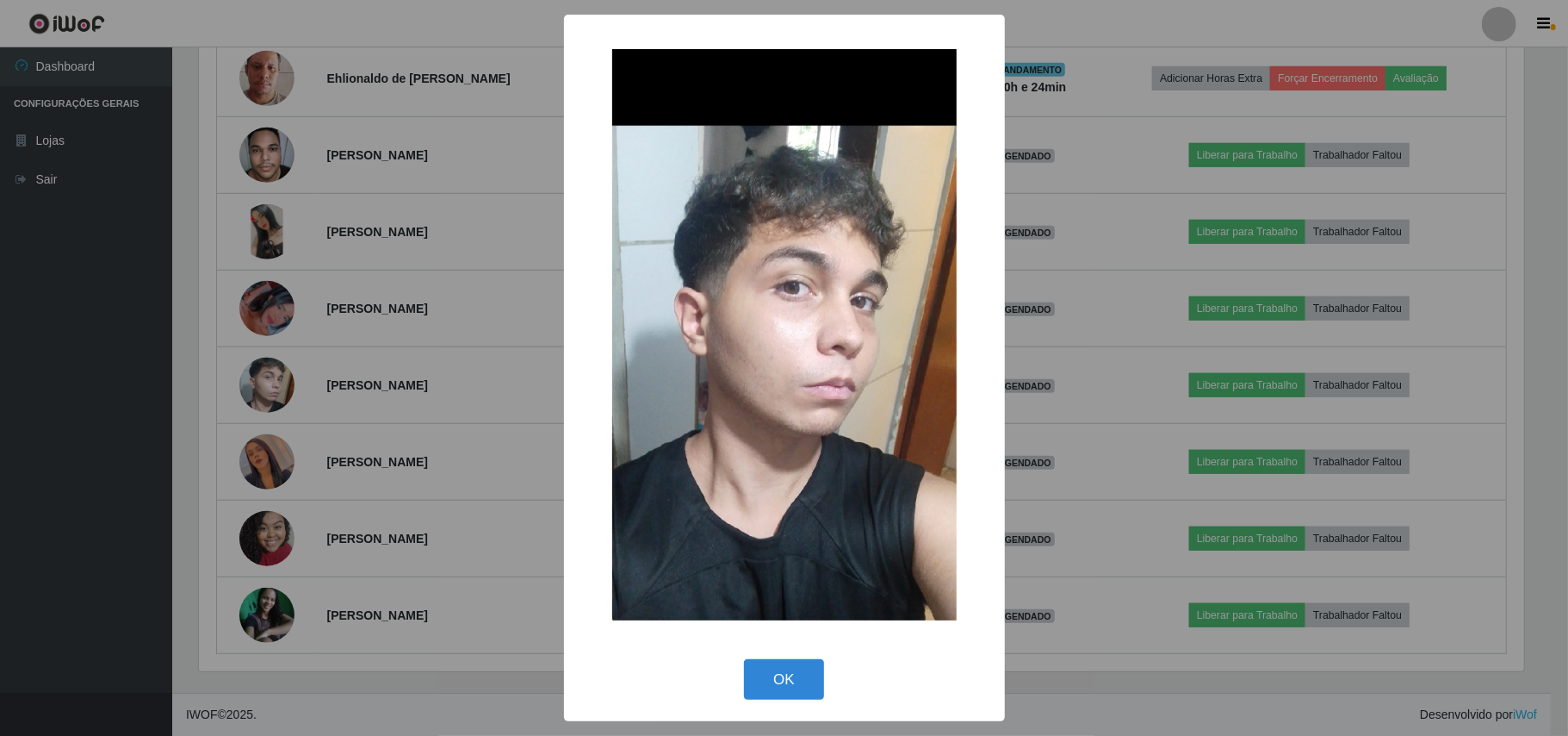
click at [131, 385] on div "× OK Cancel" at bounding box center [784, 368] width 1568 height 736
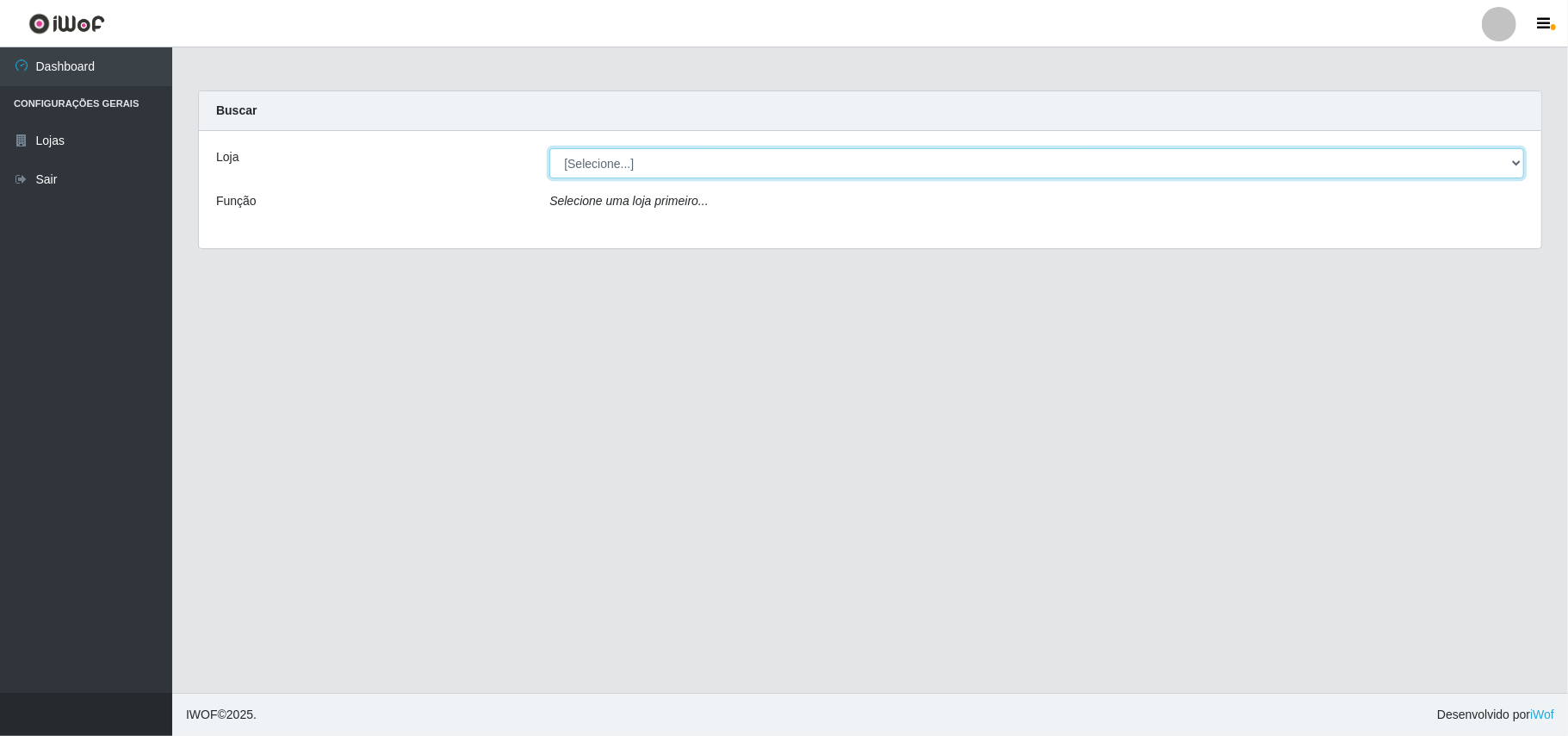
click at [1516, 165] on select "[Selecione...] Bemais Supermercados - B11 Manaíra" at bounding box center [1036, 163] width 975 height 30
select select "409"
click at [549, 148] on select "[Selecione...] Bemais Supermercados - B11 Manaíra" at bounding box center [1036, 163] width 975 height 30
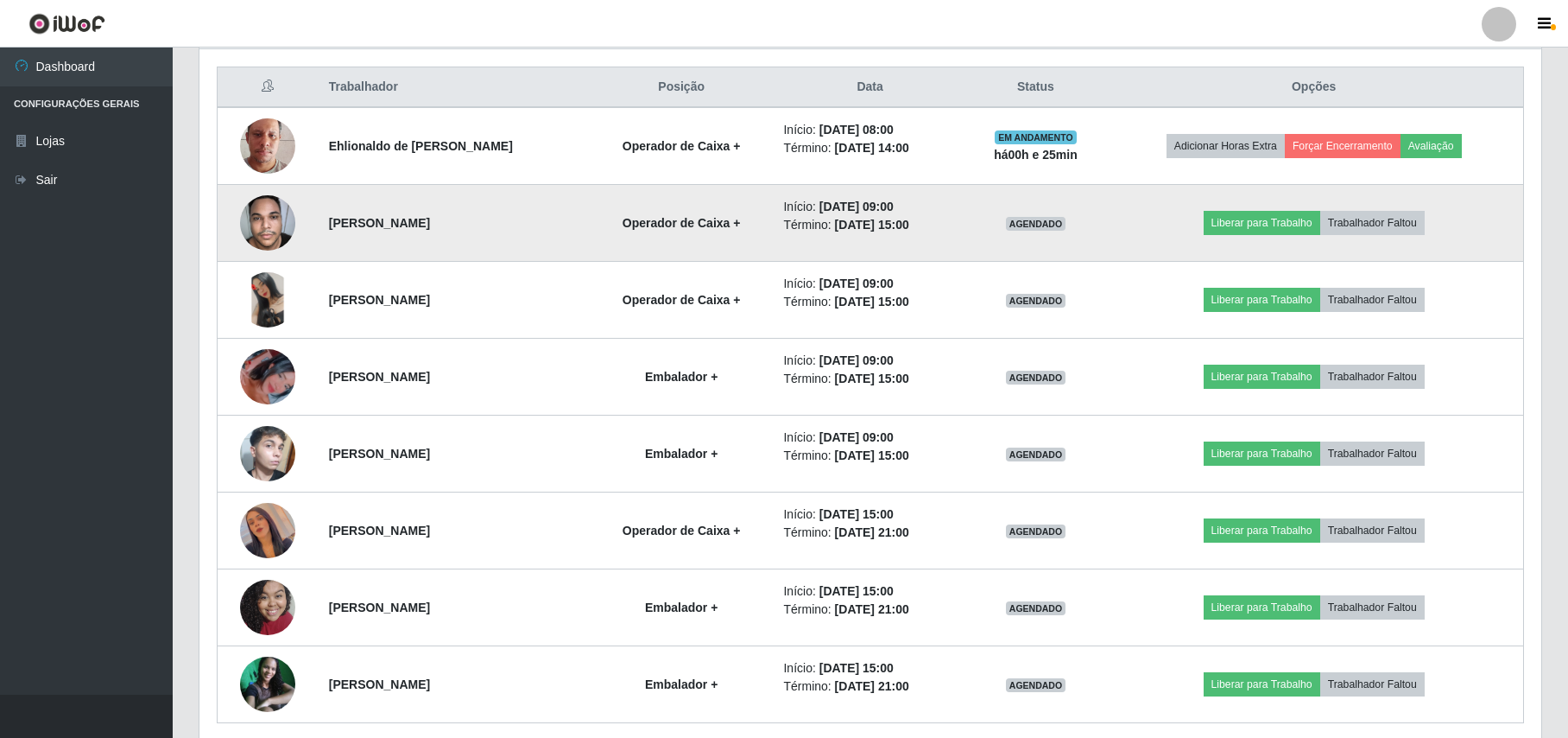
scroll to position [722, 0]
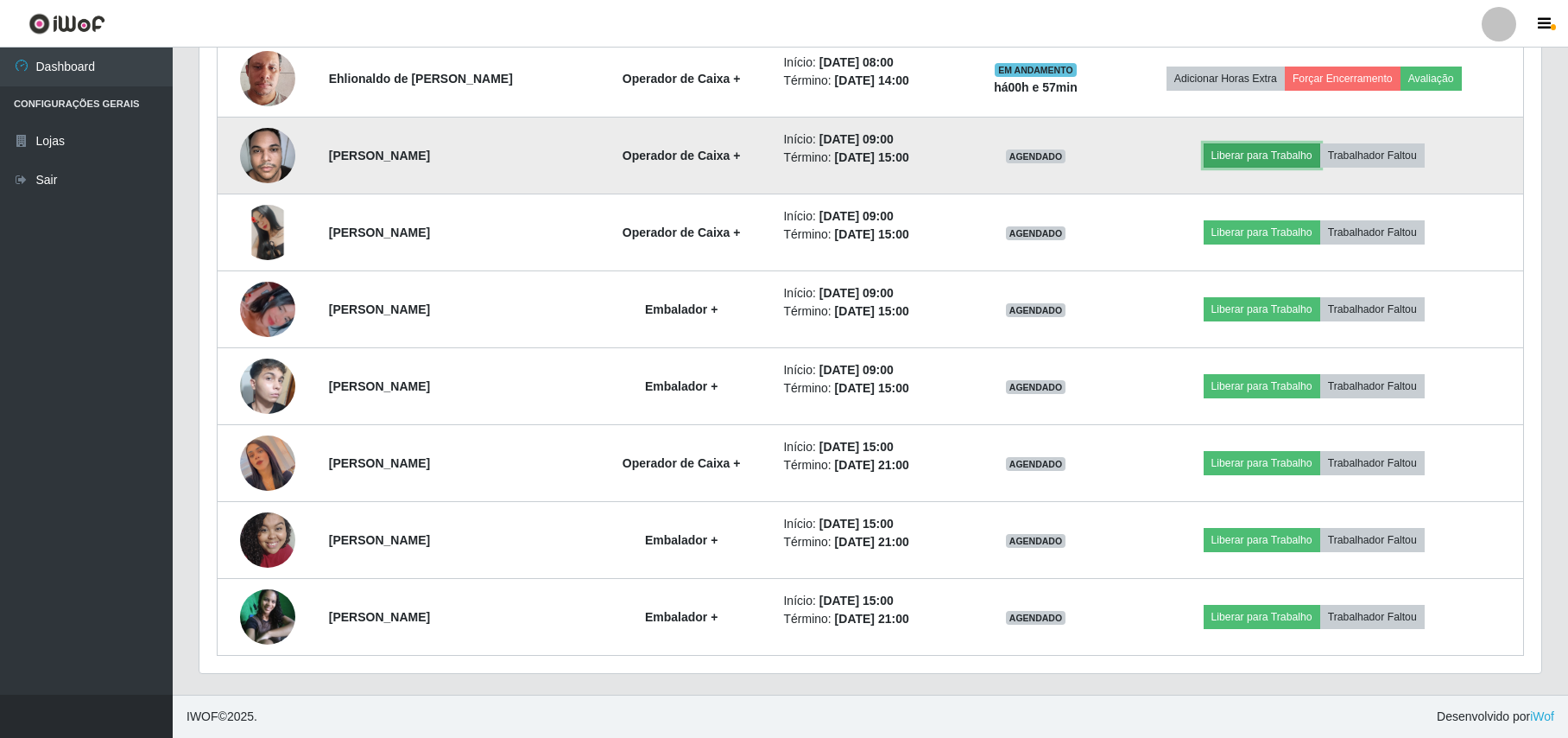
click at [1306, 152] on button "Liberar para Trabalho" at bounding box center [1261, 156] width 116 height 24
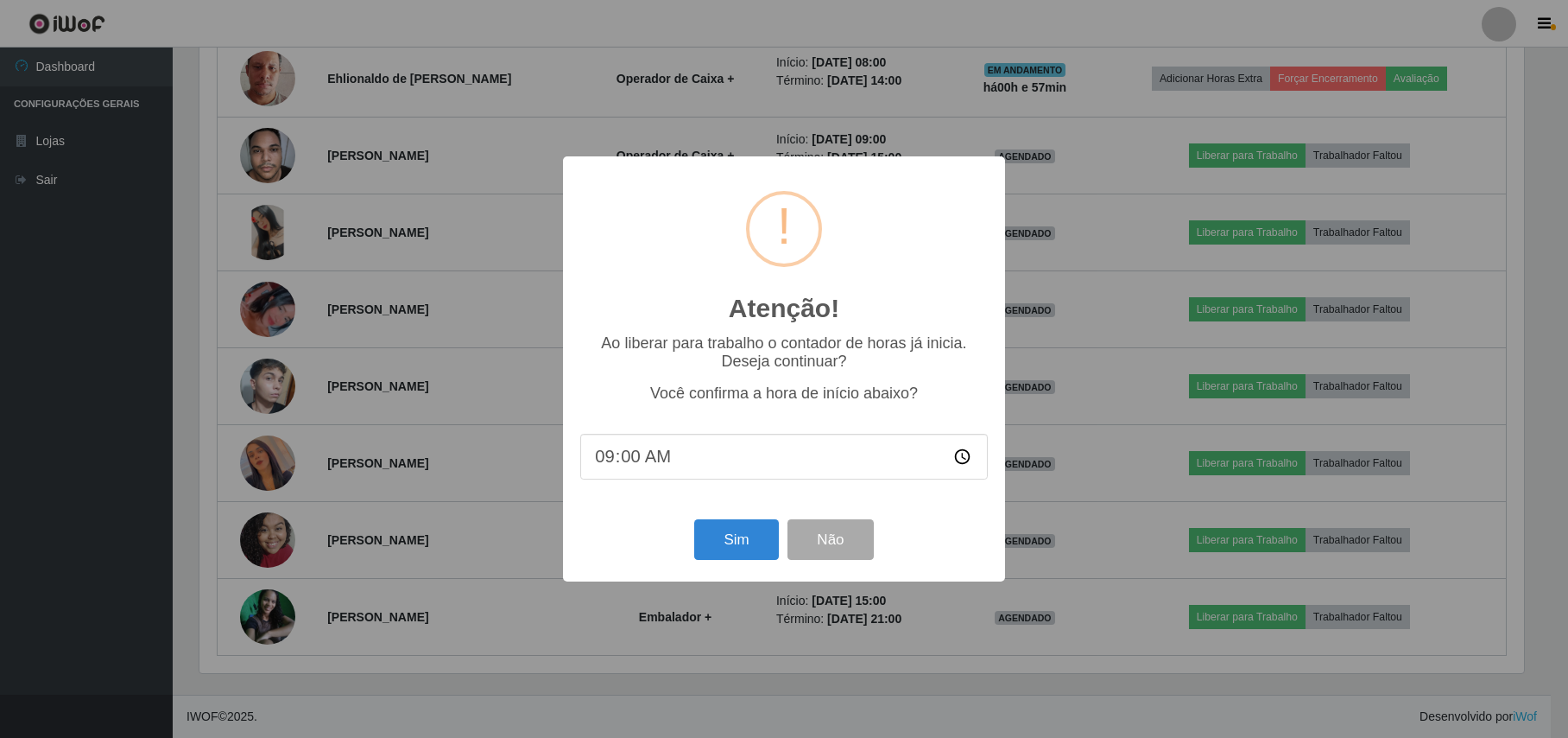
scroll to position [359, 1328]
click at [711, 546] on button "Sim" at bounding box center [739, 538] width 84 height 40
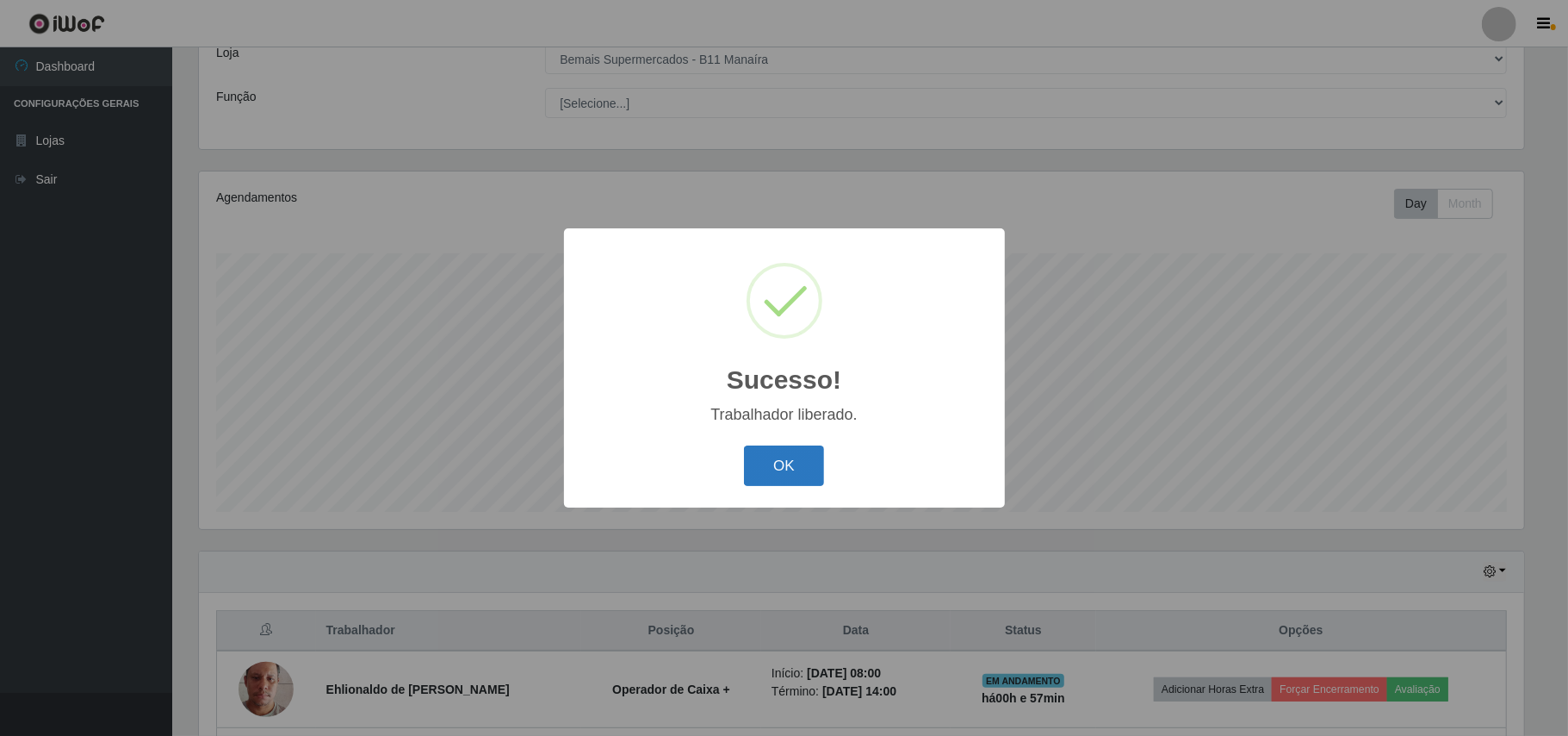
click at [796, 459] on button "OK" at bounding box center [784, 465] width 80 height 40
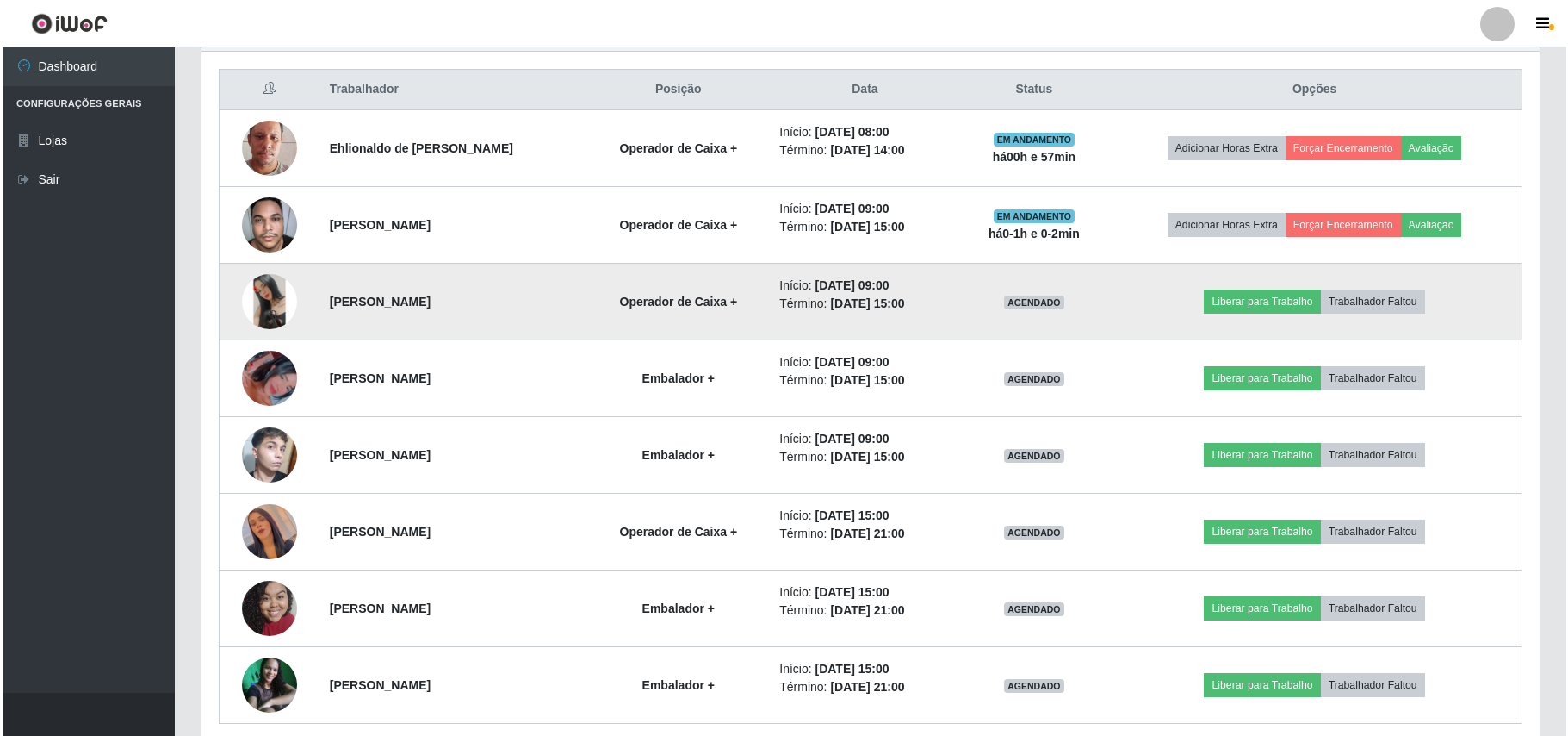
scroll to position [605, 0]
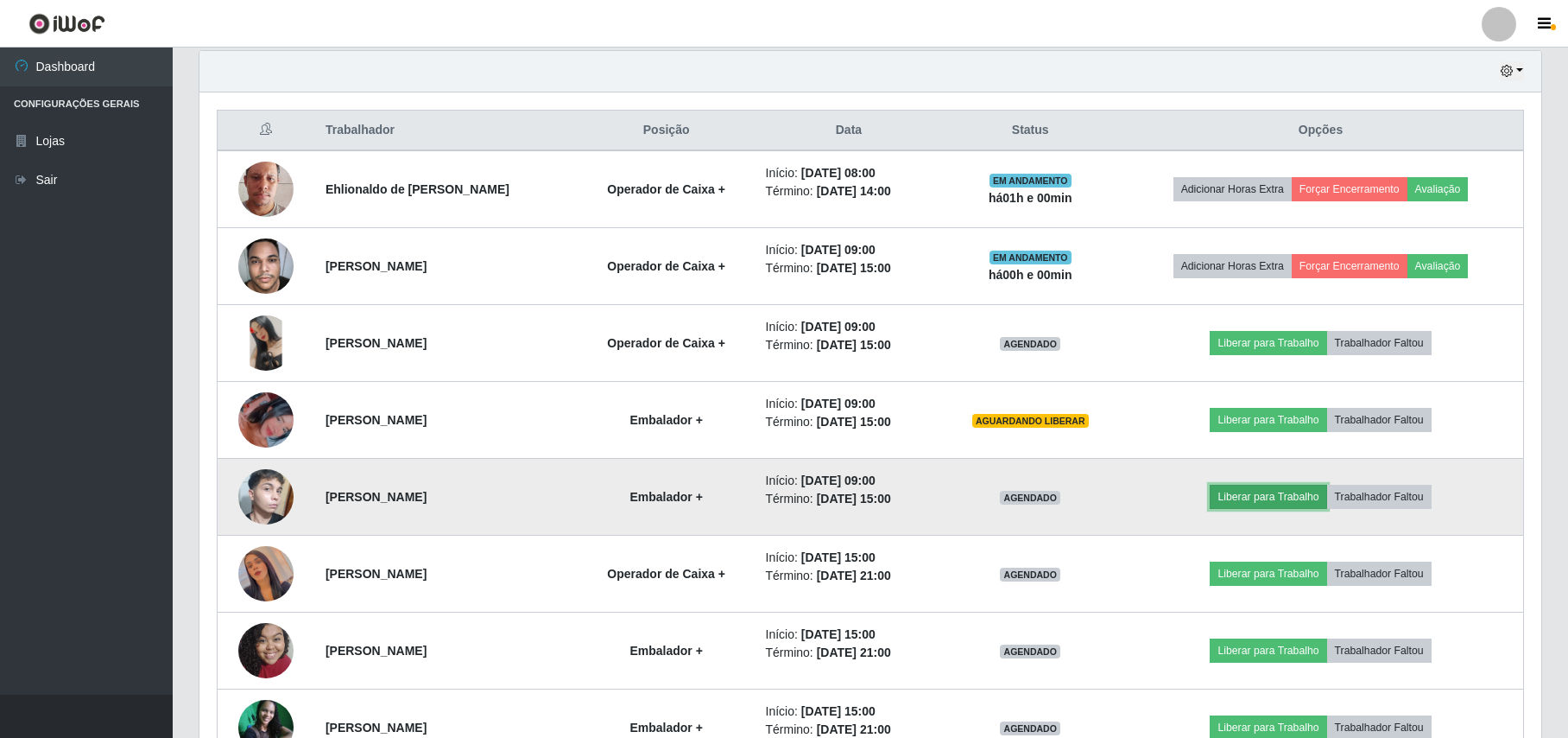
click at [1262, 497] on button "Liberar para Trabalho" at bounding box center [1268, 496] width 116 height 24
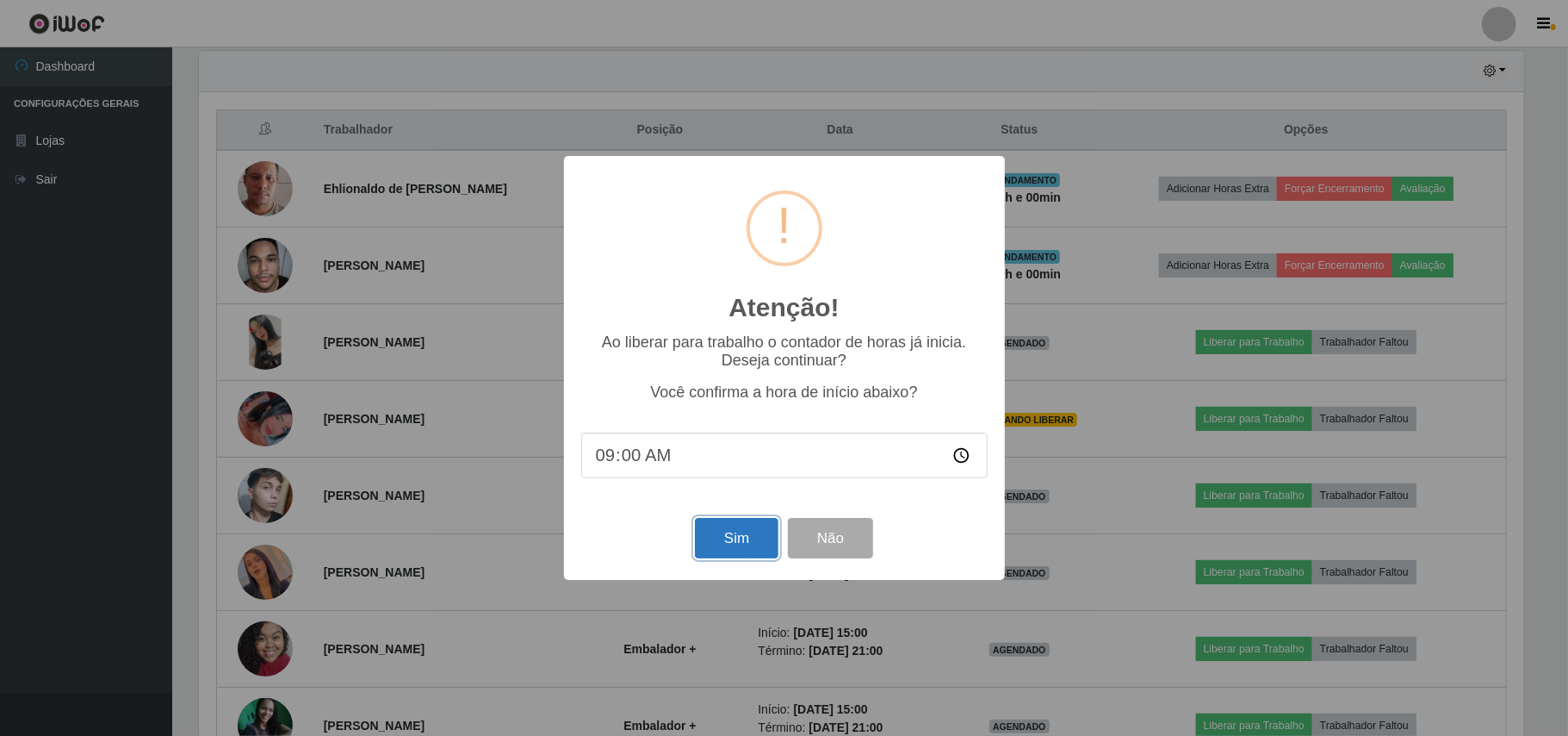
click at [759, 548] on button "Sim" at bounding box center [737, 537] width 84 height 40
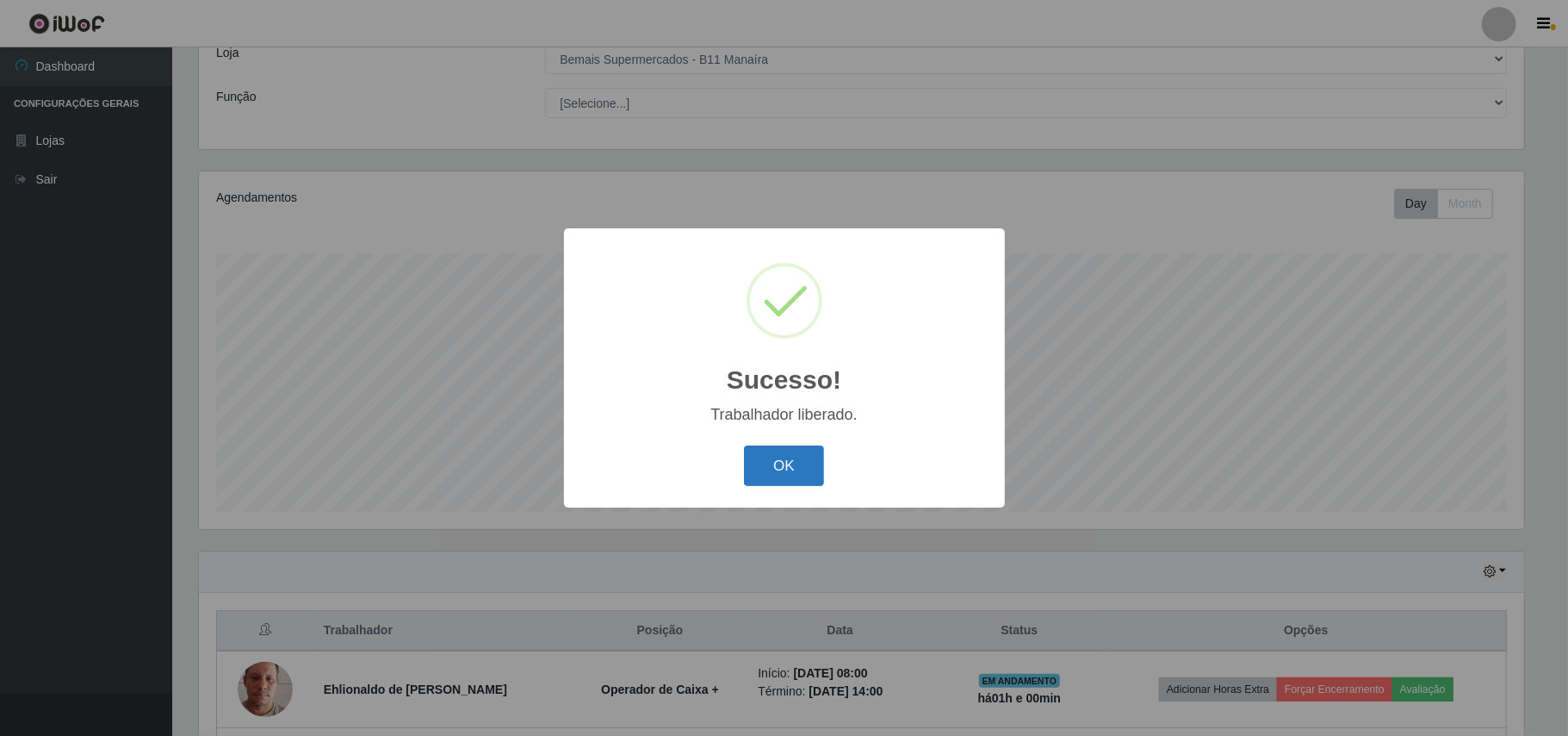
click at [779, 466] on button "OK" at bounding box center [784, 465] width 80 height 40
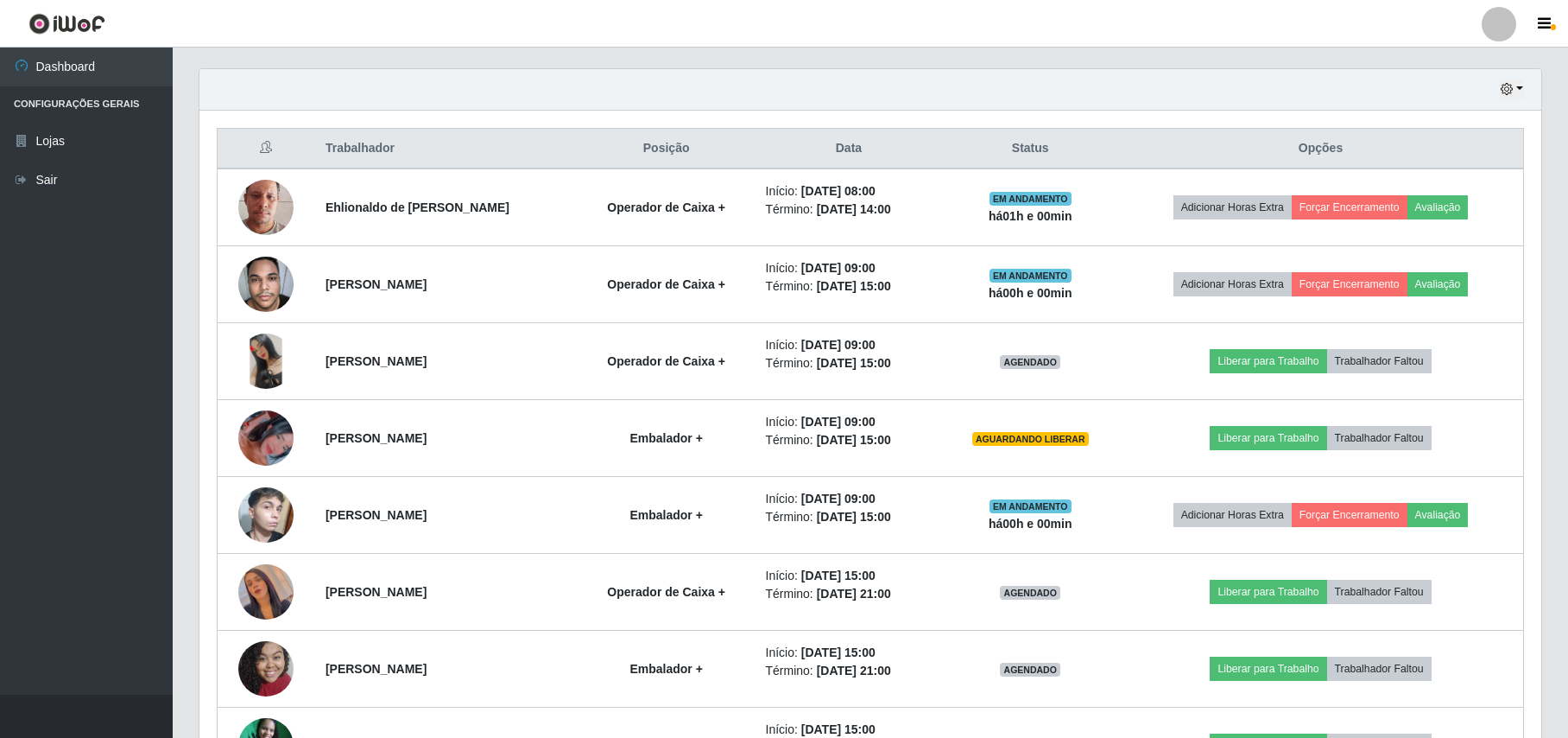
scroll to position [722, 0]
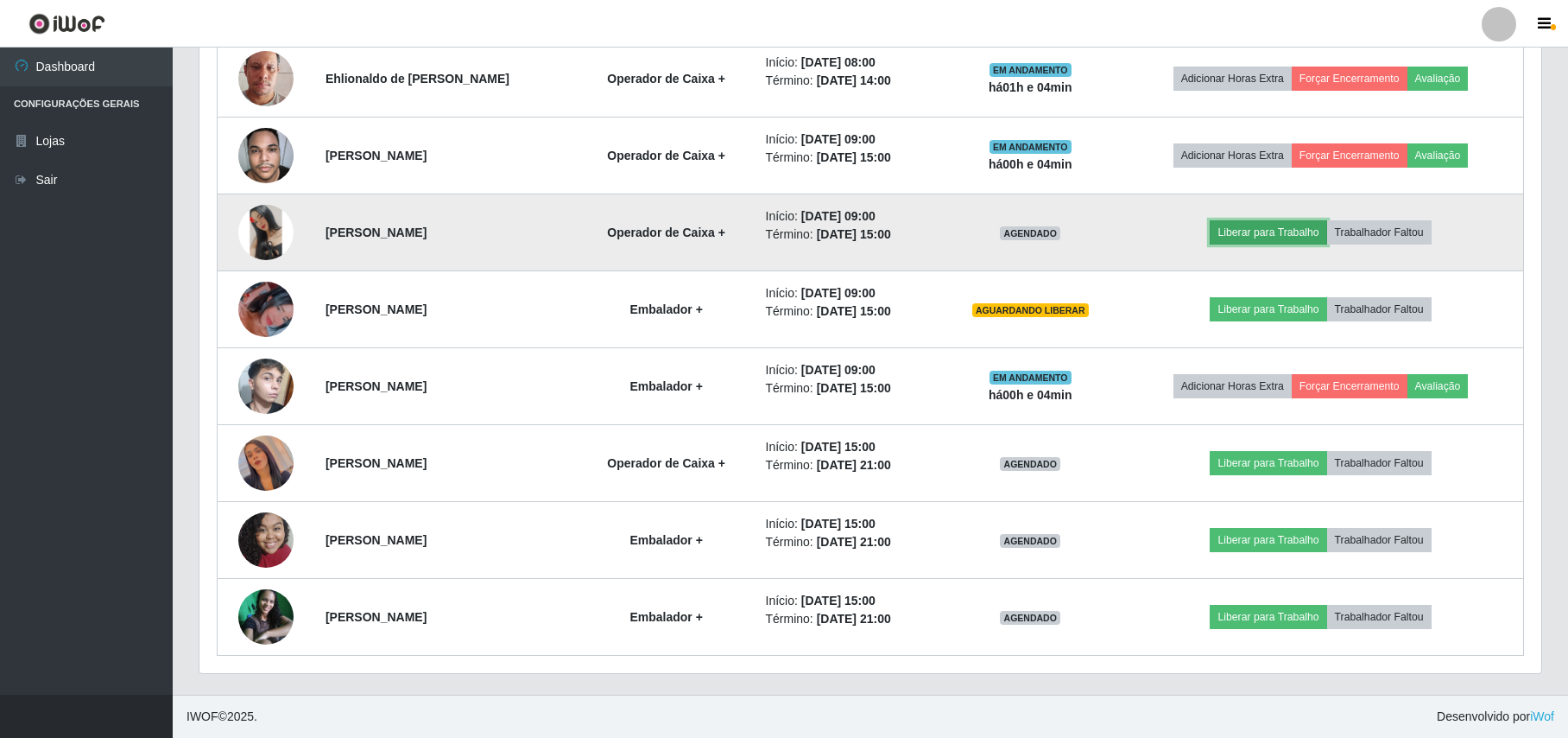
click at [1302, 229] on button "Liberar para Trabalho" at bounding box center [1268, 232] width 116 height 24
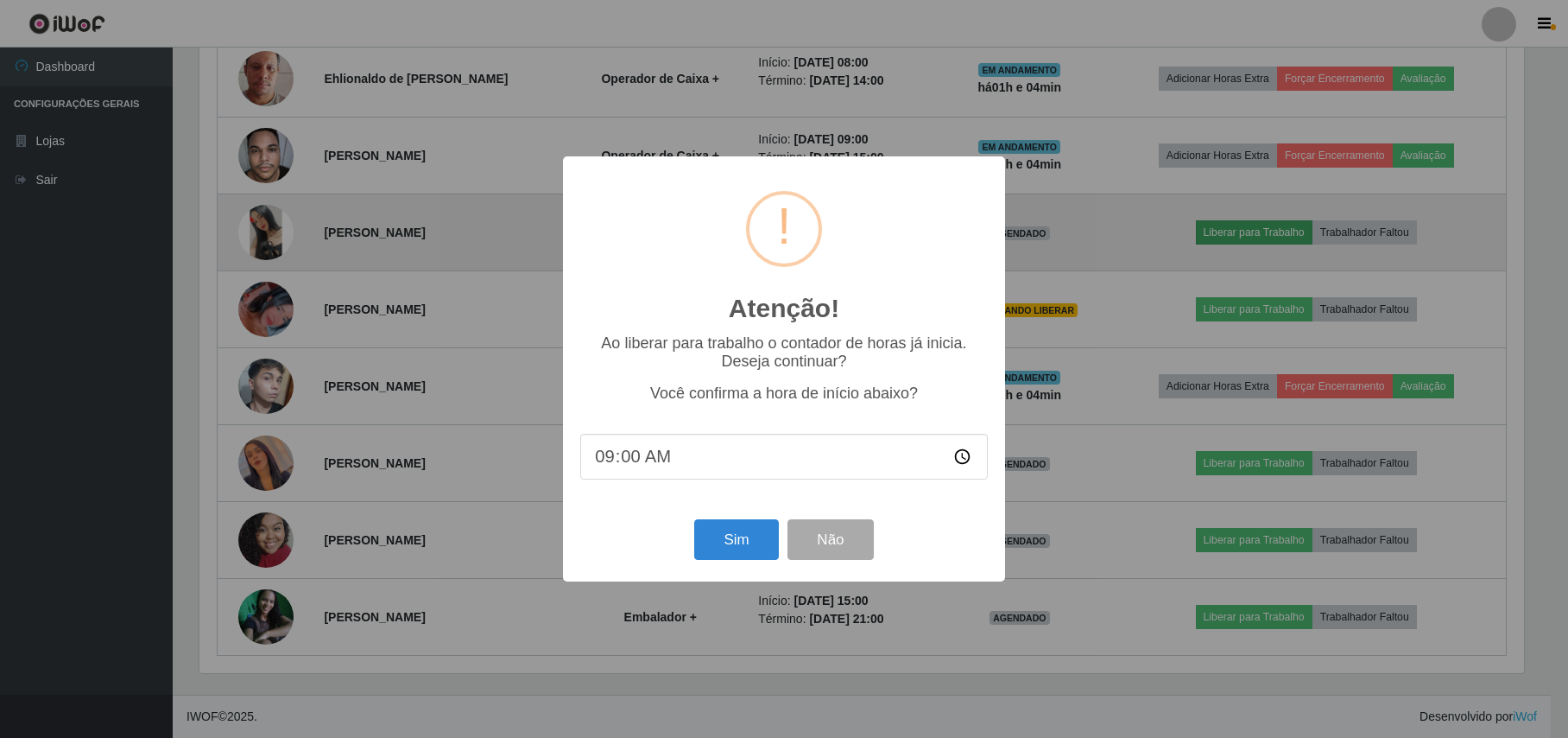
scroll to position [359, 1328]
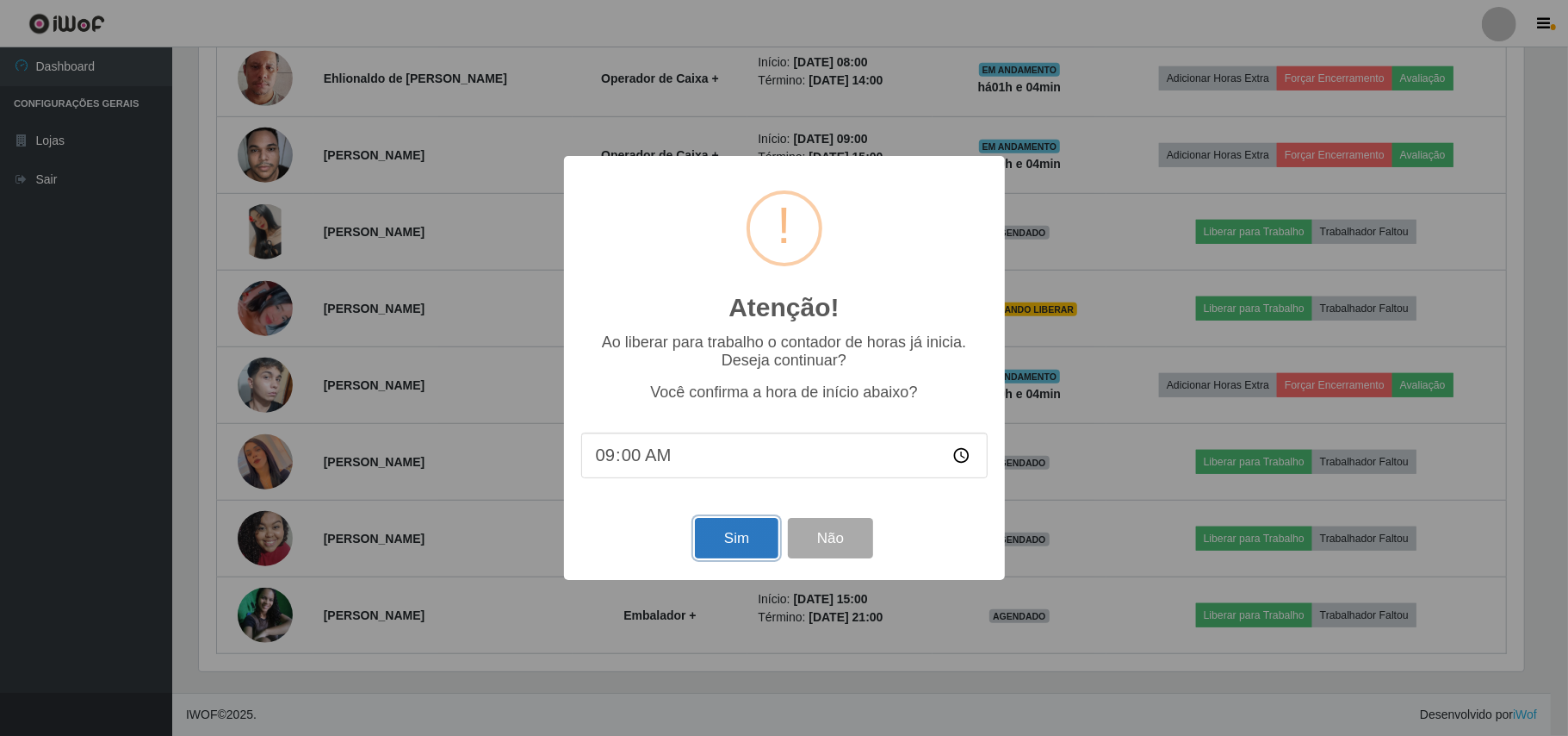
click at [741, 538] on button "Sim" at bounding box center [737, 537] width 84 height 40
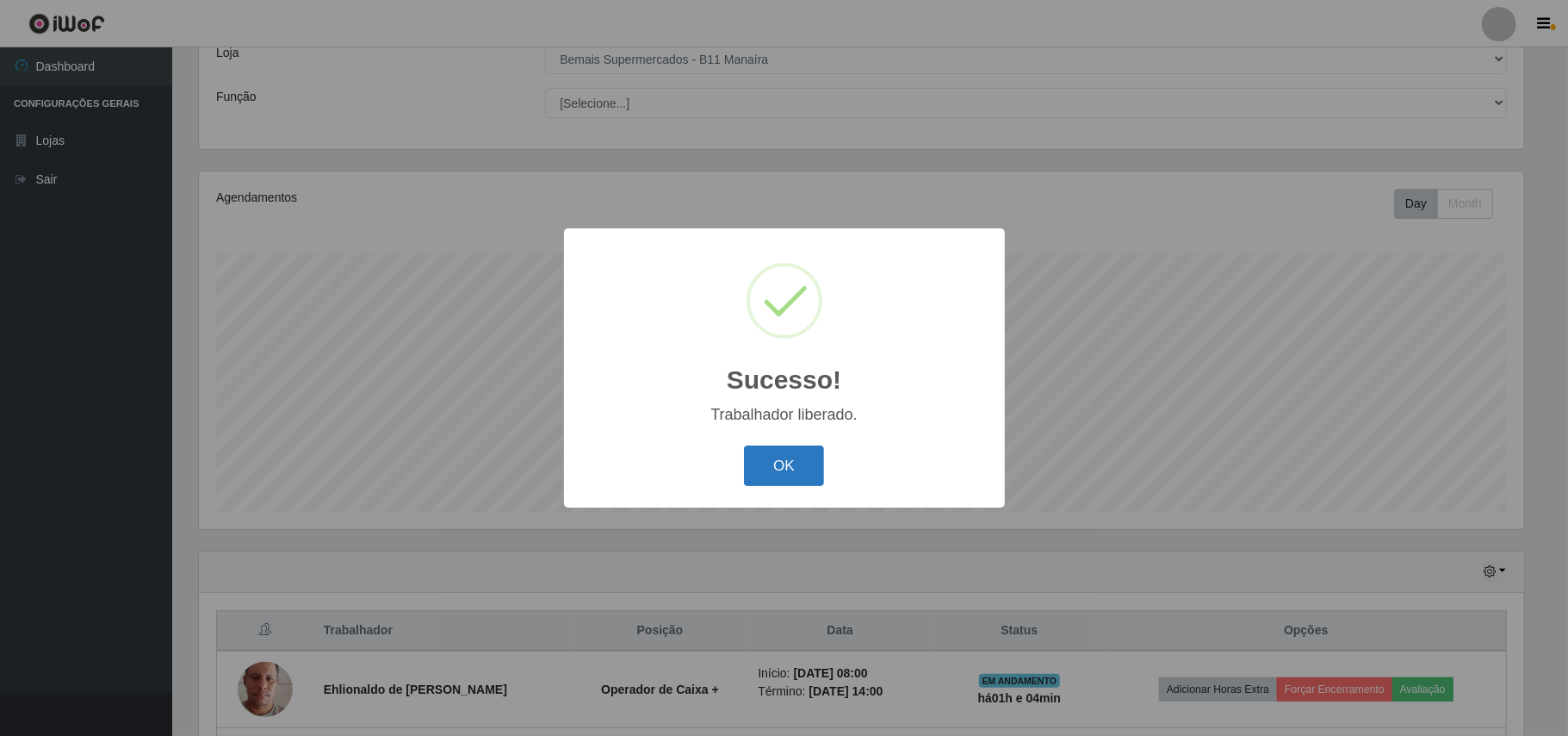
click at [783, 466] on button "OK" at bounding box center [784, 465] width 80 height 40
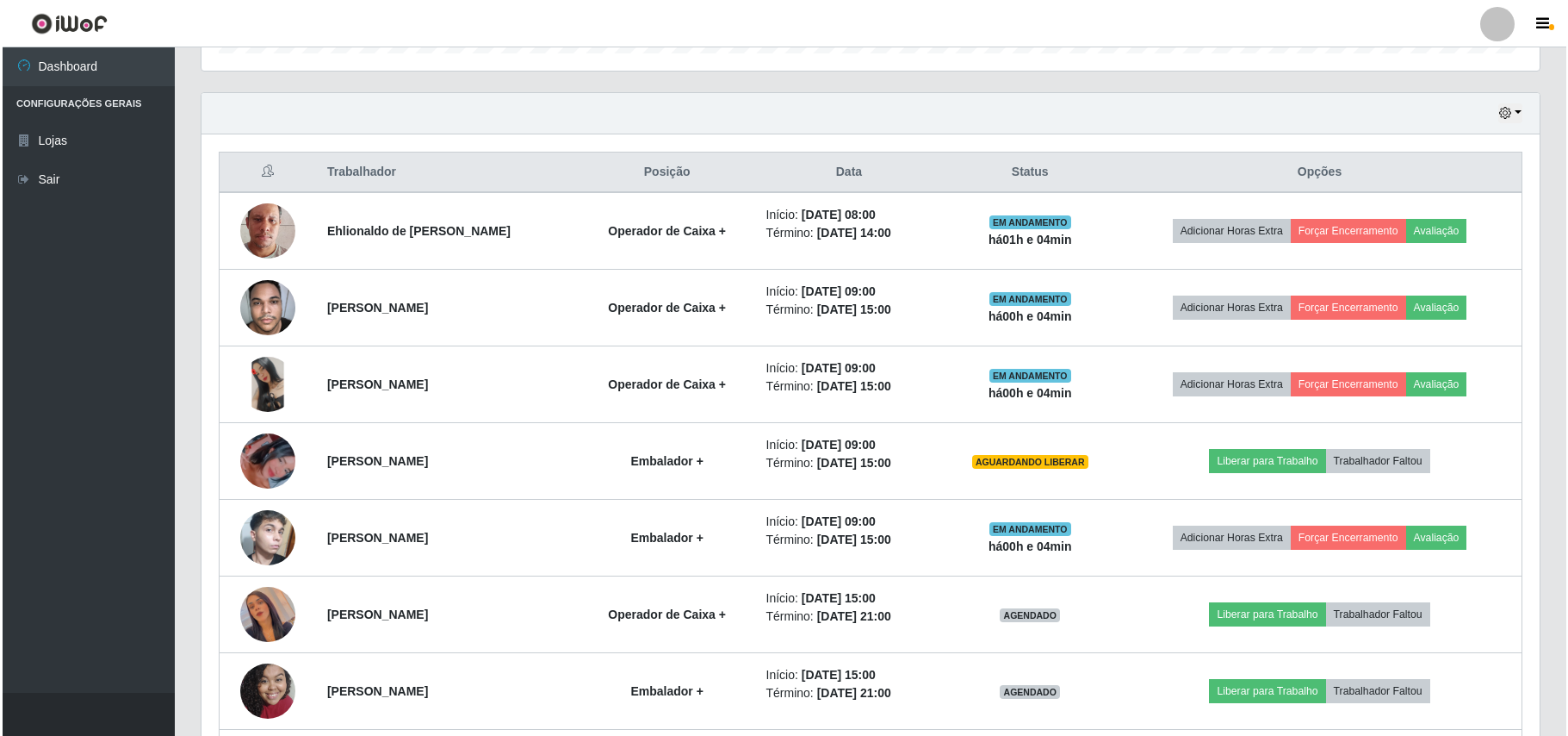
scroll to position [563, 0]
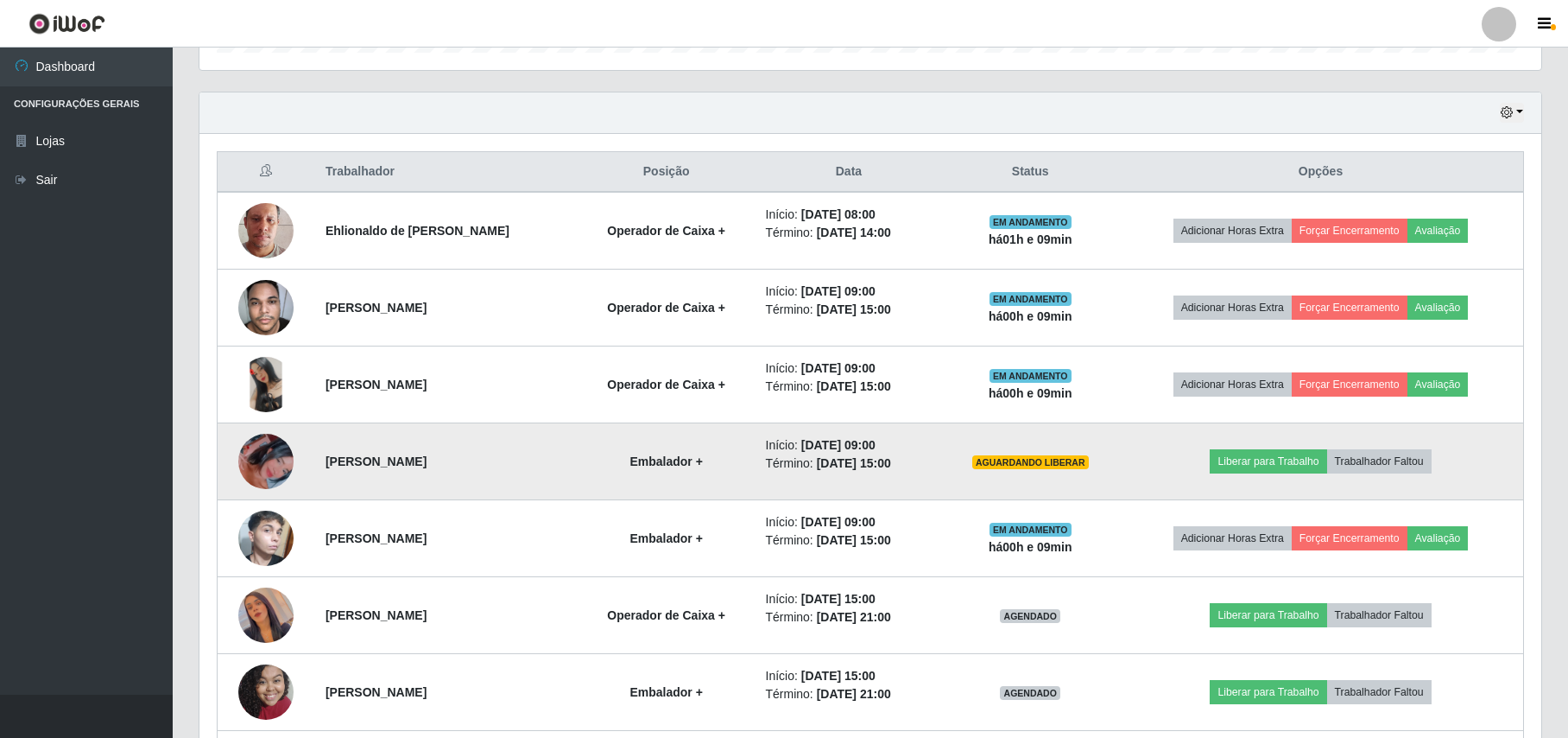
click at [282, 460] on img at bounding box center [266, 461] width 55 height 99
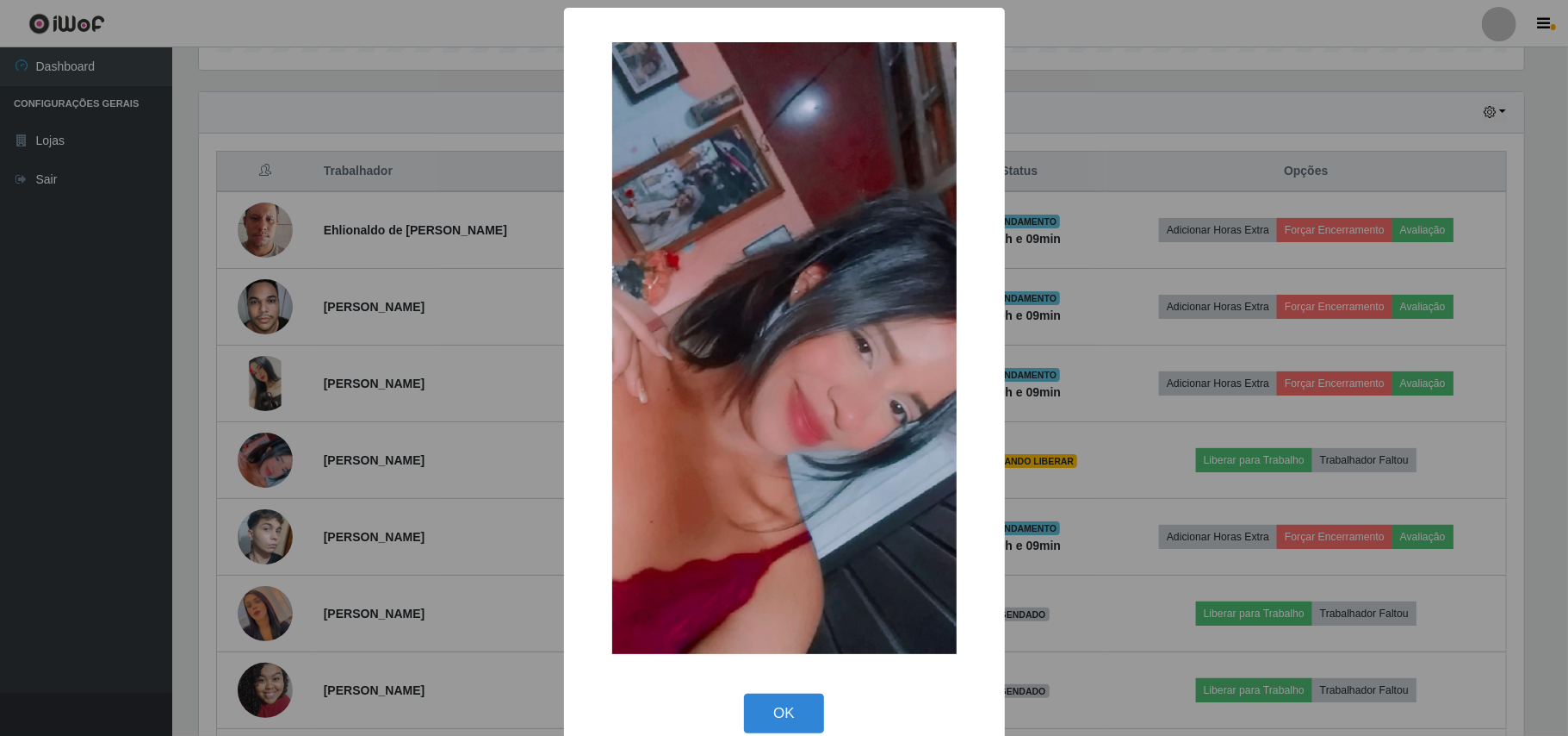
click at [261, 114] on div "× OK Cancel" at bounding box center [784, 368] width 1568 height 736
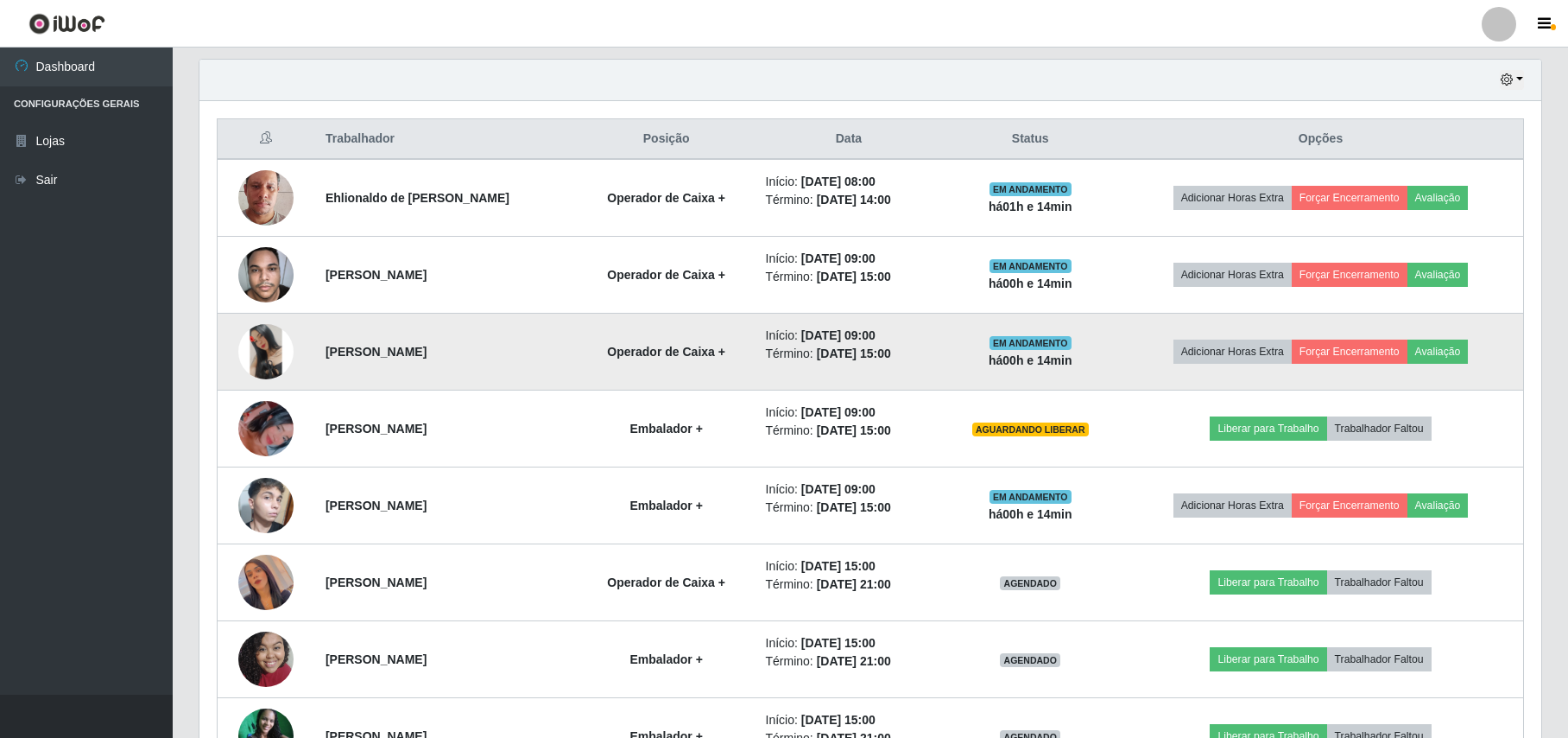
scroll to position [491, 0]
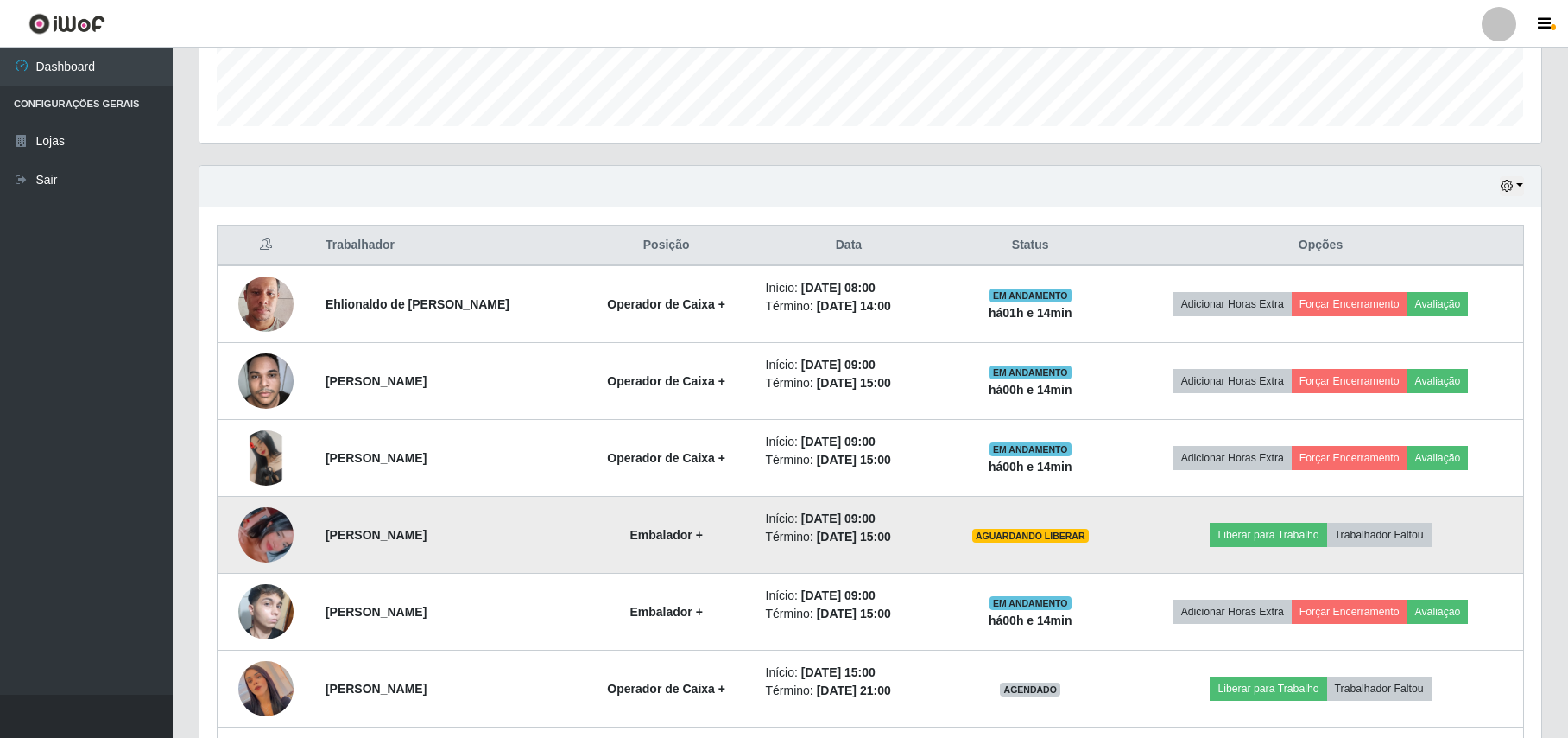
click at [259, 540] on img at bounding box center [266, 534] width 55 height 99
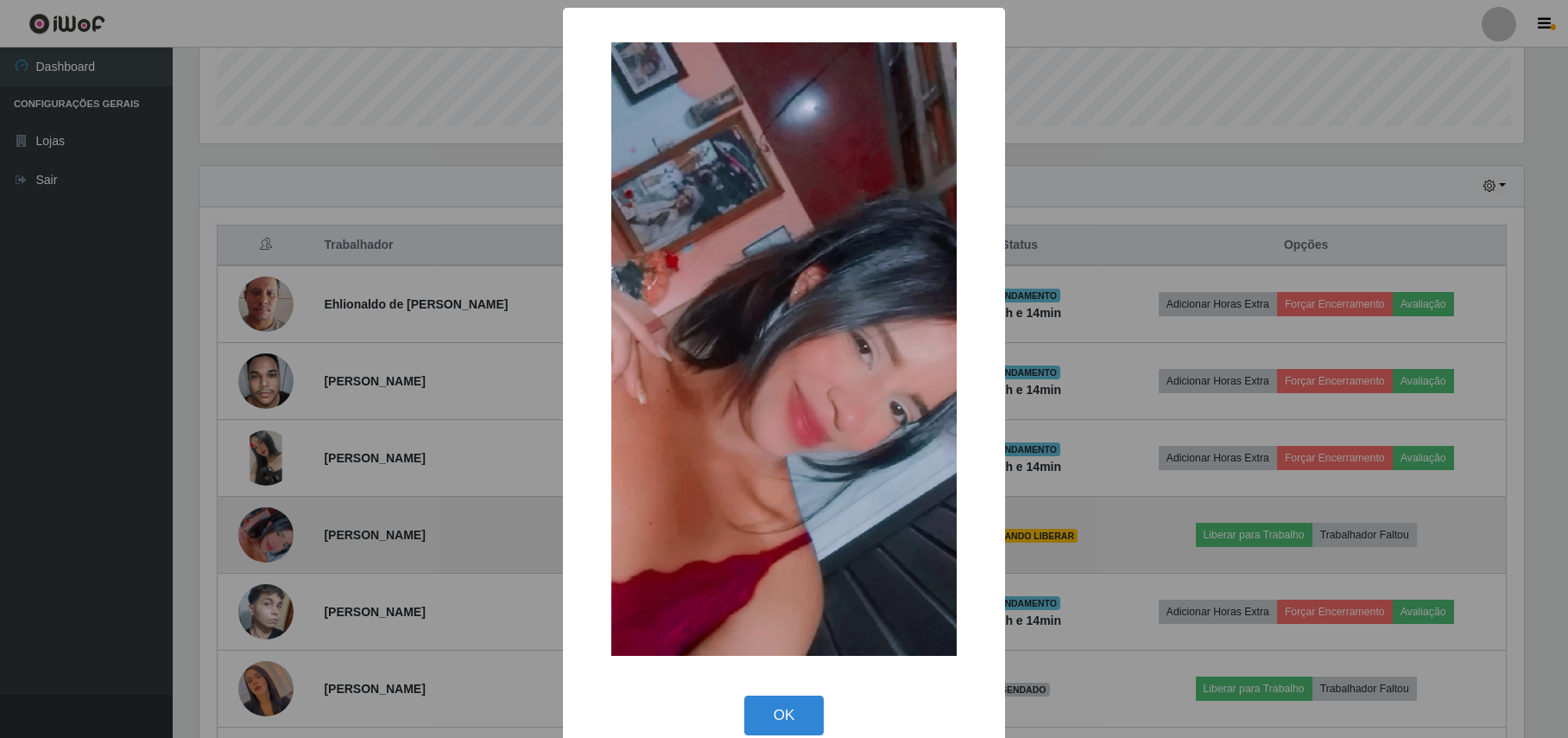
scroll to position [359, 1328]
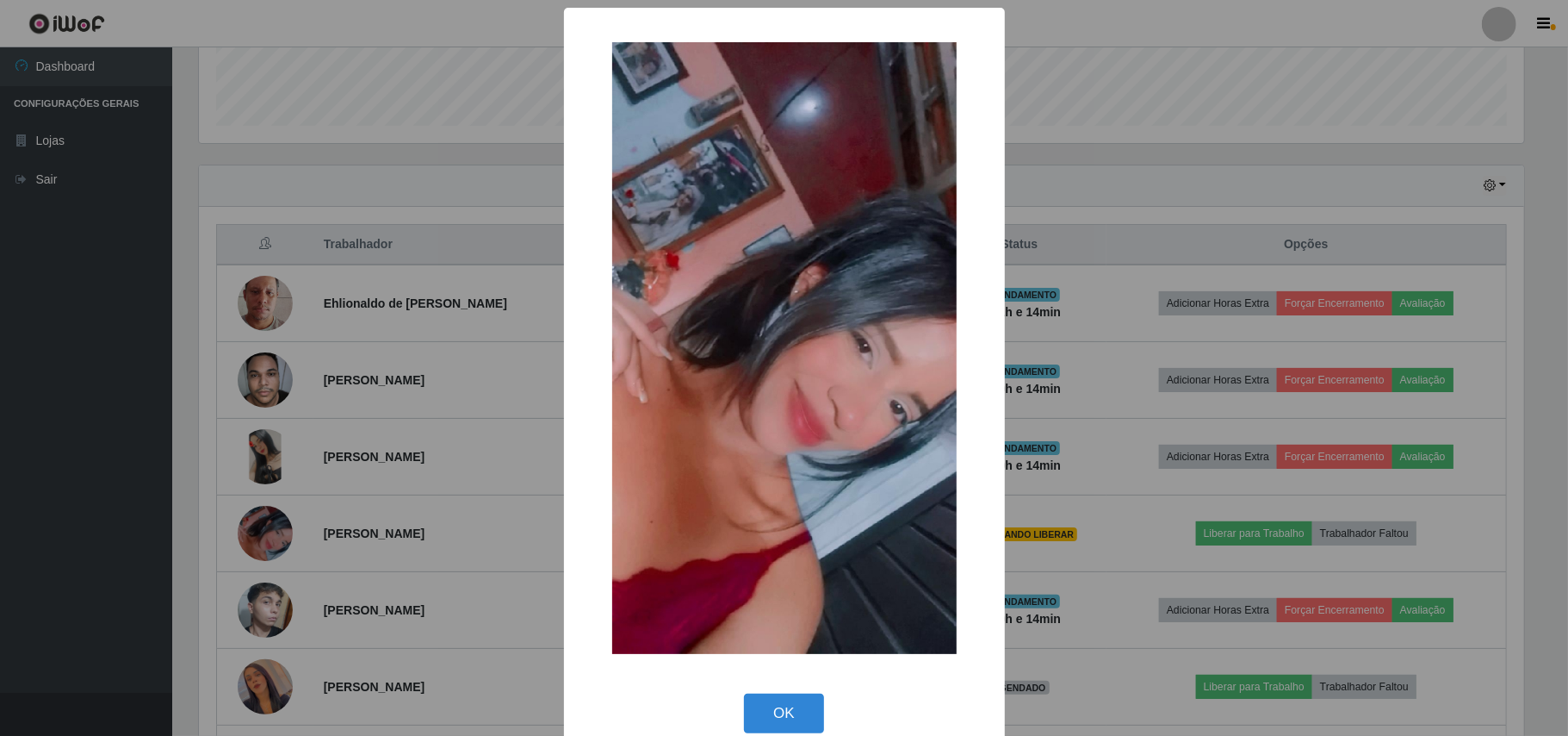
click at [218, 459] on div "× OK Cancel" at bounding box center [784, 368] width 1568 height 736
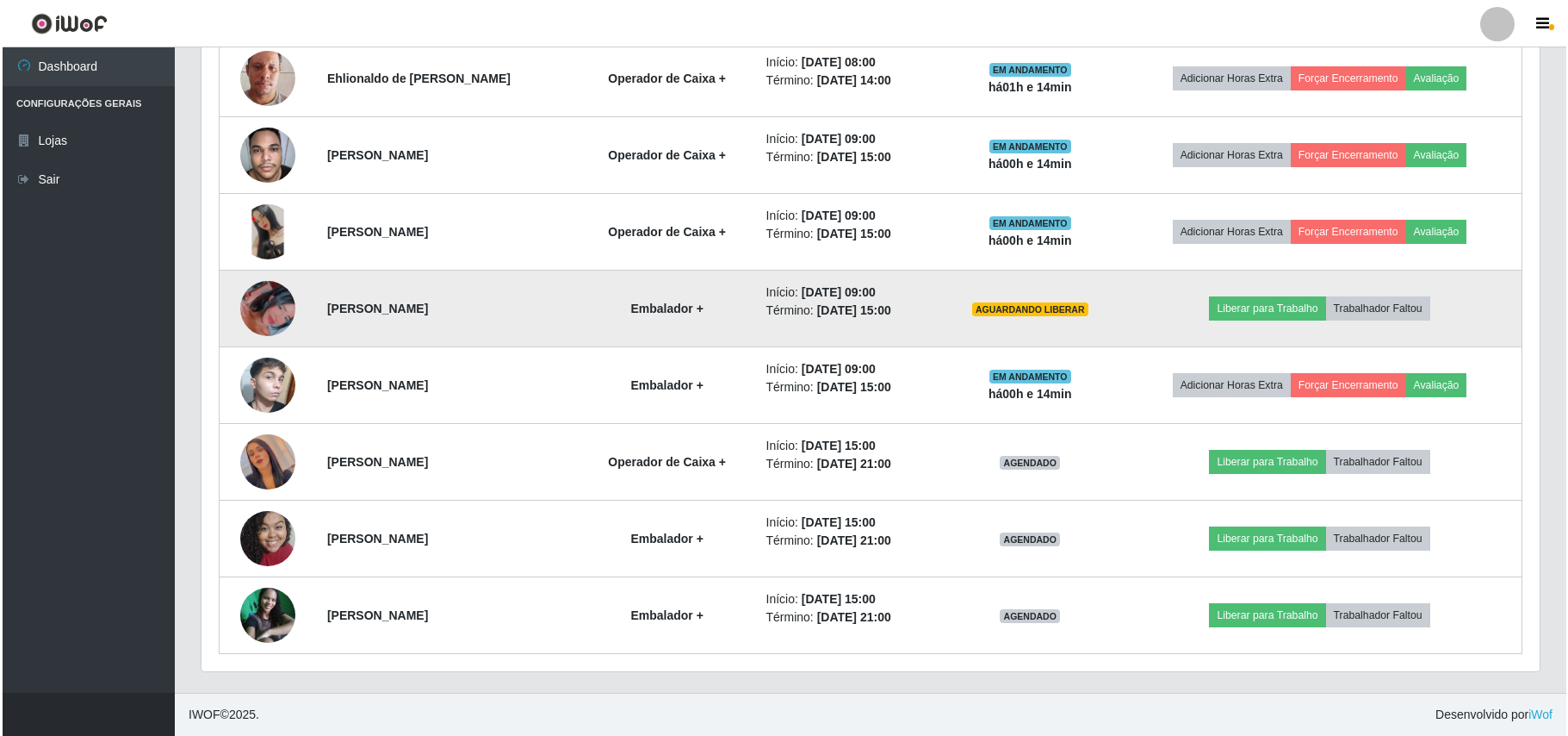
scroll to position [720, 0]
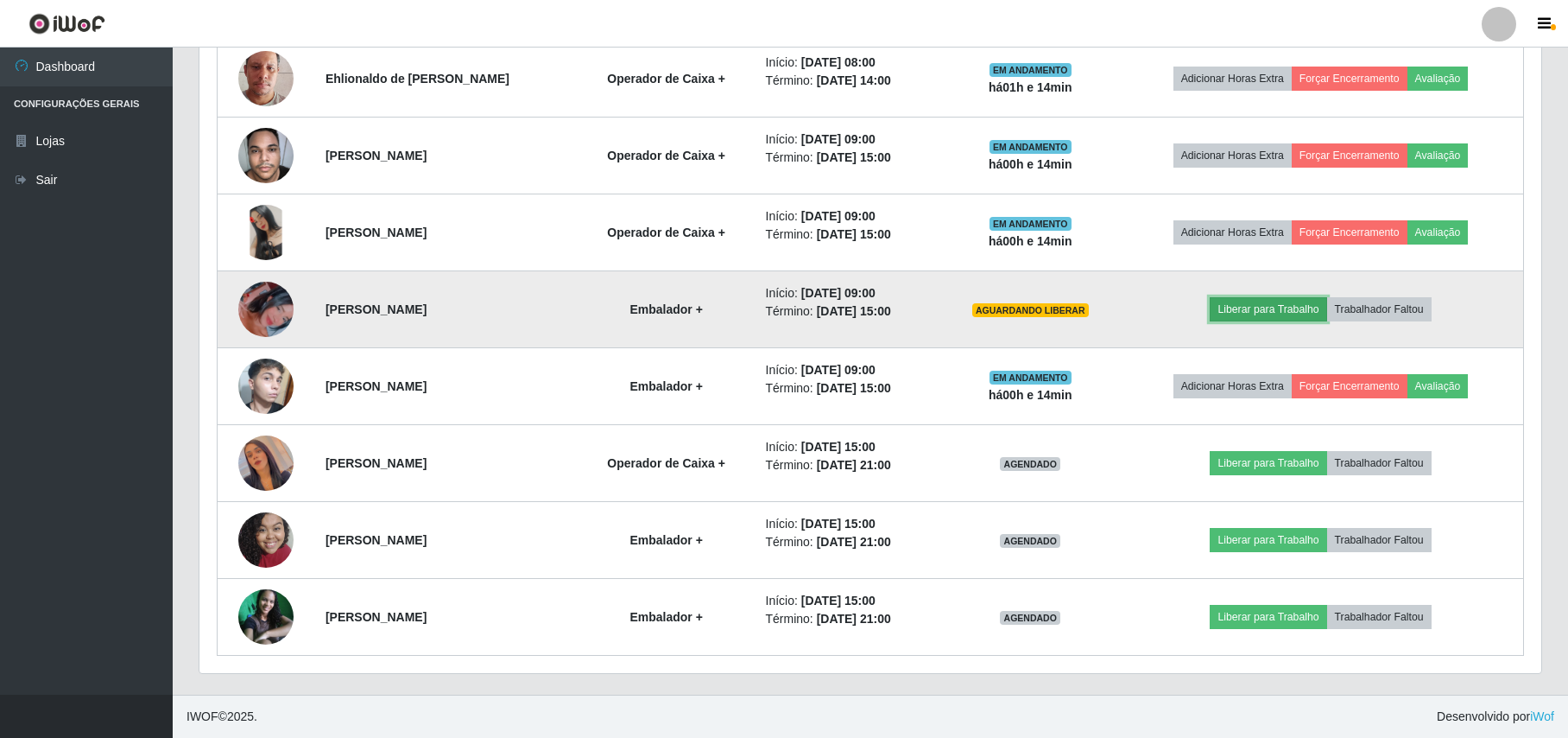
click at [1247, 304] on button "Liberar para Trabalho" at bounding box center [1268, 309] width 116 height 24
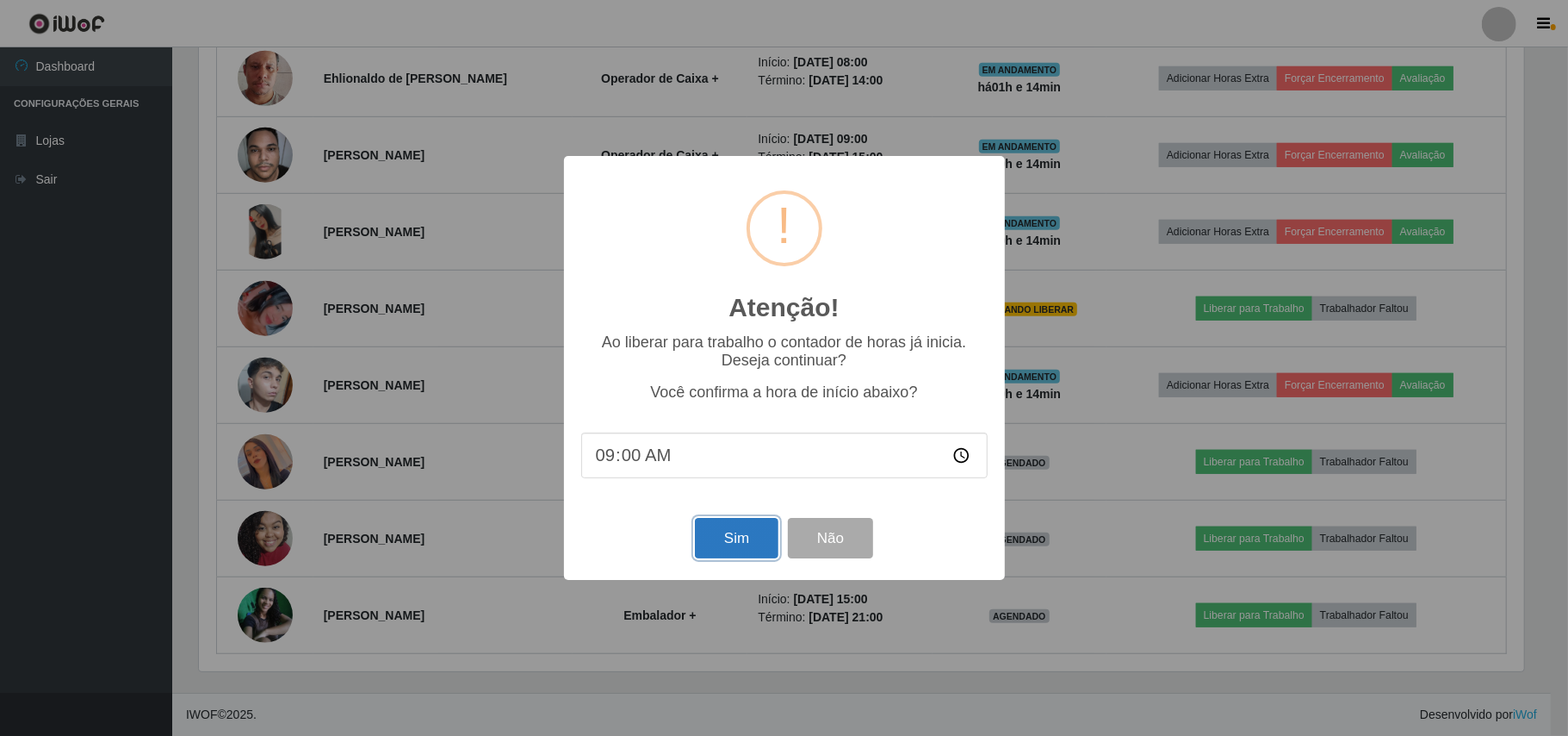
click at [755, 532] on button "Sim" at bounding box center [737, 537] width 84 height 40
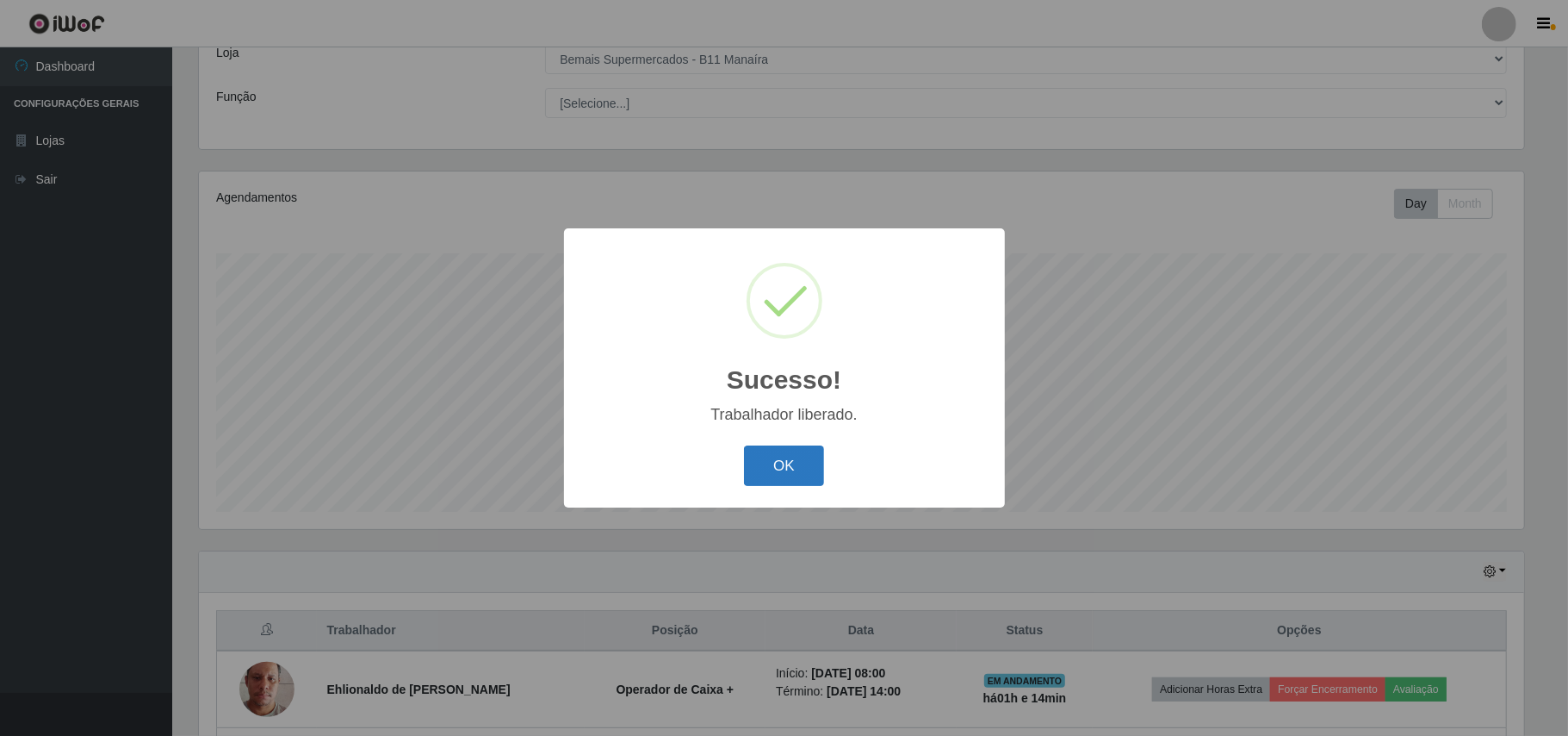
click at [796, 452] on button "OK" at bounding box center [784, 465] width 80 height 40
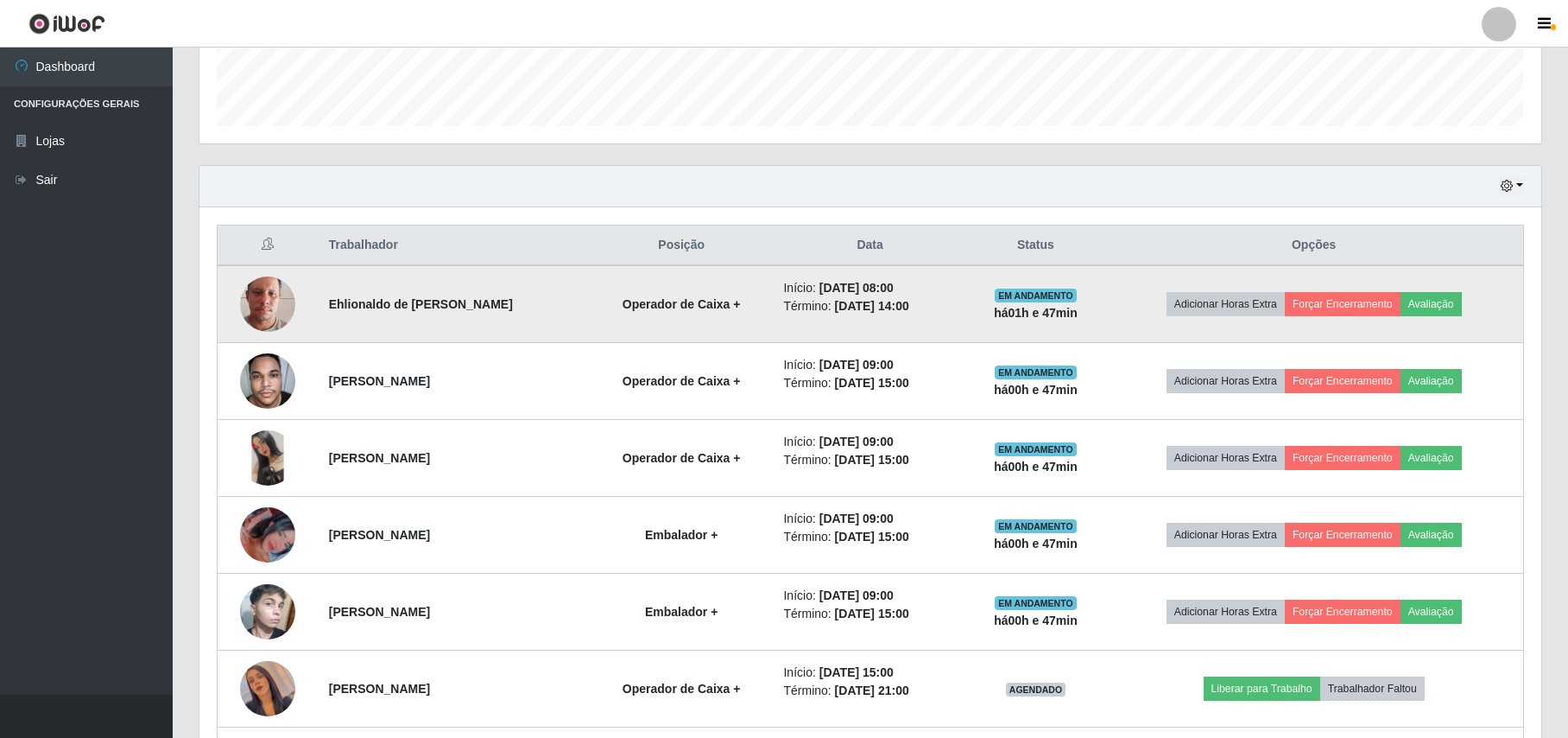
scroll to position [722, 0]
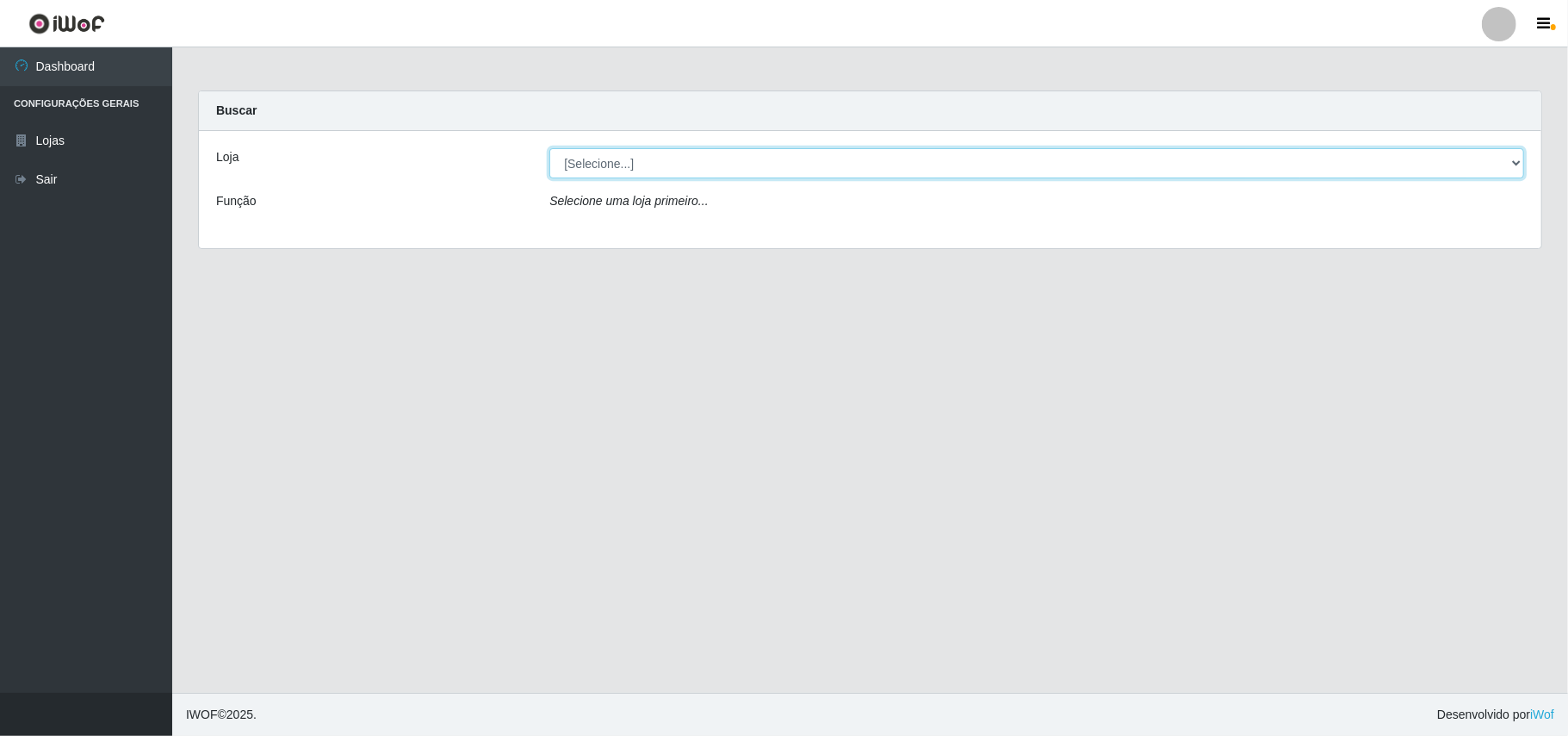
click at [1510, 165] on select "[Selecione...] Bemais Supermercados - B11 Manaíra" at bounding box center [1036, 163] width 975 height 30
select select "409"
click at [549, 148] on select "[Selecione...] Bemais Supermercados - B11 Manaíra" at bounding box center [1036, 163] width 975 height 30
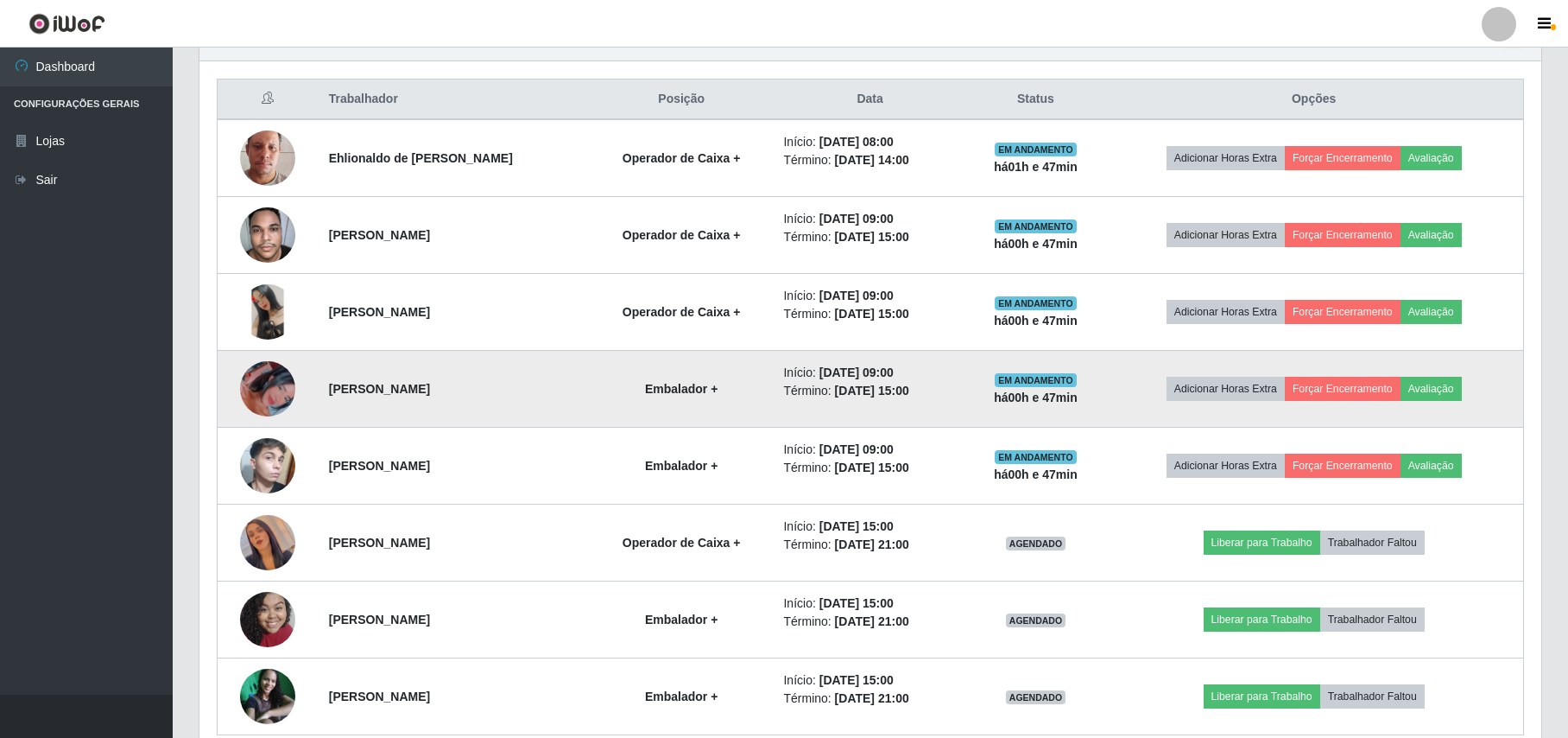
scroll to position [722, 0]
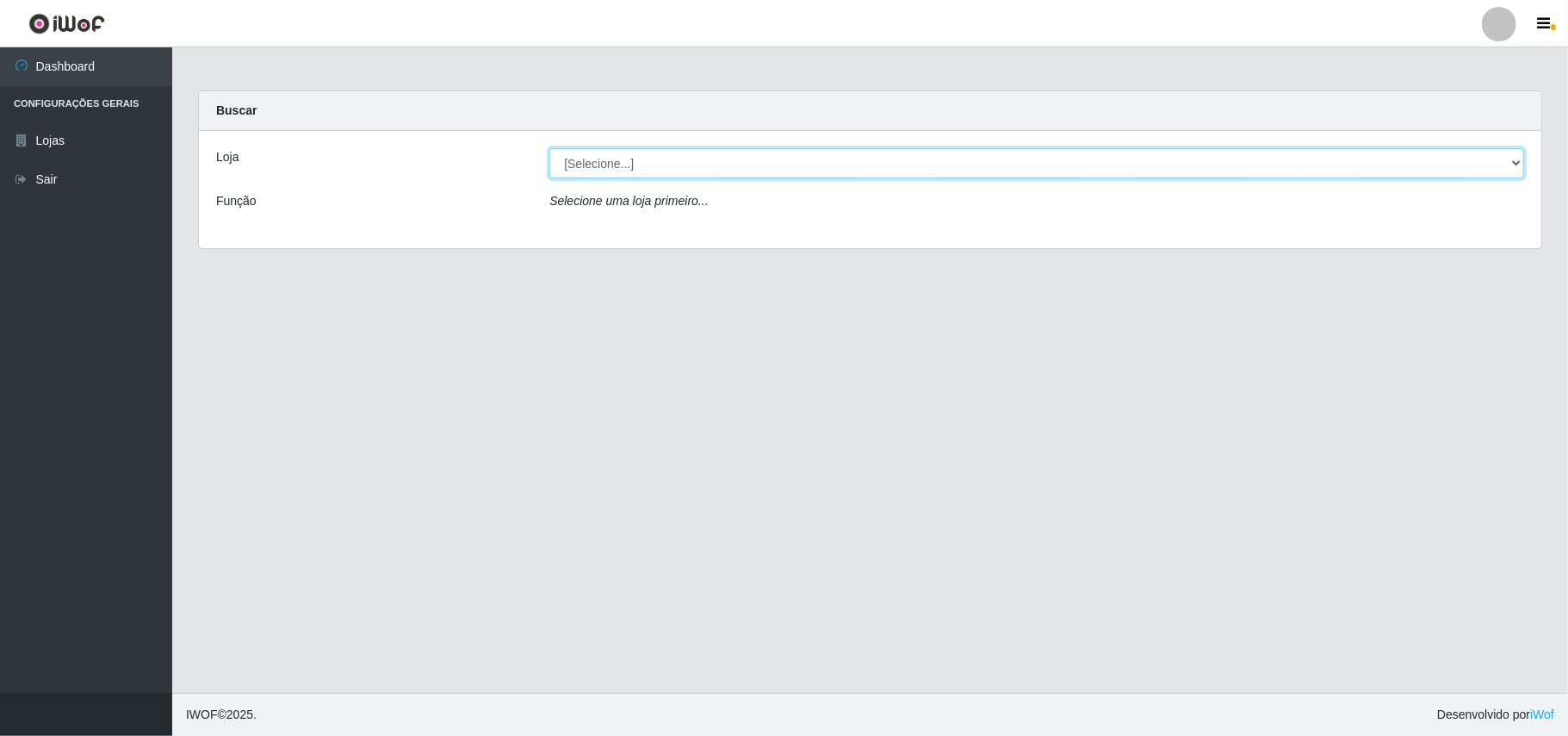
click at [1517, 165] on select "[Selecione...] Bemais Supermercados - B11 Manaíra" at bounding box center [1036, 163] width 975 height 30
click at [549, 148] on select "[Selecione...] Bemais Supermercados - B11 Manaíra" at bounding box center [1036, 163] width 975 height 30
drag, startPoint x: 1508, startPoint y: 159, endPoint x: 1457, endPoint y: 176, distance: 53.8
click at [1504, 159] on select "[Selecione...] Bemais Supermercados - B11 Manaíra" at bounding box center [1036, 163] width 975 height 30
select select "409"
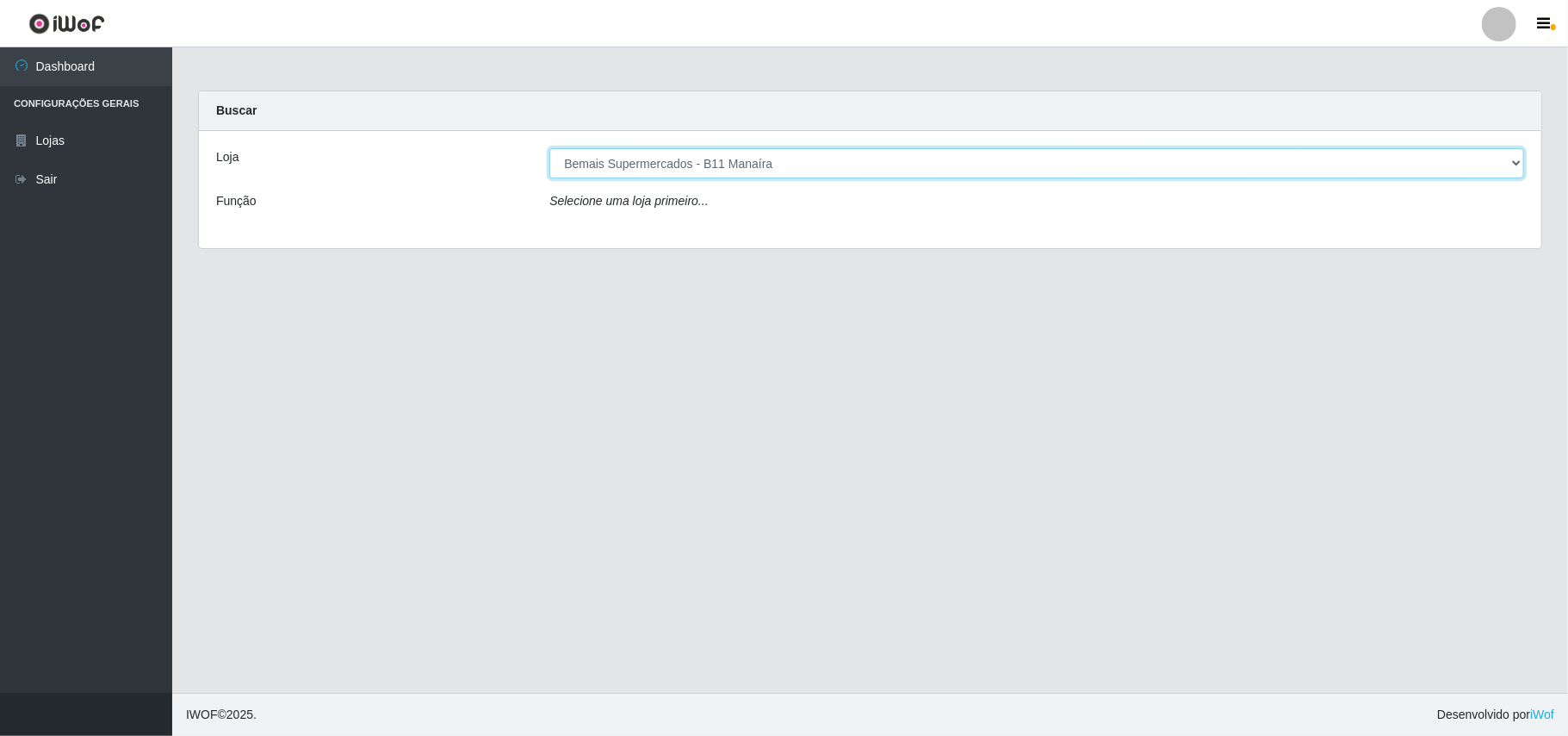
click at [549, 148] on select "[Selecione...] Bemais Supermercados - B11 Manaíra" at bounding box center [1036, 163] width 975 height 30
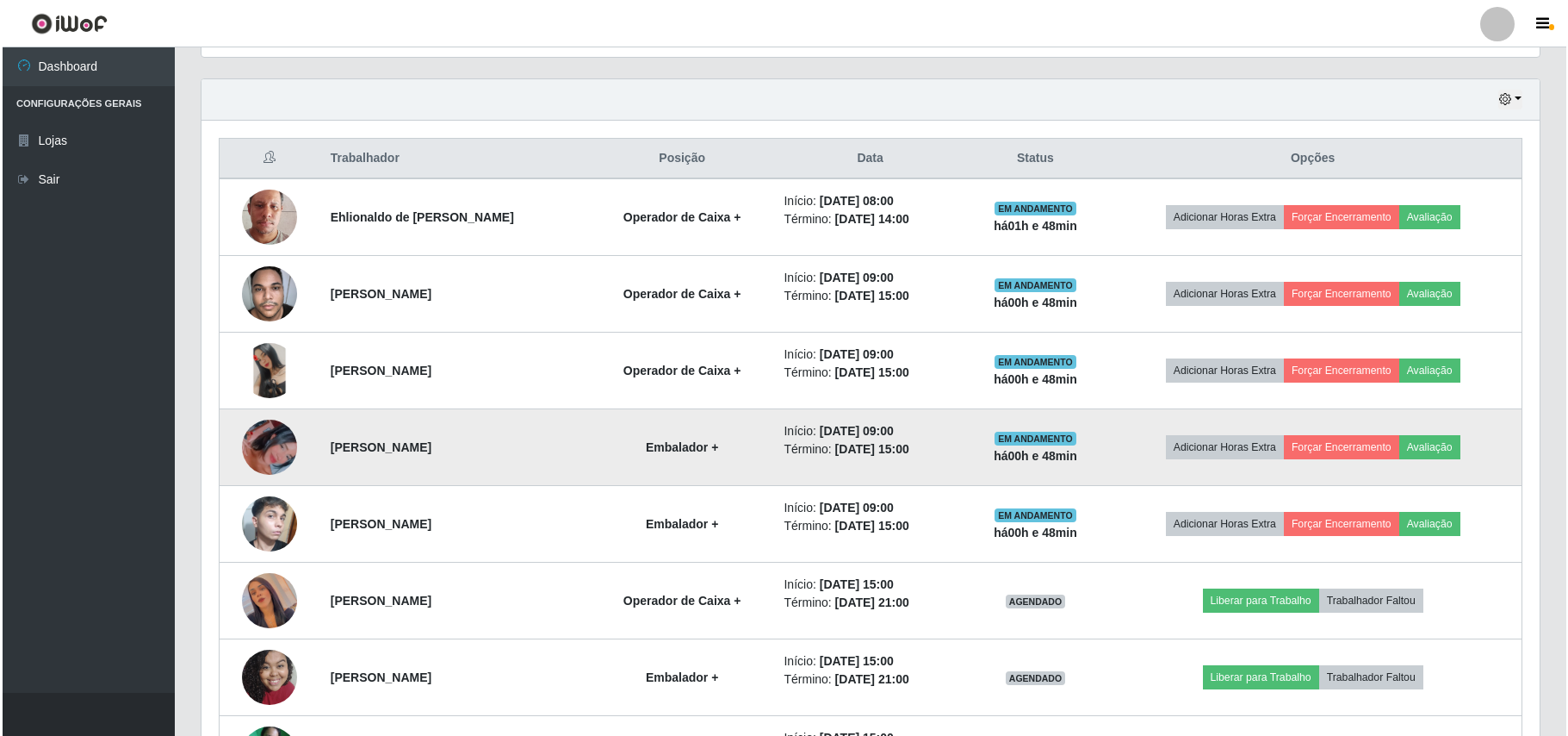
scroll to position [720, 0]
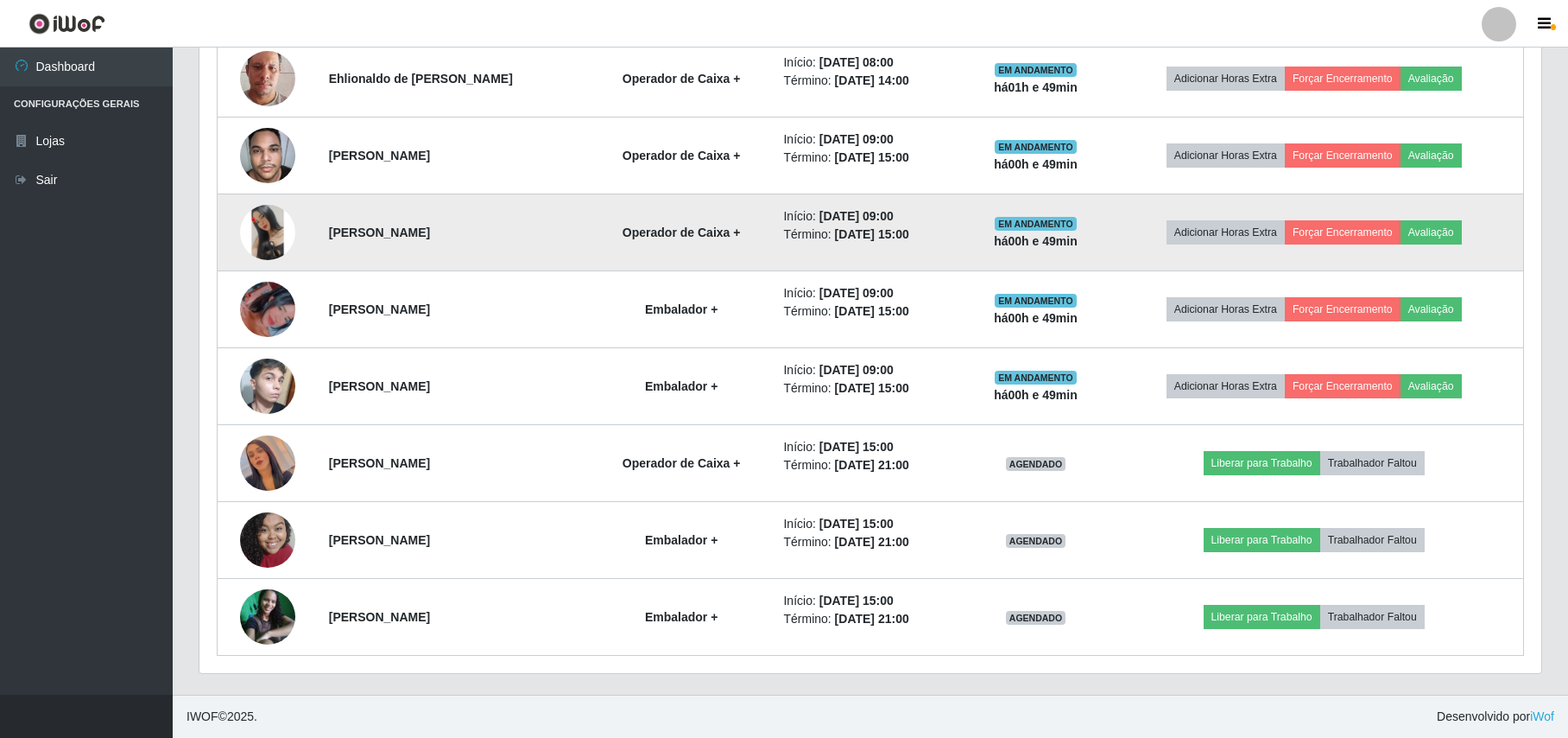
click at [275, 229] on img at bounding box center [267, 232] width 55 height 55
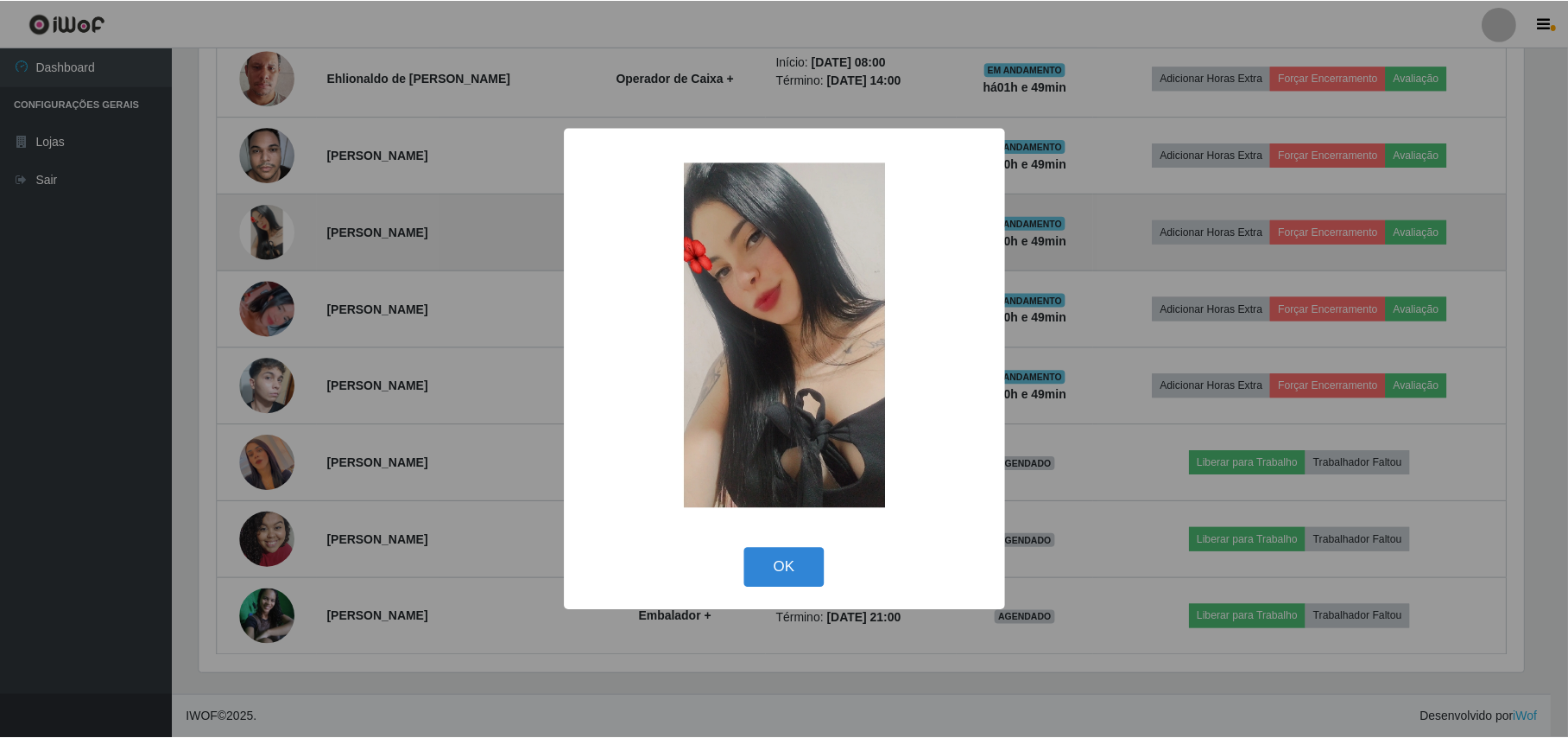
scroll to position [359, 1328]
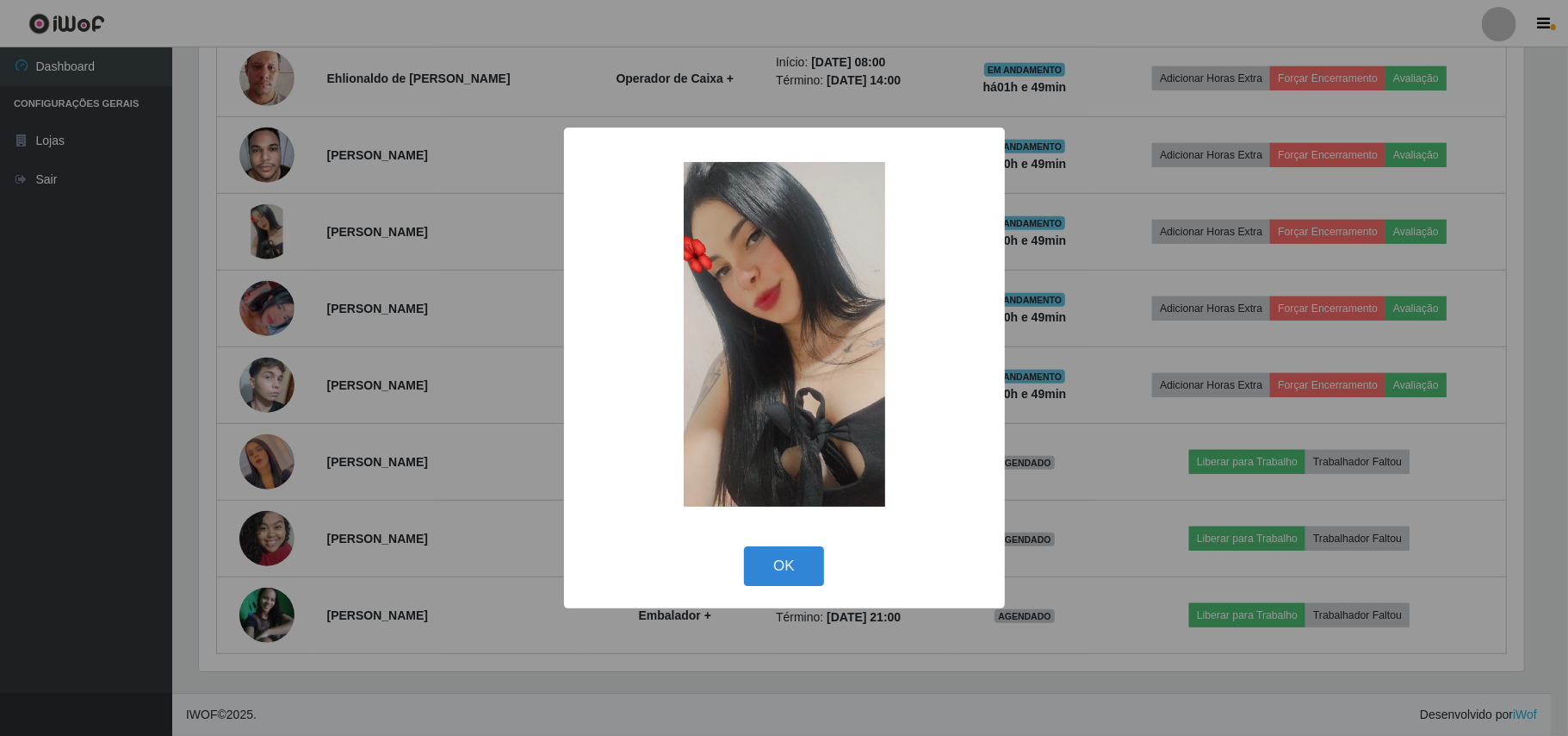
click at [273, 155] on div "× OK Cancel" at bounding box center [784, 368] width 1568 height 736
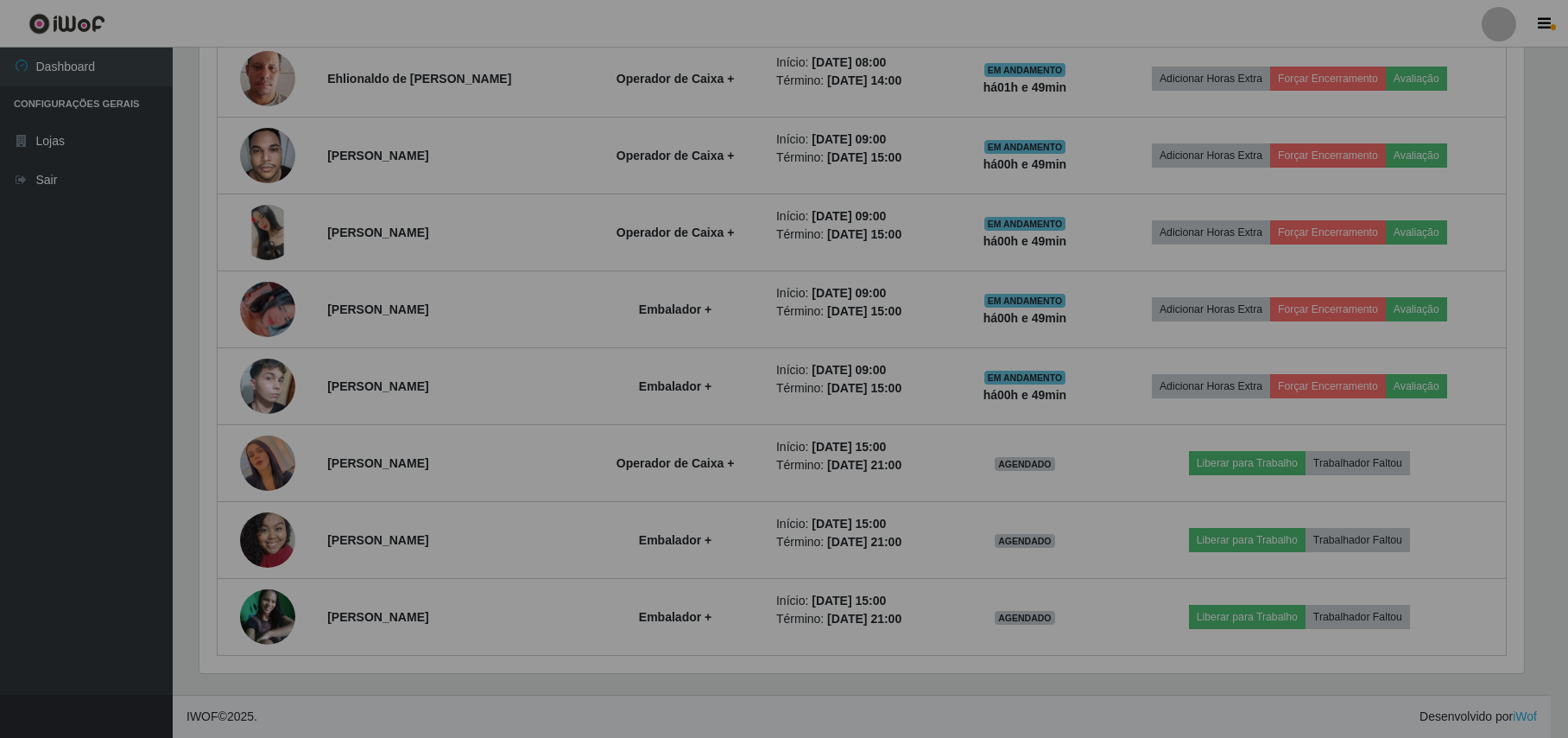
scroll to position [359, 1341]
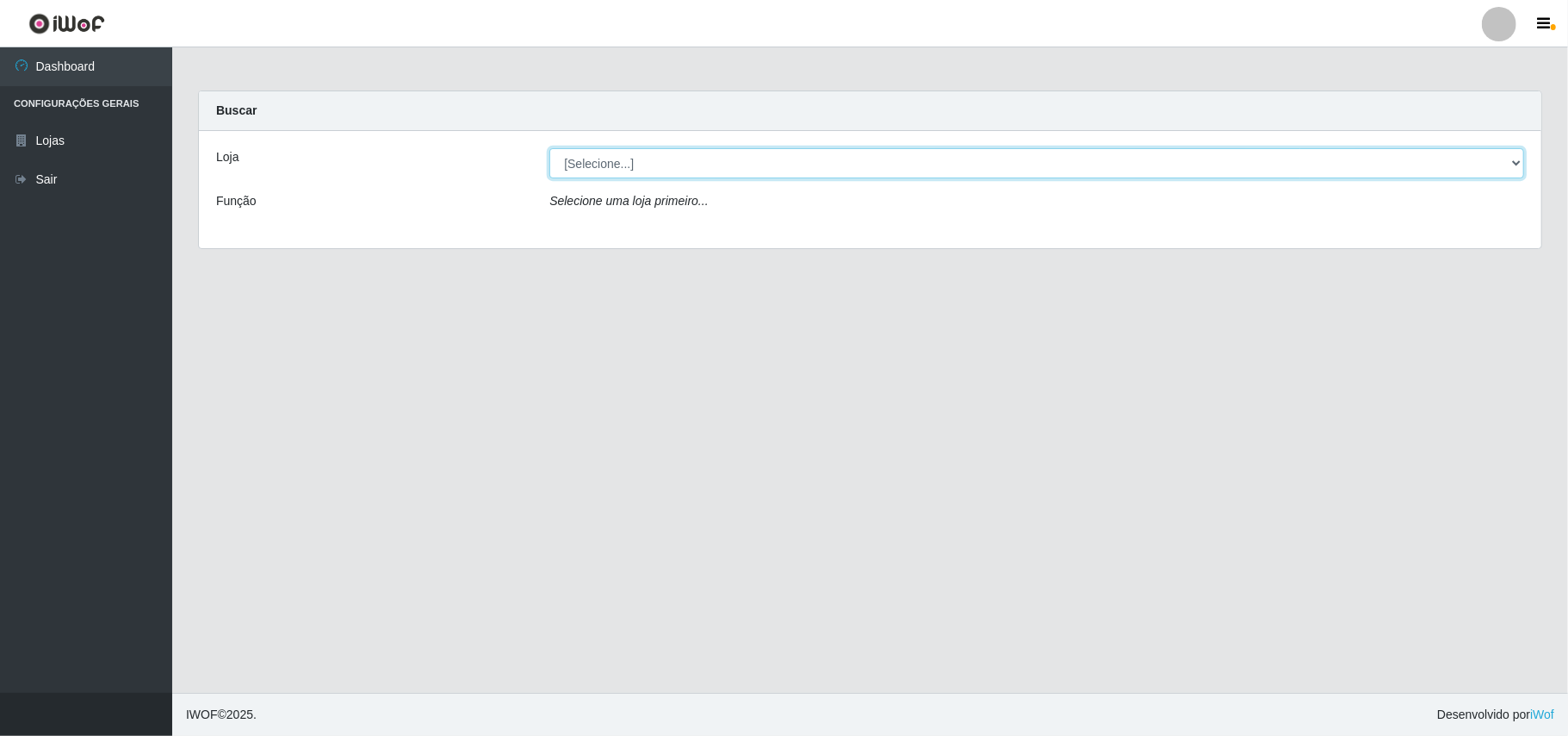
click at [1510, 157] on select "[Selecione...] Bemais Supermercados - B11 Manaíra" at bounding box center [1036, 163] width 975 height 30
select select "409"
click at [549, 148] on select "[Selecione...] Bemais Supermercados - B11 Manaíra" at bounding box center [1036, 163] width 975 height 30
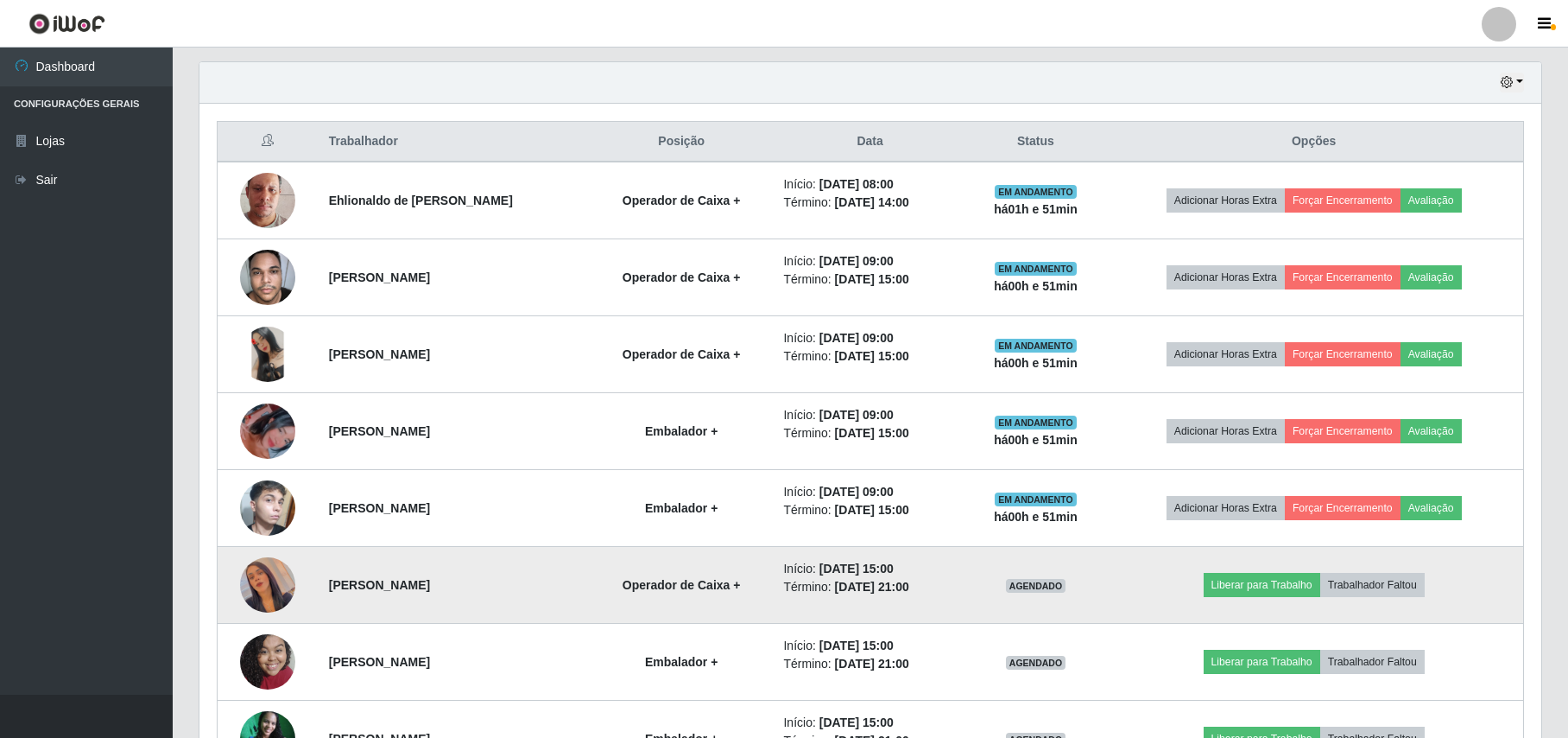
scroll to position [722, 0]
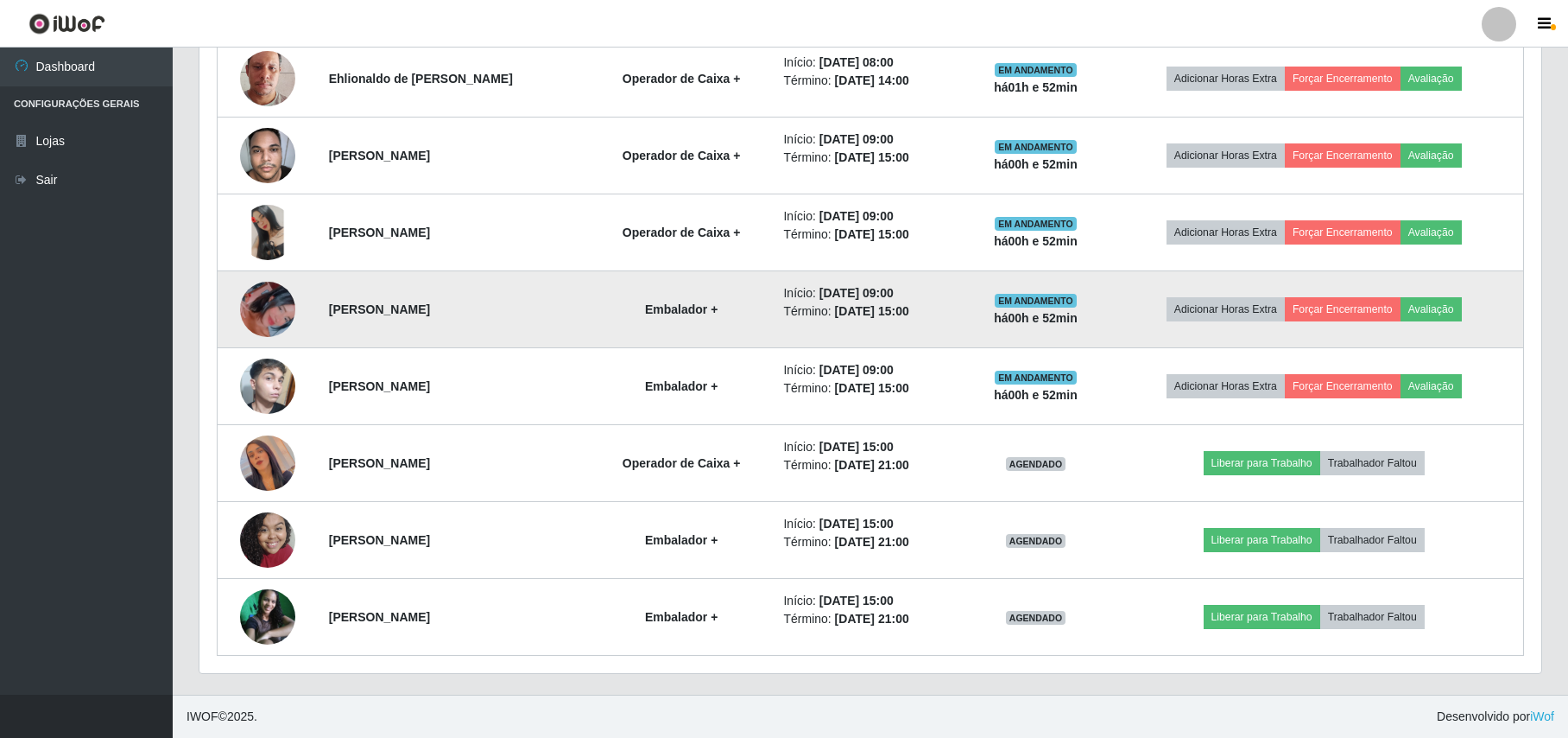
click at [261, 291] on img at bounding box center [267, 309] width 55 height 99
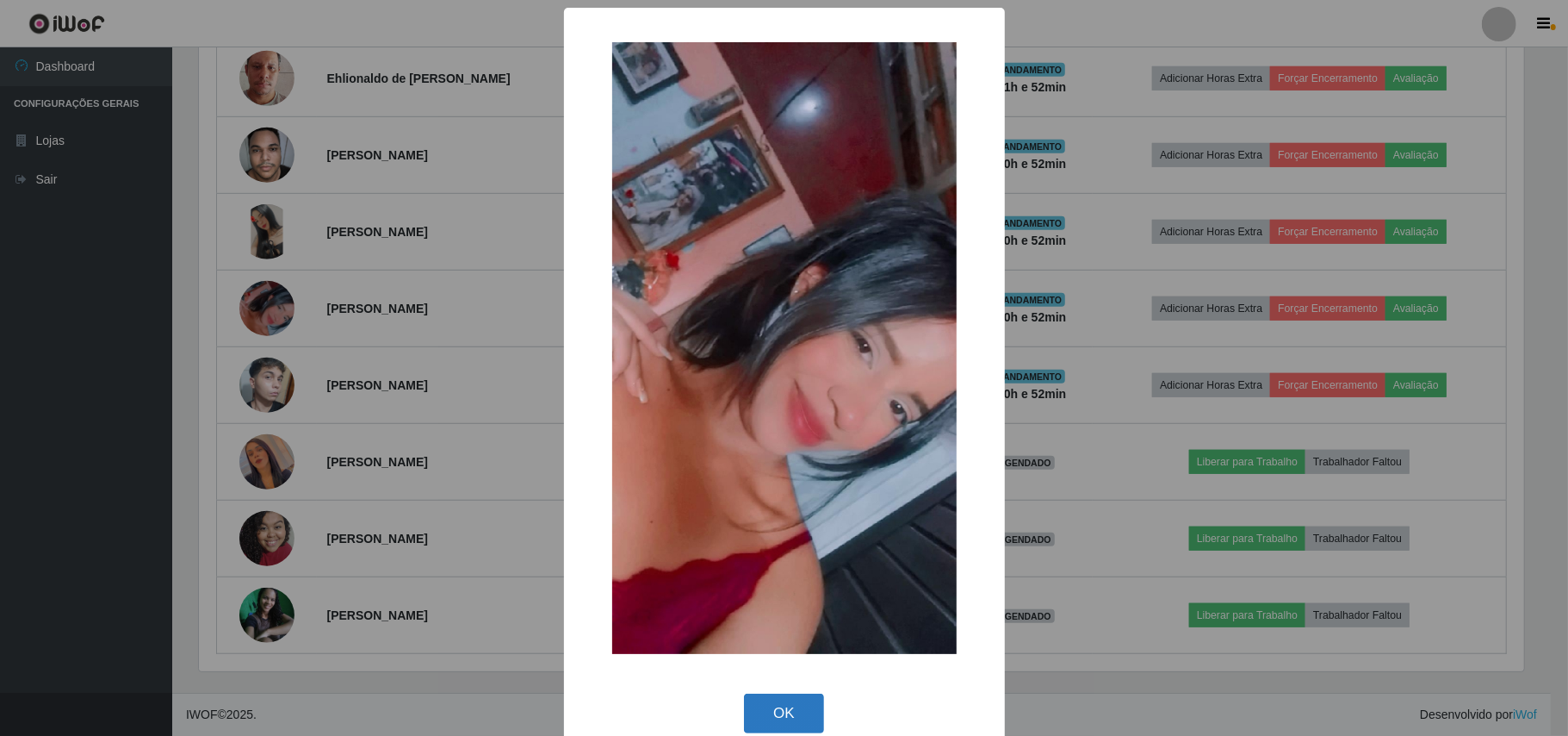
click at [760, 714] on button "OK" at bounding box center [784, 714] width 80 height 40
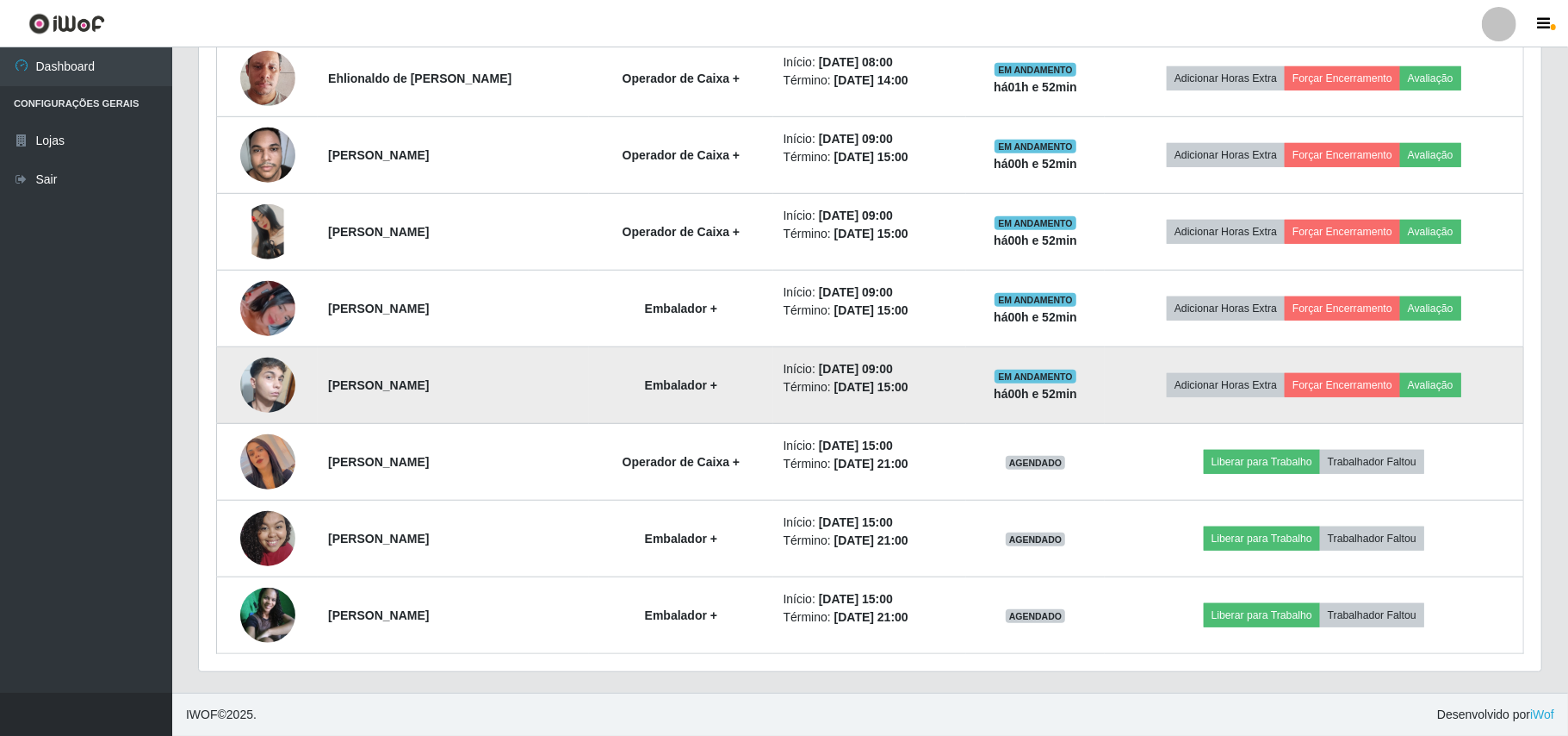
scroll to position [358, 1338]
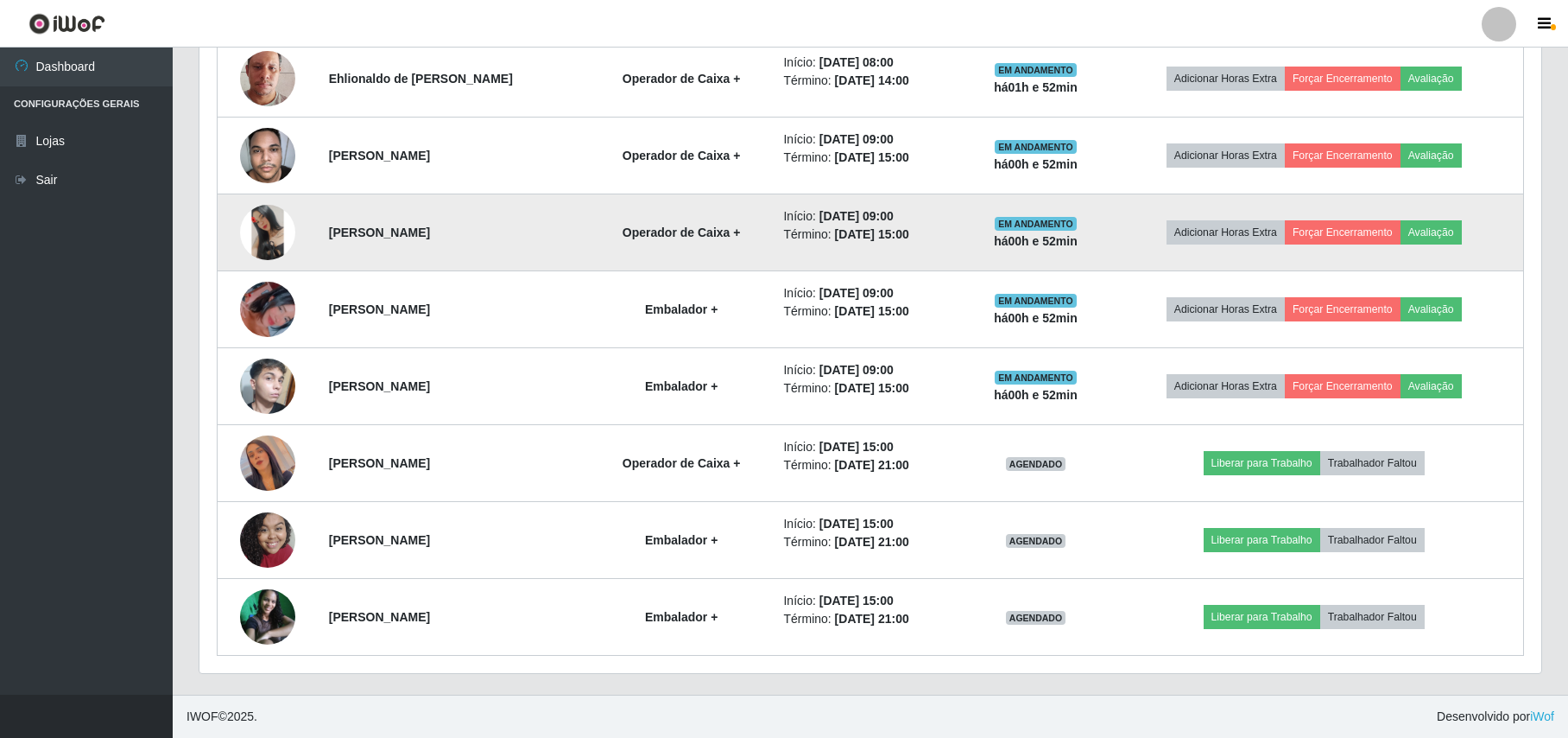
click at [259, 239] on img at bounding box center [267, 232] width 55 height 55
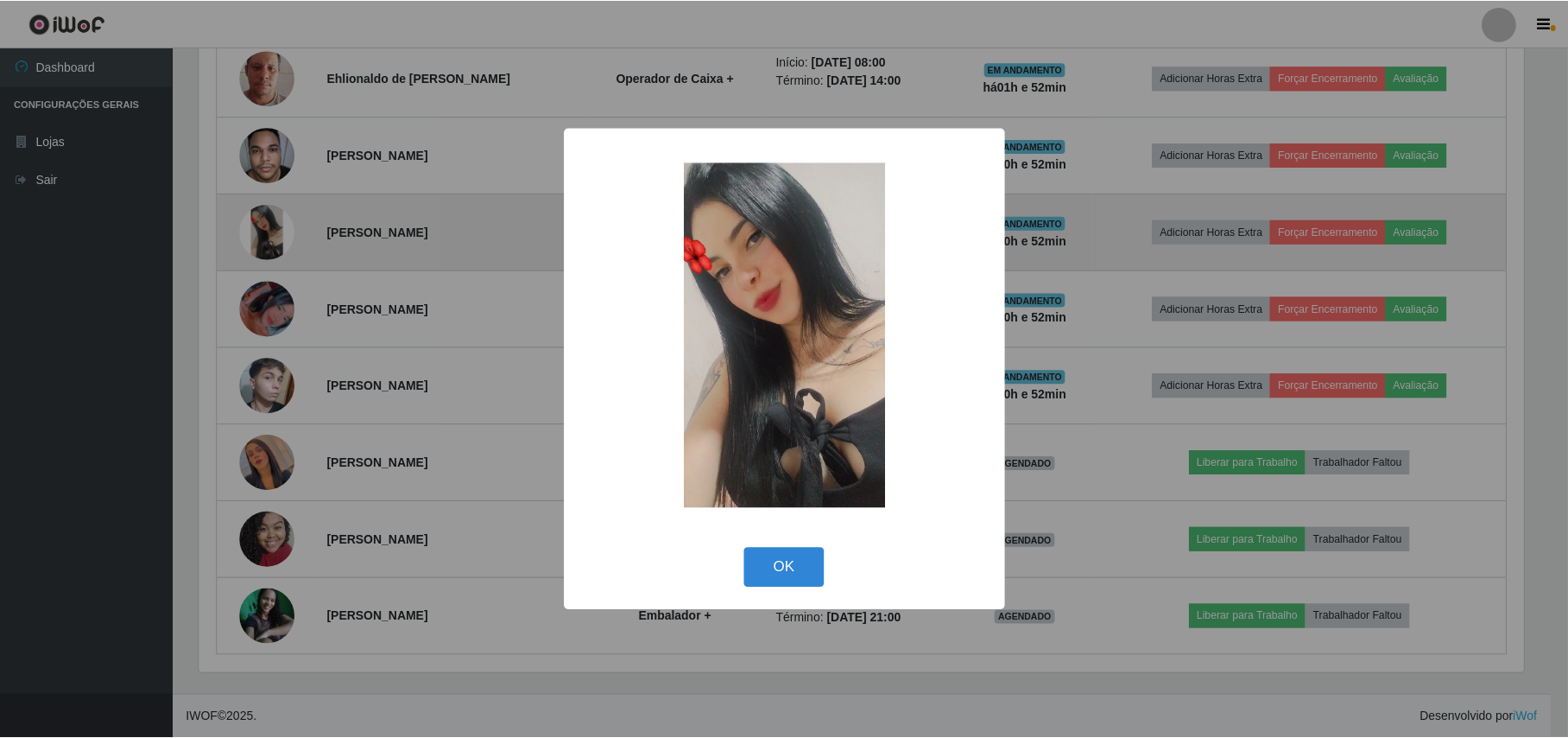
scroll to position [359, 1328]
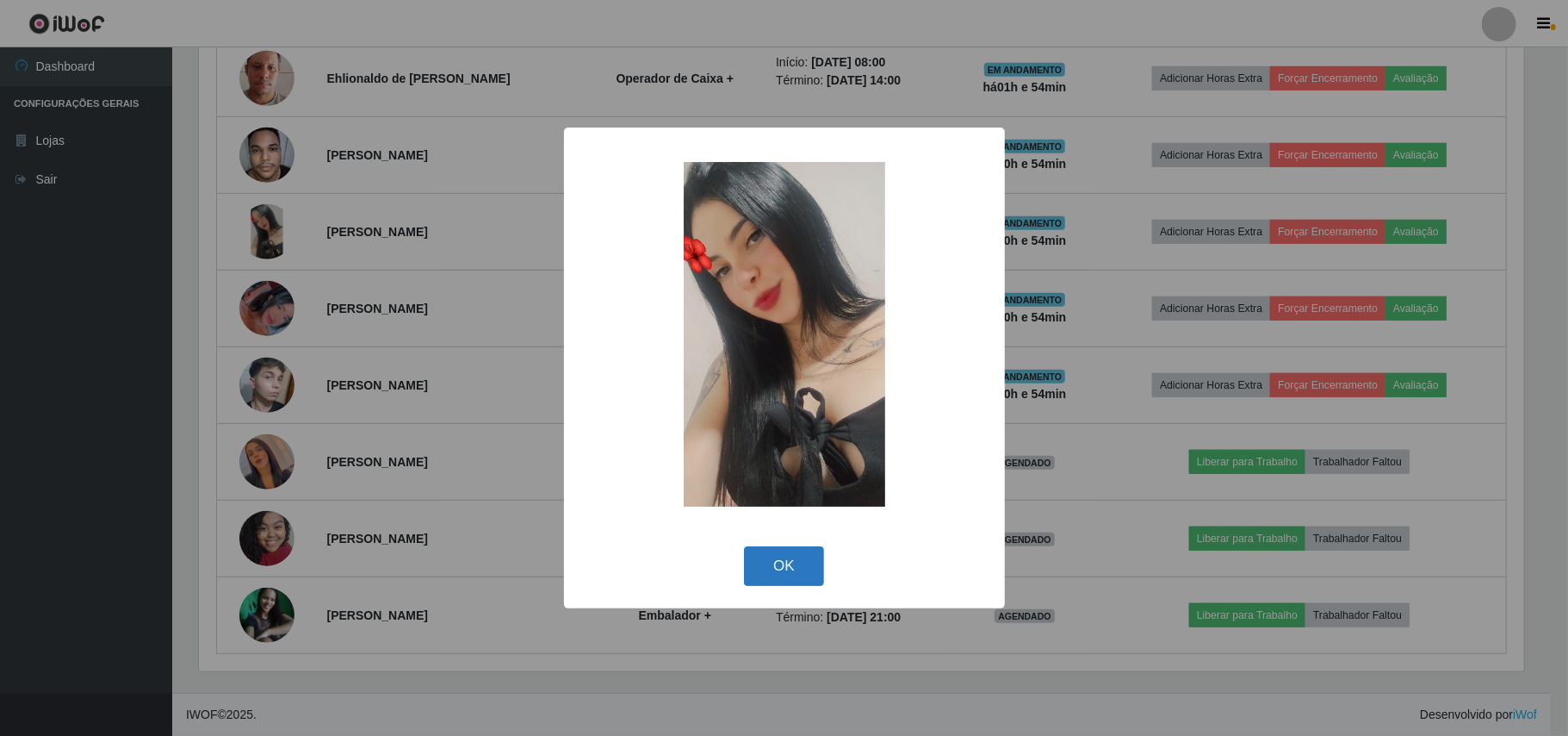
click at [785, 566] on button "OK" at bounding box center [784, 566] width 80 height 40
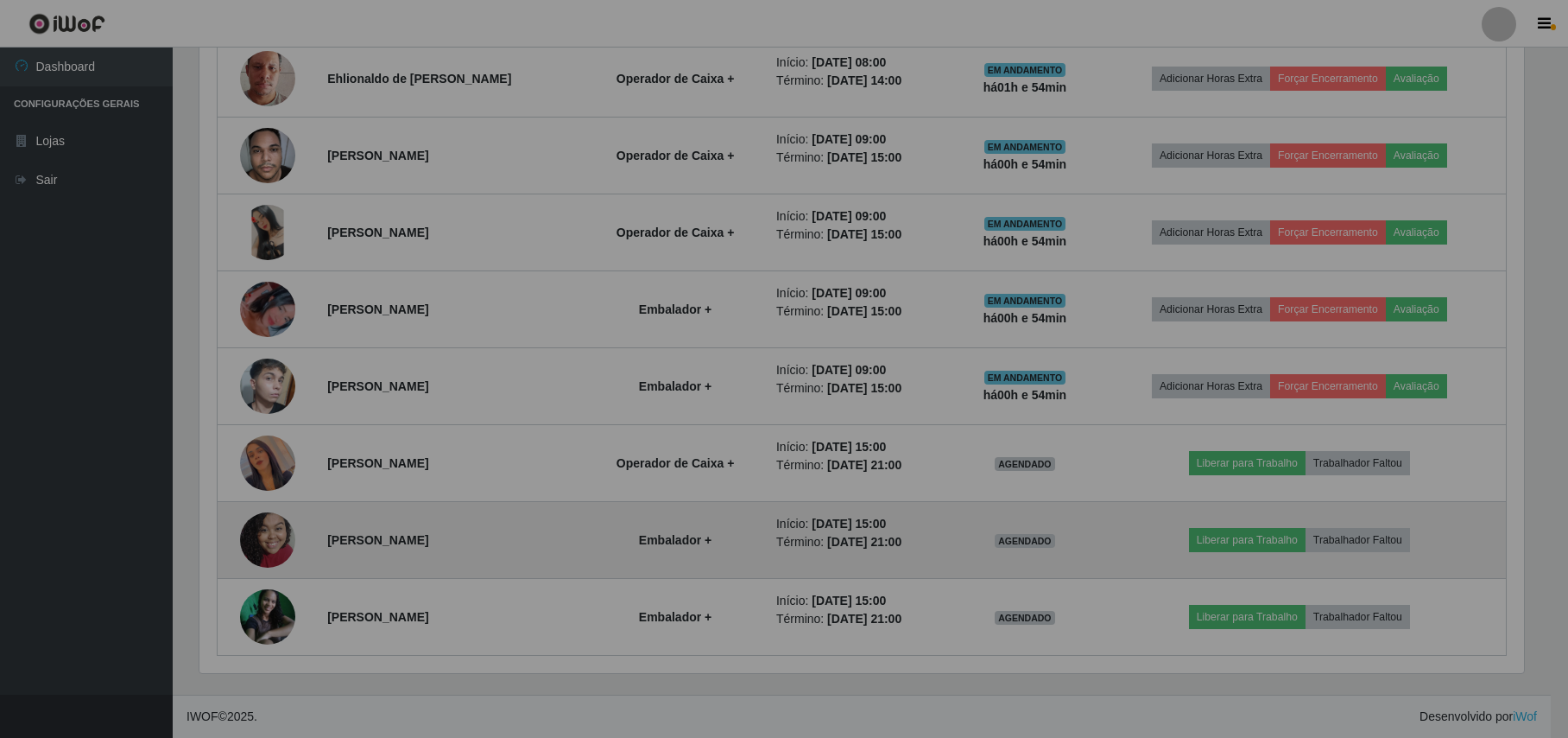
scroll to position [359, 1341]
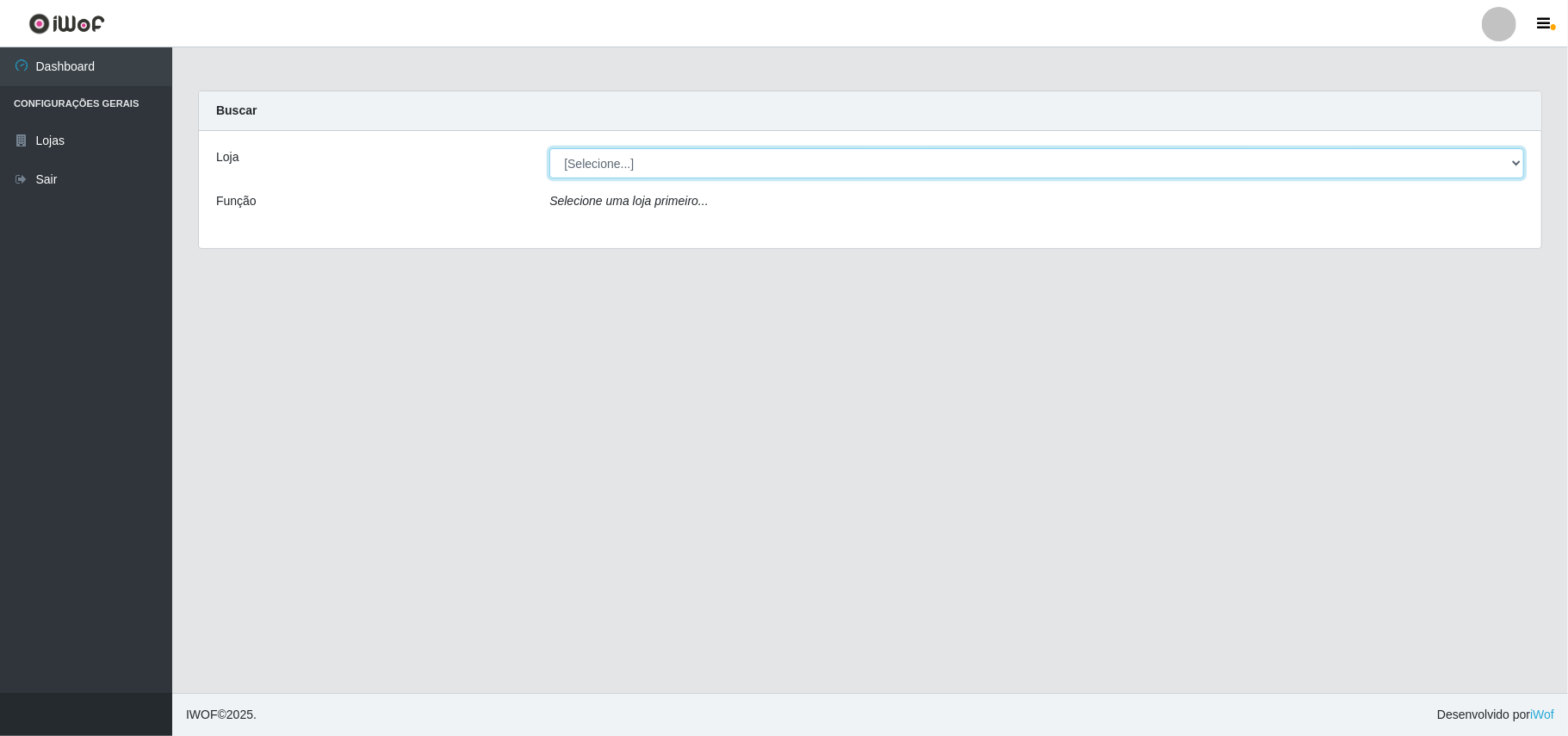
click at [1513, 162] on select "[Selecione...] Bemais Supermercados - B11 Manaíra" at bounding box center [1036, 163] width 975 height 30
click at [1229, 246] on div "Loja [Selecione...] Bemais Supermercados - B11 Manaíra Função Selecione uma loj…" at bounding box center [870, 189] width 1343 height 117
click at [1513, 163] on select "[Selecione...] Bemais Supermercados - B11 Manaíra" at bounding box center [1036, 163] width 975 height 30
select select "409"
click at [549, 148] on select "[Selecione...] Bemais Supermercados - B11 Manaíra" at bounding box center [1036, 163] width 975 height 30
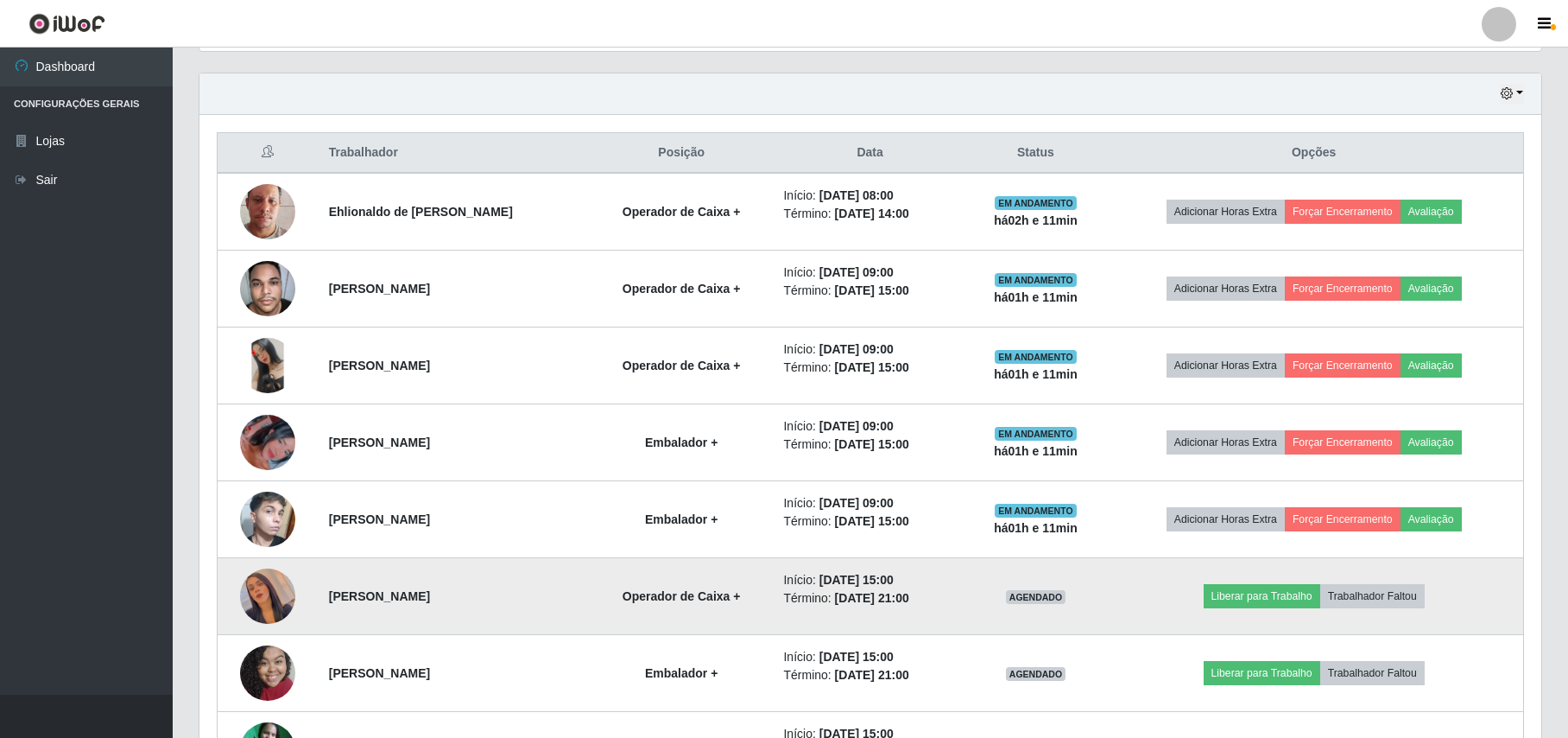
scroll to position [722, 0]
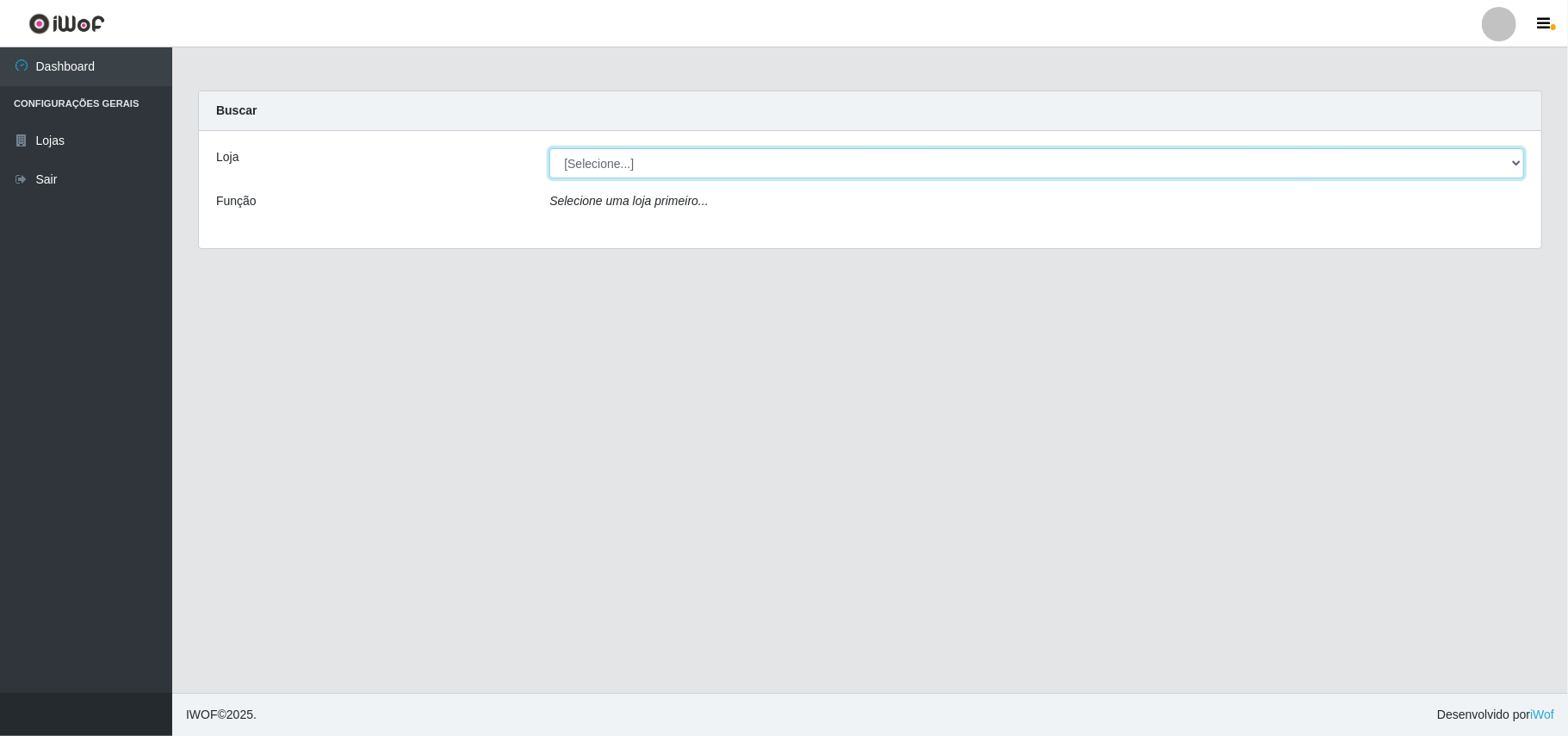
click at [1510, 162] on select "[Selecione...] Bemais Supermercados - B11 Manaíra" at bounding box center [1036, 163] width 975 height 30
select select "409"
click at [549, 148] on select "[Selecione...] Bemais Supermercados - B11 Manaíra" at bounding box center [1036, 163] width 975 height 30
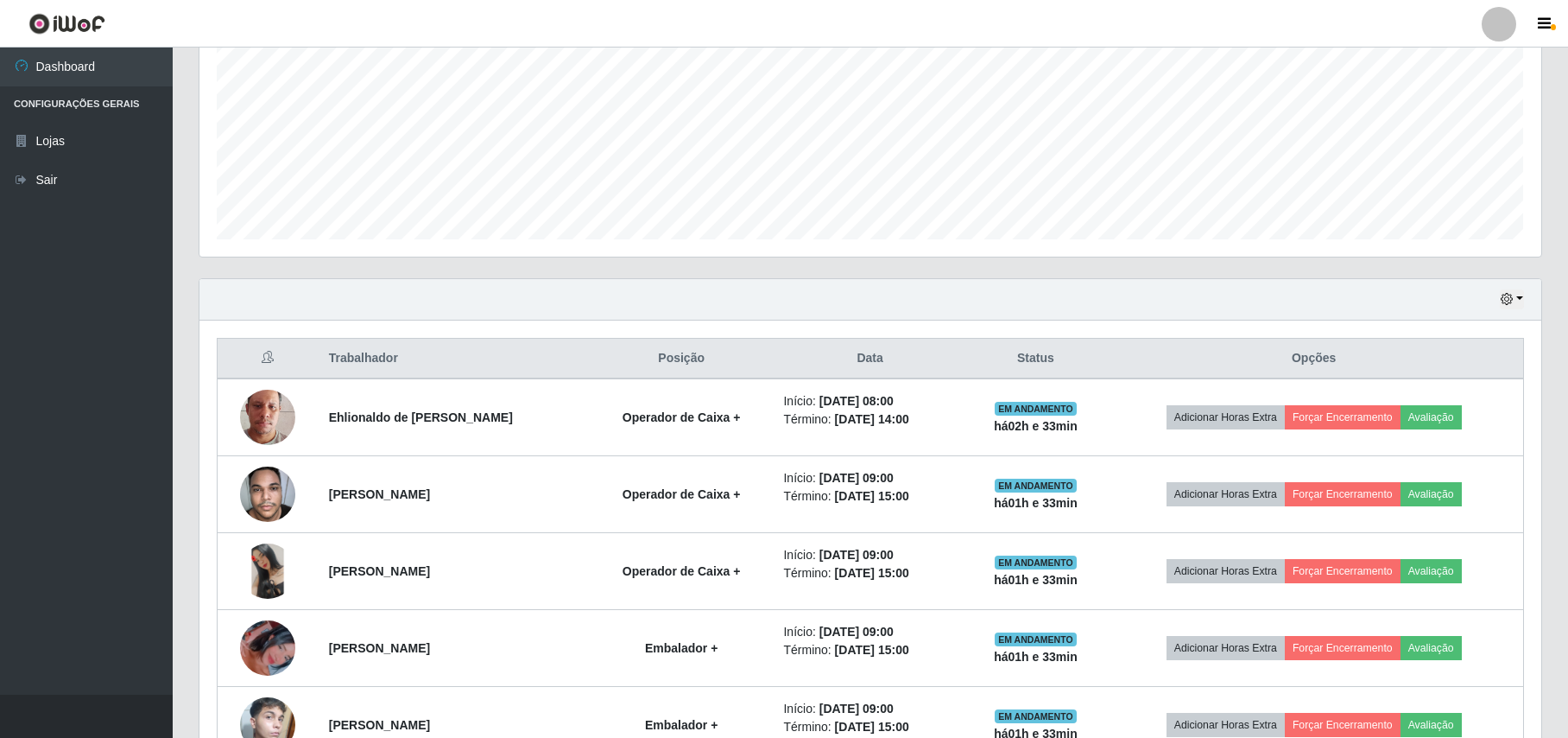
scroll to position [377, 0]
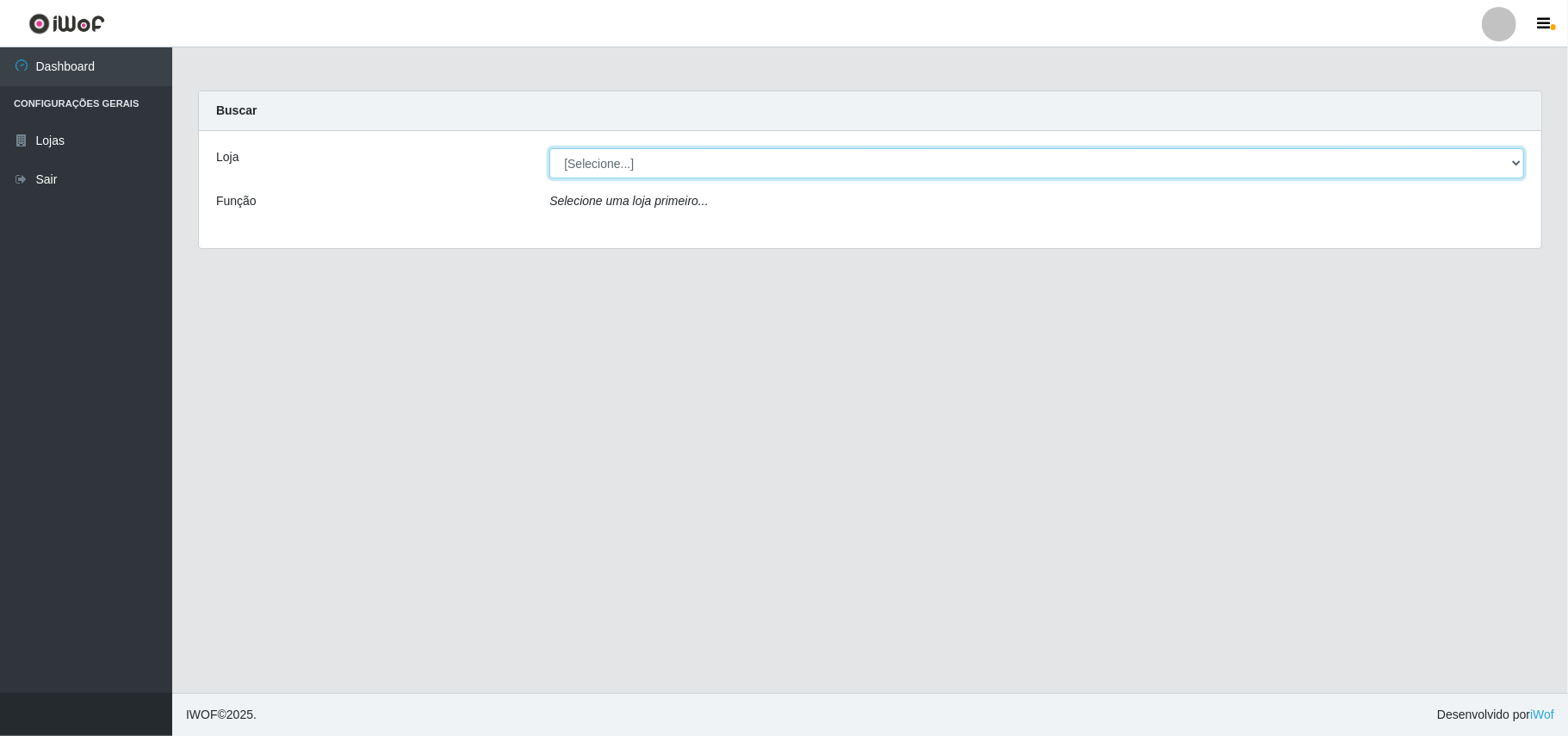
click at [1504, 170] on select "[Selecione...] Bemais Supermercados - B11 Manaíra" at bounding box center [1036, 163] width 975 height 30
select select "409"
click at [549, 148] on select "[Selecione...] Bemais Supermercados - B11 Manaíra" at bounding box center [1036, 163] width 975 height 30
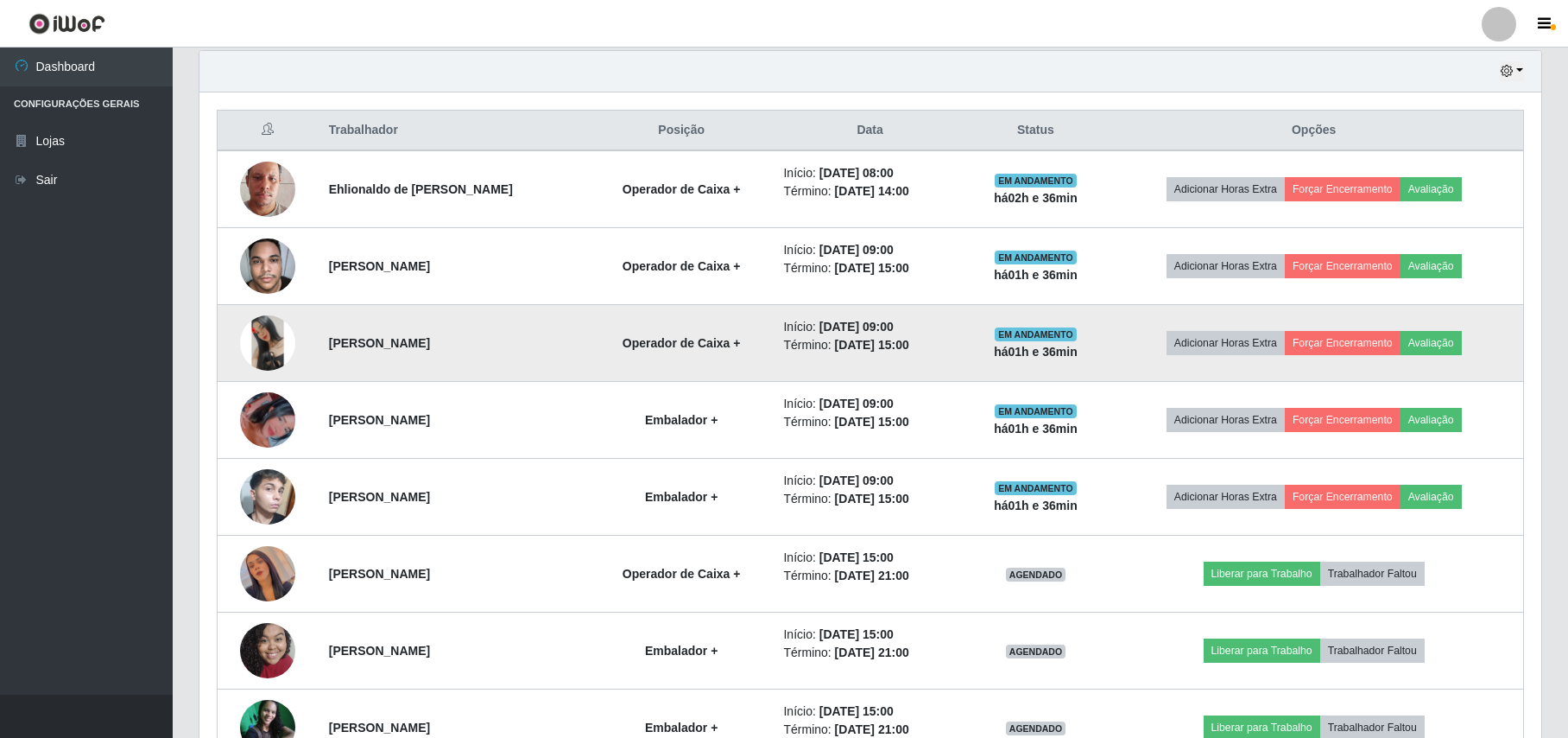
scroll to position [722, 0]
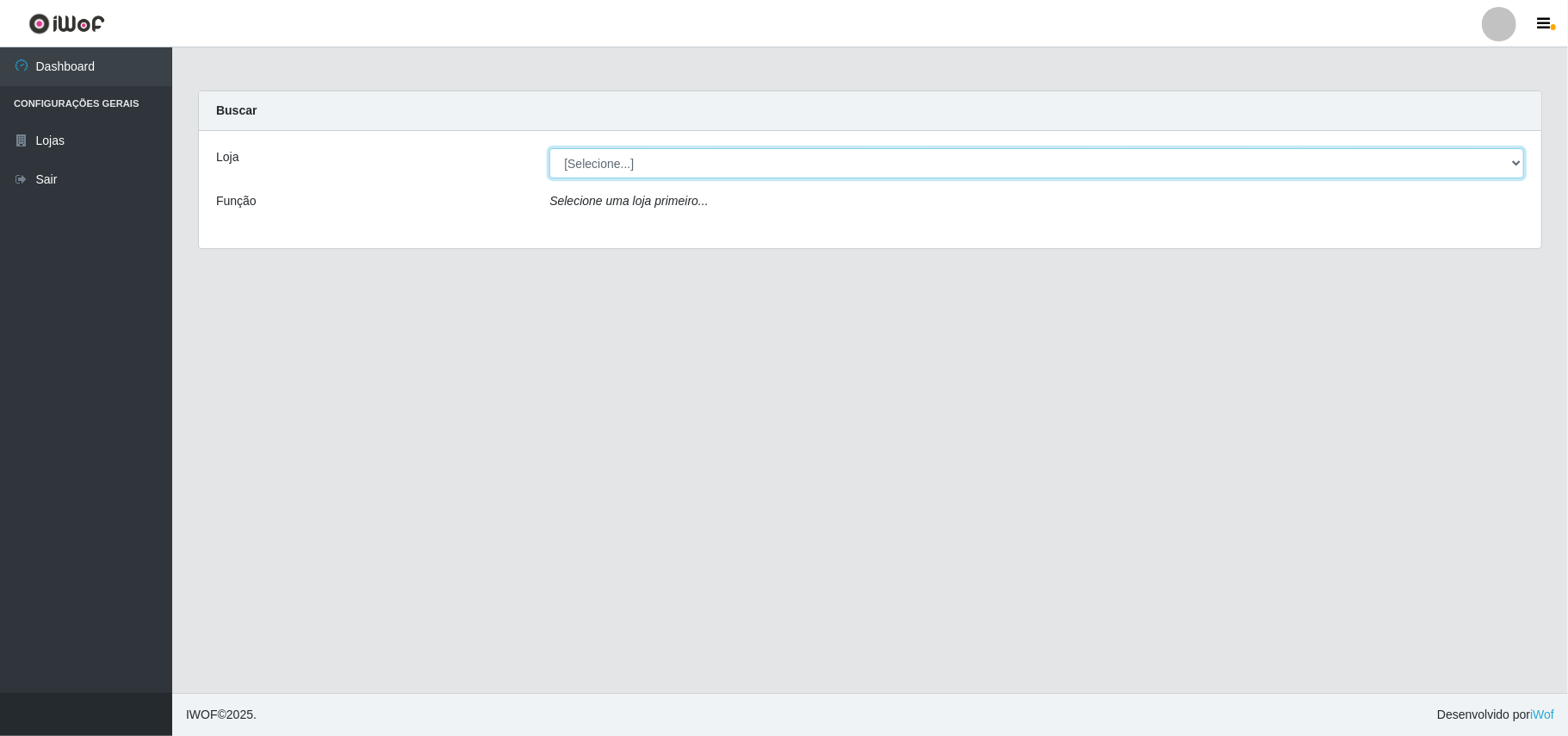
click at [1509, 164] on select "[Selecione...] Bemais Supermercados - B11 Manaíra" at bounding box center [1036, 163] width 975 height 30
click at [1252, 239] on div "Loja [Selecione...] Bemais Supermercados - B11 Manaíra Função Selecione uma loj…" at bounding box center [870, 189] width 1343 height 117
click at [1512, 164] on select "[Selecione...] Bemais Supermercados - B11 Manaíra" at bounding box center [1036, 163] width 975 height 30
click at [549, 148] on select "[Selecione...] Bemais Supermercados - B11 Manaíra" at bounding box center [1036, 163] width 975 height 30
click at [1520, 158] on select "[Selecione...] Bemais Supermercados - B11 Manaíra" at bounding box center [1036, 163] width 975 height 30
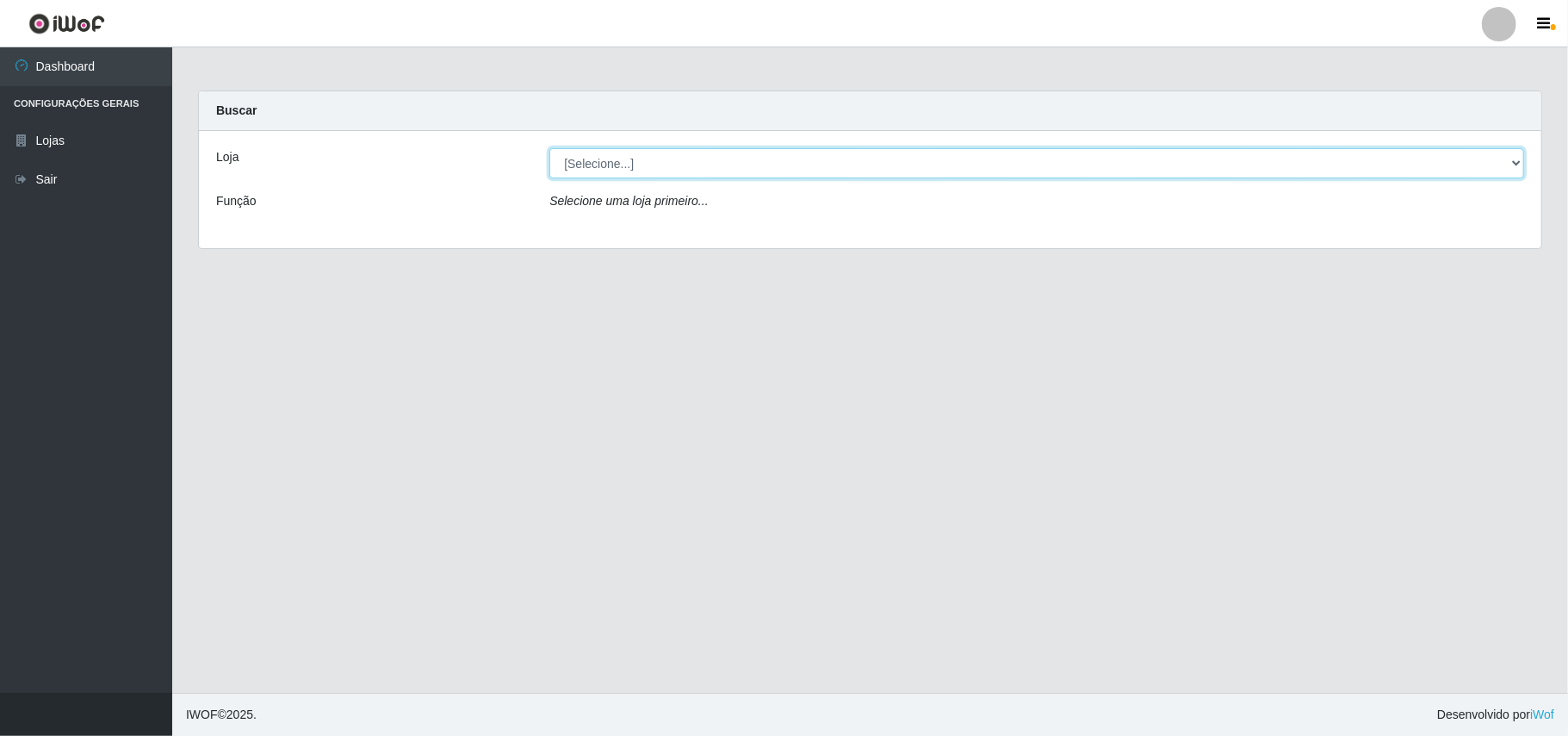
select select "409"
click at [549, 148] on select "[Selecione...] Bemais Supermercados - B11 Manaíra" at bounding box center [1036, 163] width 975 height 30
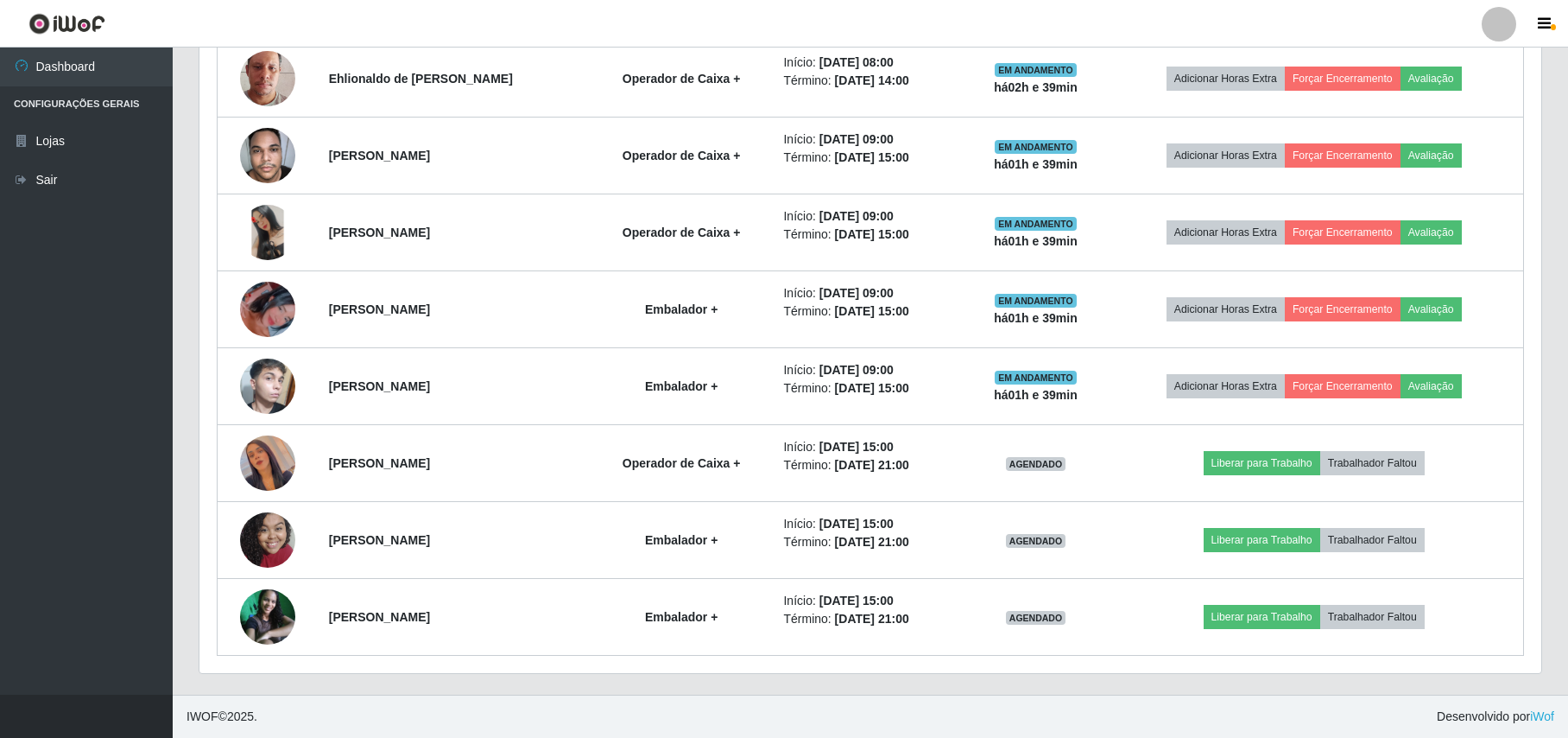
scroll to position [716, 0]
